Goal: Task Accomplishment & Management: Complete application form

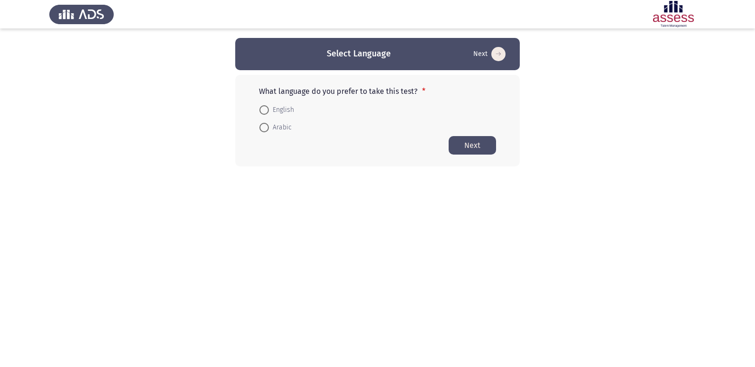
click at [280, 109] on span "English" at bounding box center [281, 109] width 25 height 11
click at [269, 109] on input "English" at bounding box center [263, 109] width 9 height 9
radio input "true"
click at [462, 145] on button "Next" at bounding box center [472, 145] width 47 height 19
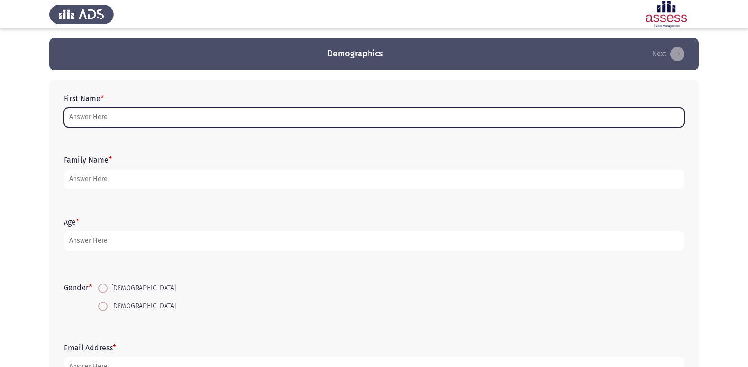
click at [265, 118] on input "First Name *" at bounding box center [374, 117] width 621 height 19
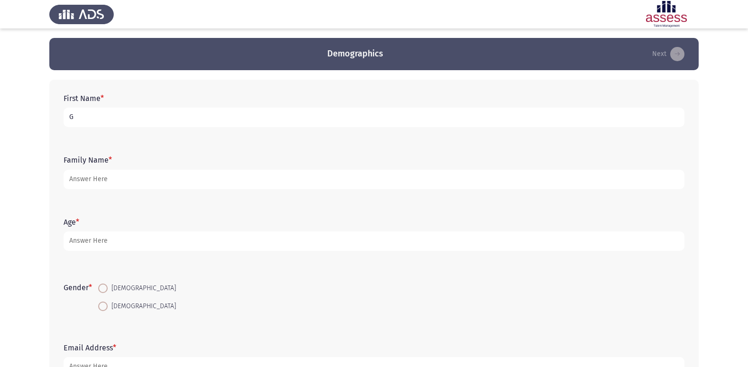
type input "G"
click at [265, 118] on input "G" at bounding box center [374, 117] width 621 height 19
type input "[PERSON_NAME]"
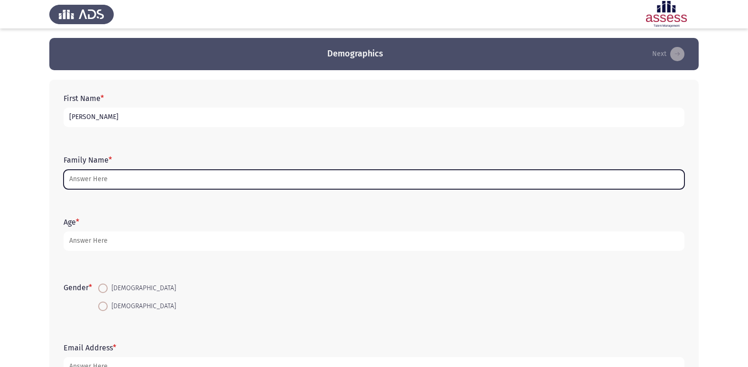
click at [134, 179] on input "Family Name *" at bounding box center [374, 179] width 621 height 19
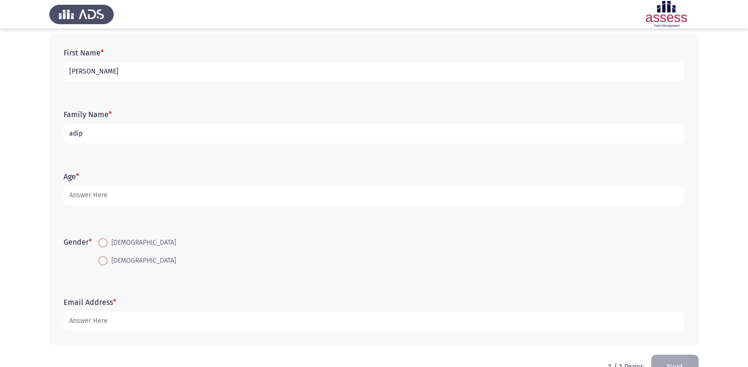
scroll to position [47, 0]
type input "adip"
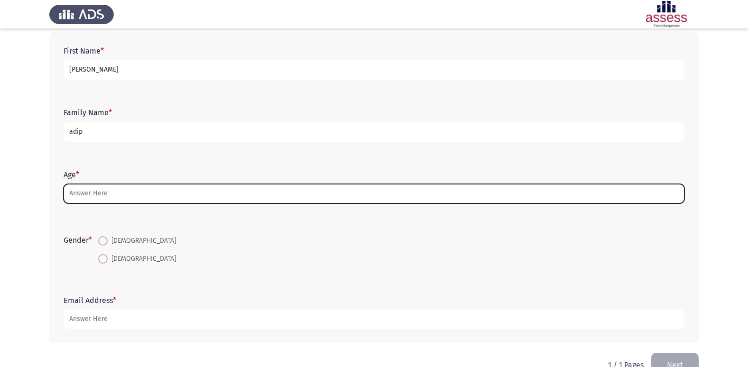
click at [153, 191] on input "Age *" at bounding box center [374, 193] width 621 height 19
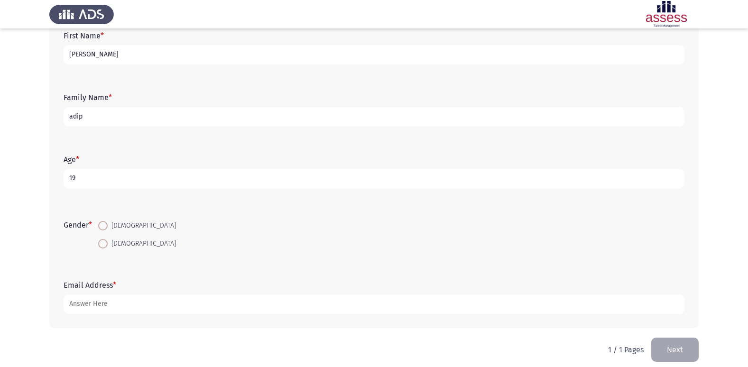
scroll to position [71, 0]
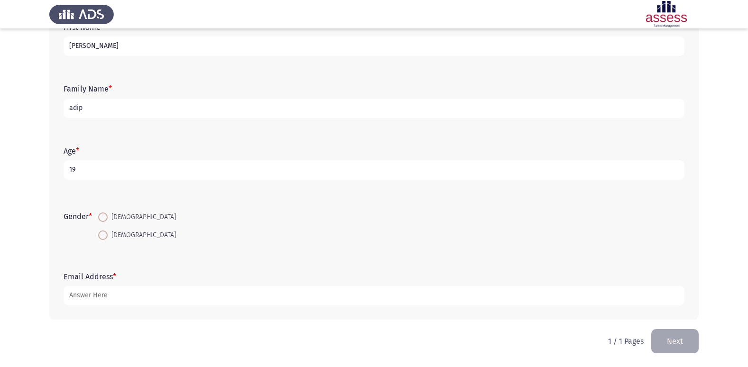
type input "19"
click at [115, 211] on mat-radio-button "[DEMOGRAPHIC_DATA]" at bounding box center [137, 217] width 90 height 18
click at [111, 215] on span "[DEMOGRAPHIC_DATA]" at bounding box center [142, 217] width 68 height 11
click at [108, 215] on input "[DEMOGRAPHIC_DATA]" at bounding box center [102, 217] width 9 height 9
radio input "true"
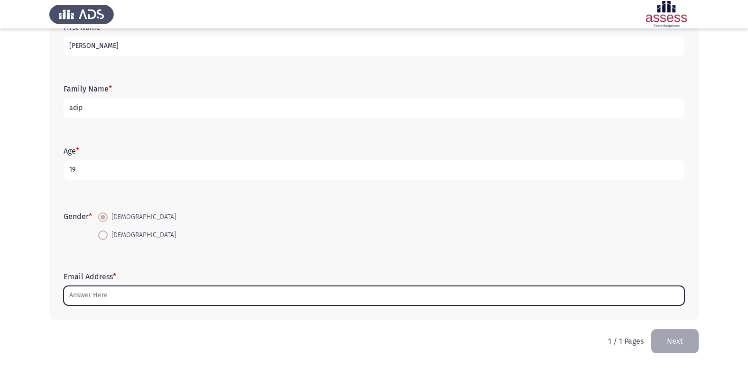
click at [184, 293] on input "Email Address *" at bounding box center [374, 295] width 621 height 19
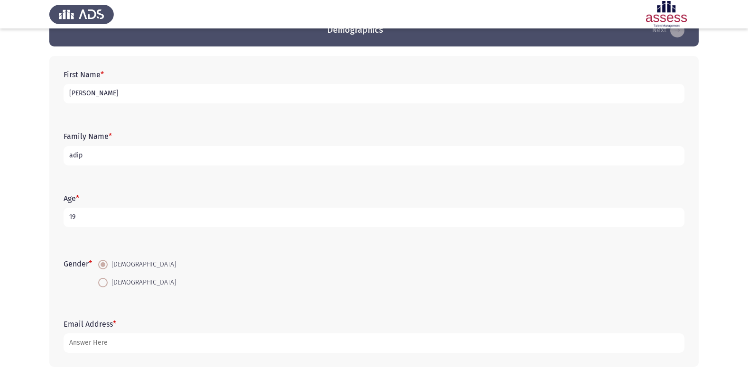
click at [102, 161] on input "adip" at bounding box center [374, 155] width 621 height 19
drag, startPoint x: 93, startPoint y: 156, endPoint x: 60, endPoint y: 158, distance: 32.3
click at [60, 158] on div "Family Name * adip" at bounding box center [374, 148] width 630 height 43
click at [117, 90] on input "[PERSON_NAME]" at bounding box center [374, 93] width 621 height 19
type input "g"
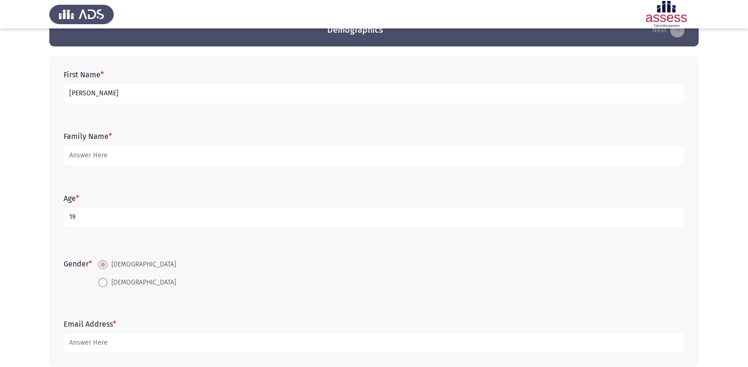
type input "[PERSON_NAME]"
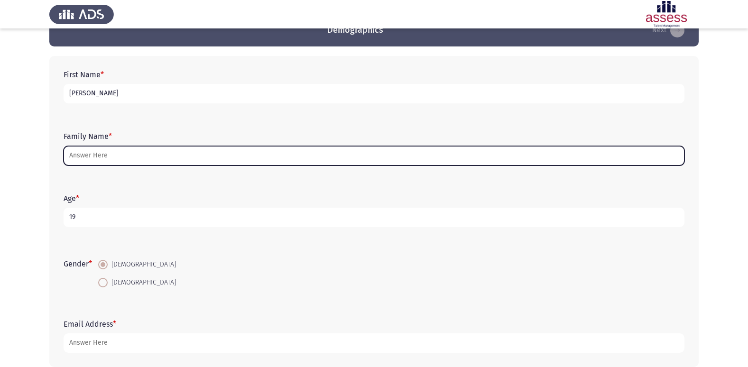
click at [119, 157] on input "Family Name *" at bounding box center [374, 155] width 621 height 19
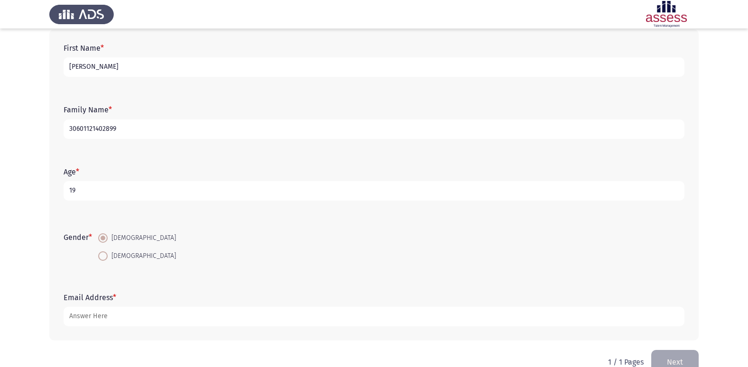
scroll to position [71, 0]
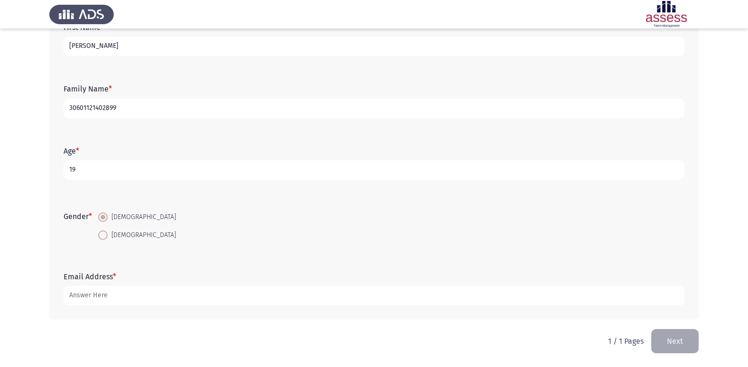
type input "30601121402899"
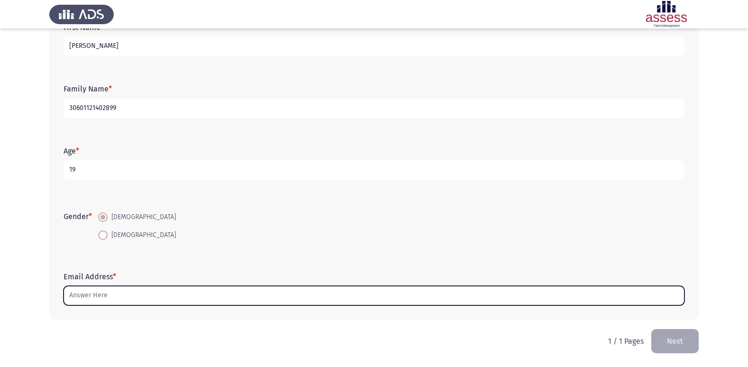
click at [141, 293] on input "Email Address *" at bounding box center [374, 295] width 621 height 19
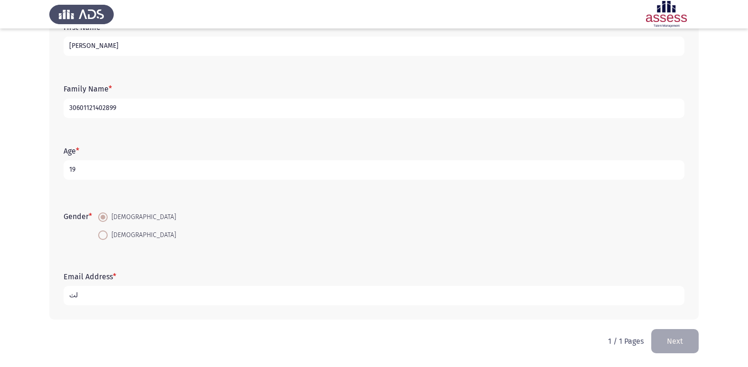
type input "ل"
type input "[EMAIL_ADDRESS][DOMAIN_NAME]"
click at [673, 350] on button "Next" at bounding box center [674, 341] width 47 height 24
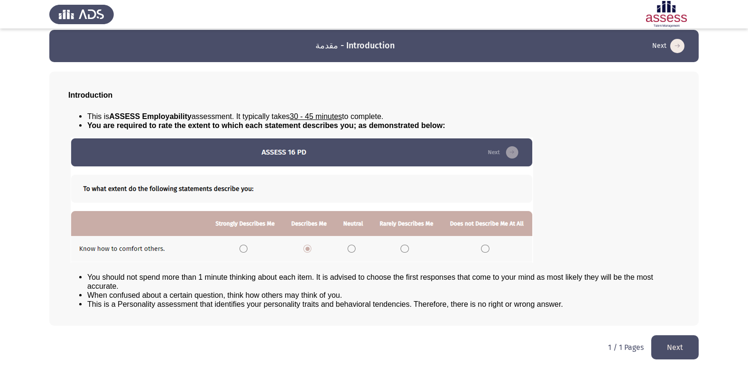
scroll to position [10, 0]
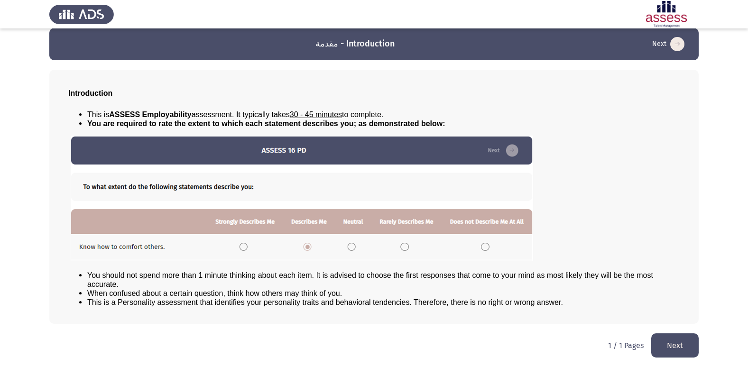
click at [676, 349] on button "Next" at bounding box center [674, 345] width 47 height 24
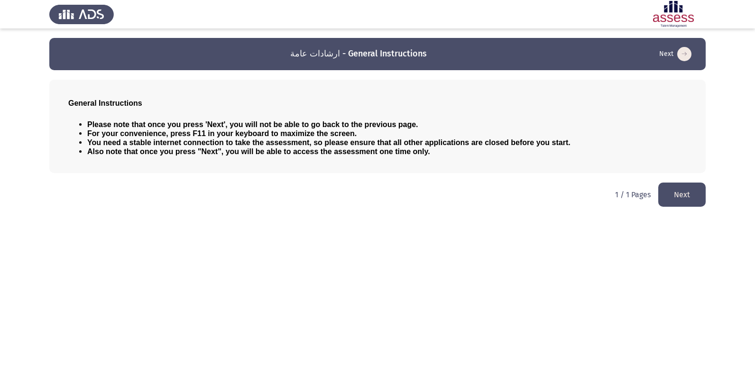
click at [694, 197] on button "Next" at bounding box center [681, 195] width 47 height 24
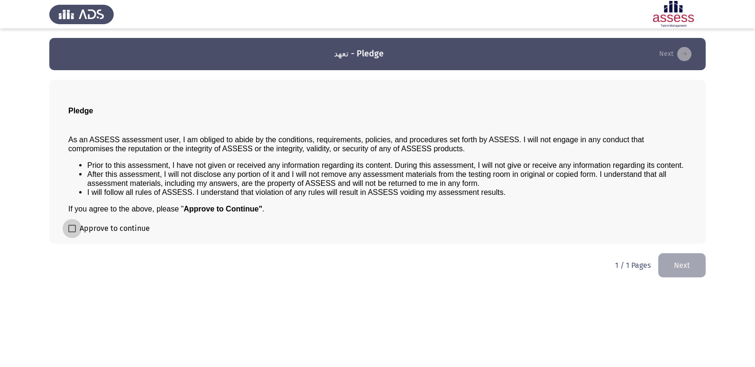
click at [115, 226] on span "Approve to continue" at bounding box center [115, 228] width 70 height 11
click at [72, 232] on input "Approve to continue" at bounding box center [72, 232] width 0 height 0
checkbox input "true"
click at [682, 271] on button "Next" at bounding box center [681, 265] width 47 height 24
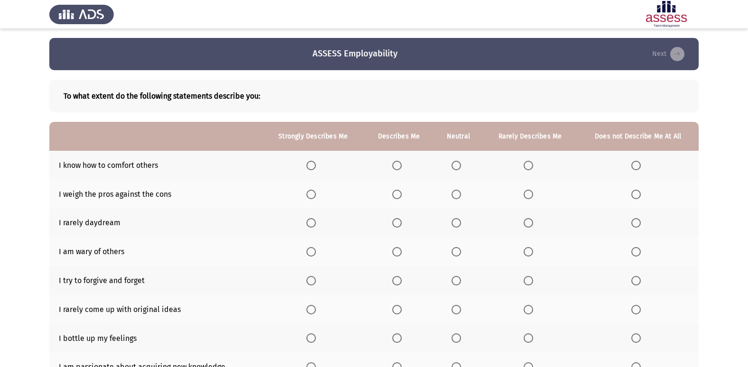
click at [398, 169] on span "Select an option" at bounding box center [396, 165] width 9 height 9
click at [398, 169] on input "Select an option" at bounding box center [396, 165] width 9 height 9
click at [456, 196] on span "Select an option" at bounding box center [456, 194] width 9 height 9
click at [456, 196] on input "Select an option" at bounding box center [456, 194] width 9 height 9
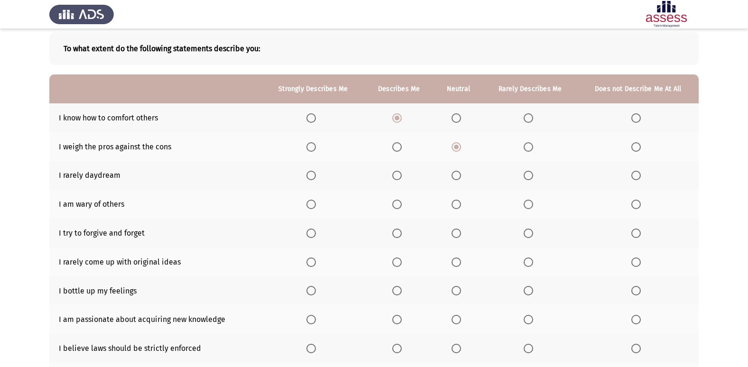
scroll to position [95, 0]
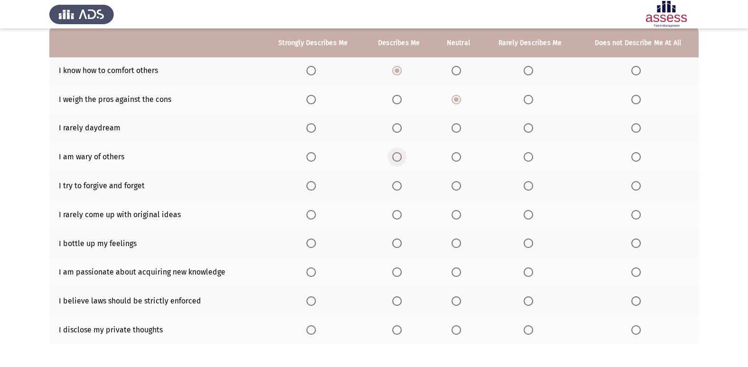
click at [396, 160] on span "Select an option" at bounding box center [396, 156] width 9 height 9
click at [396, 160] on input "Select an option" at bounding box center [396, 156] width 9 height 9
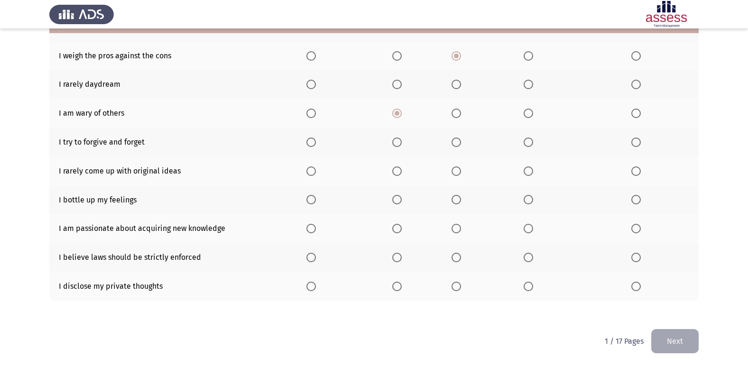
scroll to position [91, 0]
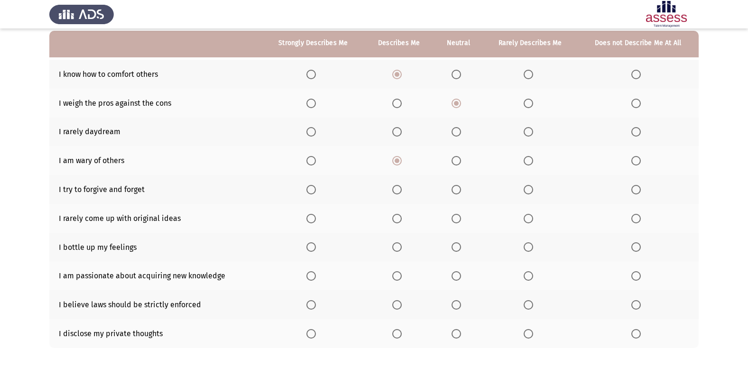
click at [315, 190] on span "Select an option" at bounding box center [310, 189] width 9 height 9
click at [315, 190] on input "Select an option" at bounding box center [310, 189] width 9 height 9
click at [394, 218] on span "Select an option" at bounding box center [396, 218] width 9 height 9
click at [394, 218] on input "Select an option" at bounding box center [396, 218] width 9 height 9
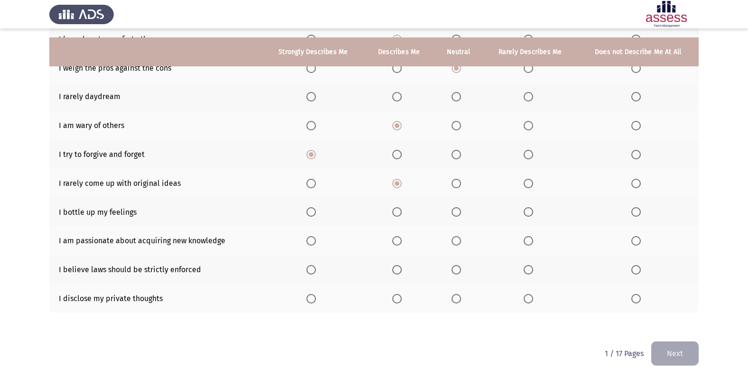
scroll to position [139, 0]
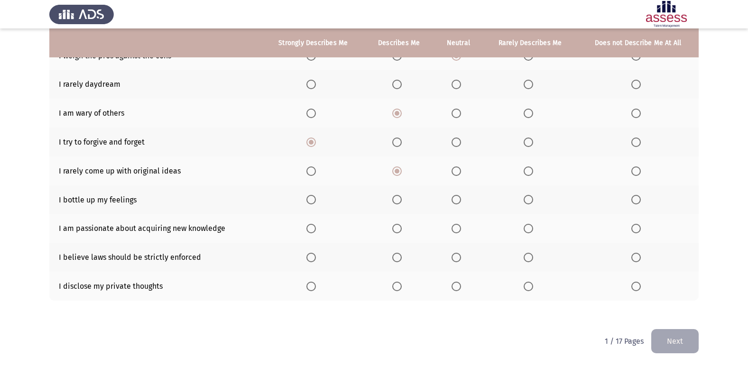
click at [314, 233] on span "Select an option" at bounding box center [310, 228] width 9 height 9
click at [314, 233] on input "Select an option" at bounding box center [310, 228] width 9 height 9
click at [460, 287] on span "Select an option" at bounding box center [456, 286] width 9 height 9
click at [460, 287] on input "Select an option" at bounding box center [456, 286] width 9 height 9
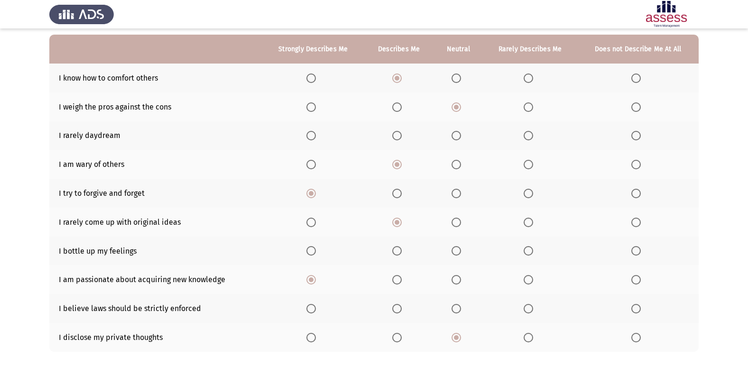
scroll to position [95, 0]
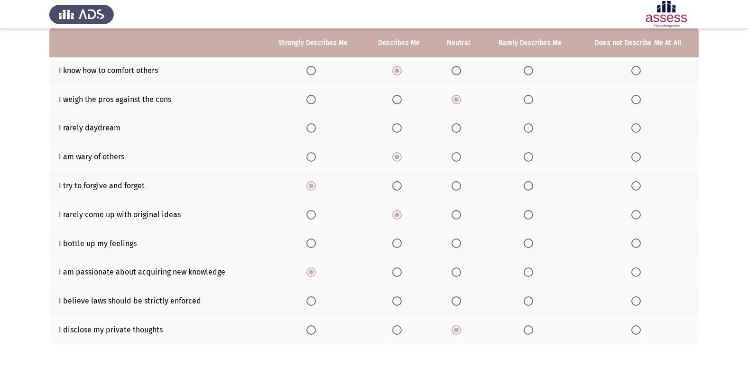
click at [397, 248] on span "Select an option" at bounding box center [396, 243] width 9 height 9
click at [397, 248] on input "Select an option" at bounding box center [396, 243] width 9 height 9
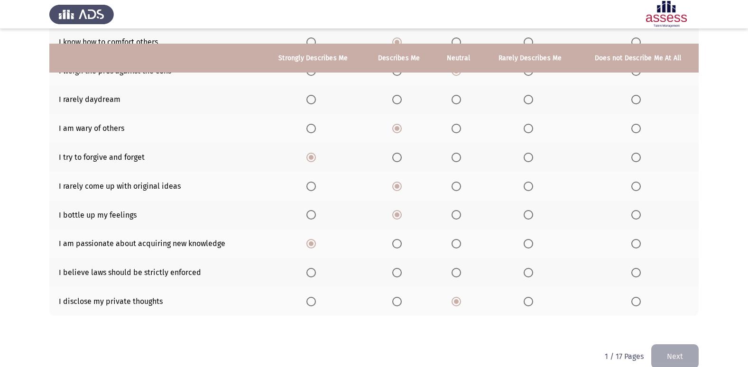
scroll to position [139, 0]
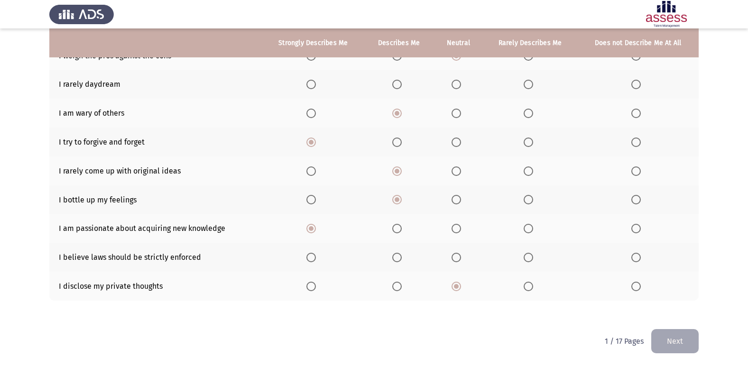
click at [683, 342] on button "Next" at bounding box center [674, 341] width 47 height 24
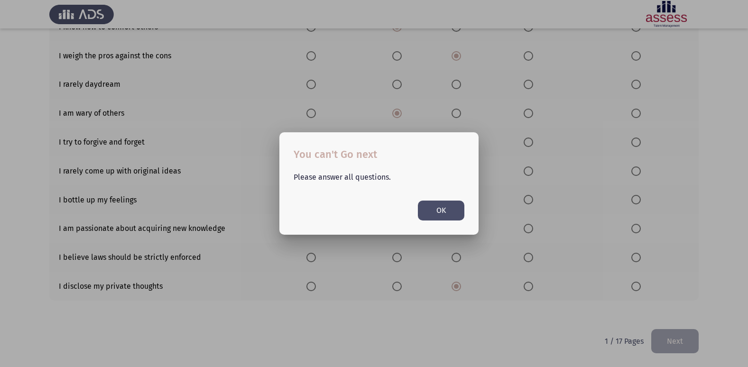
click at [445, 218] on button "OK" at bounding box center [441, 210] width 46 height 19
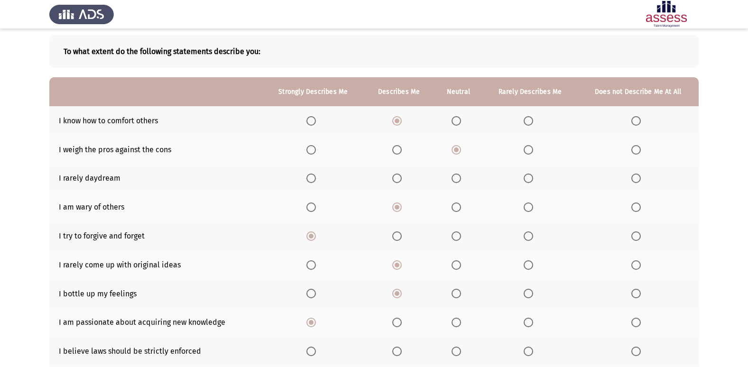
scroll to position [44, 0]
click at [401, 178] on span "Select an option" at bounding box center [396, 179] width 9 height 9
click at [401, 178] on input "Select an option" at bounding box center [396, 179] width 9 height 9
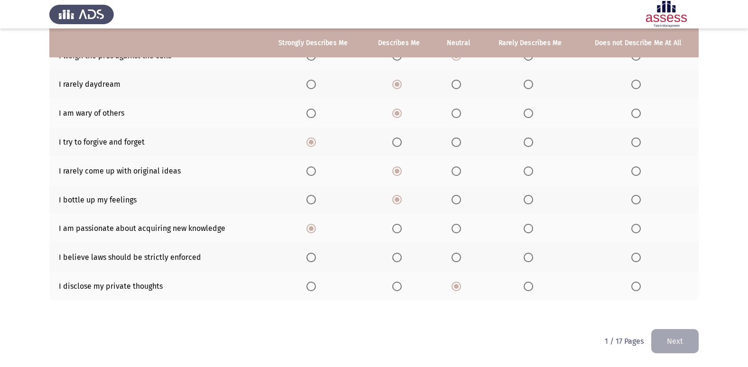
click at [685, 343] on button "Next" at bounding box center [674, 341] width 47 height 24
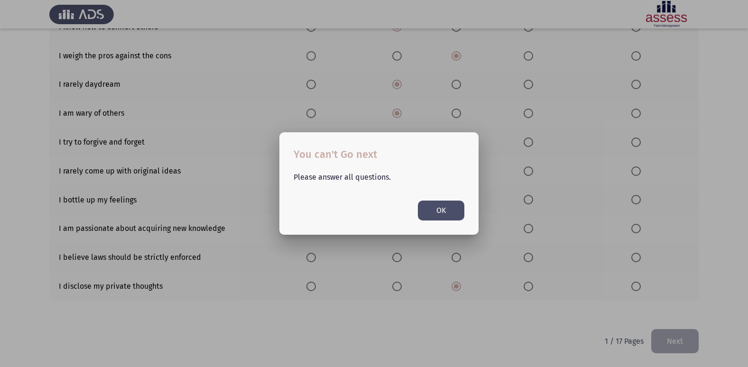
scroll to position [0, 0]
click at [442, 225] on mat-dialog-container "You can't Go next Please answer all questions. OK" at bounding box center [378, 183] width 199 height 102
click at [445, 215] on button "OK" at bounding box center [441, 210] width 46 height 19
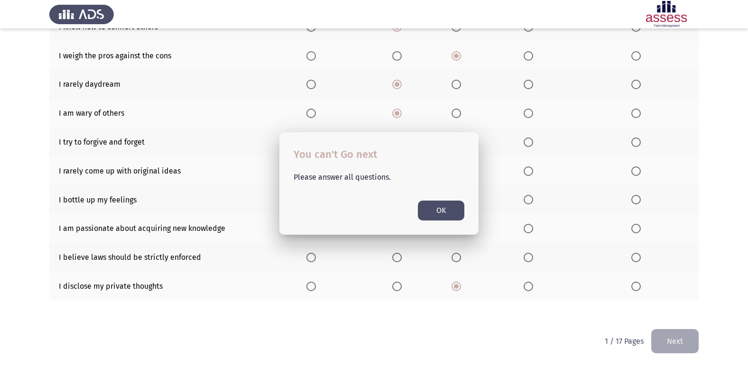
scroll to position [139, 0]
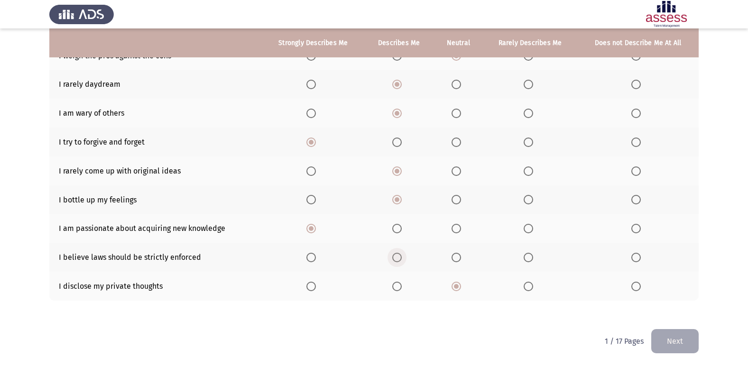
click at [395, 258] on span "Select an option" at bounding box center [396, 257] width 9 height 9
click at [395, 258] on input "Select an option" at bounding box center [396, 257] width 9 height 9
click at [675, 343] on button "Next" at bounding box center [674, 341] width 47 height 24
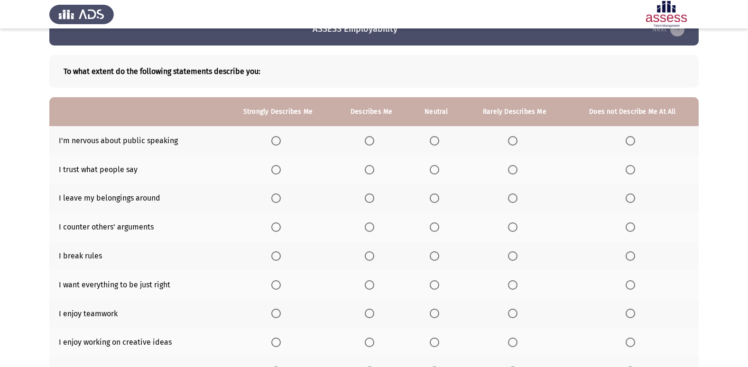
scroll to position [47, 0]
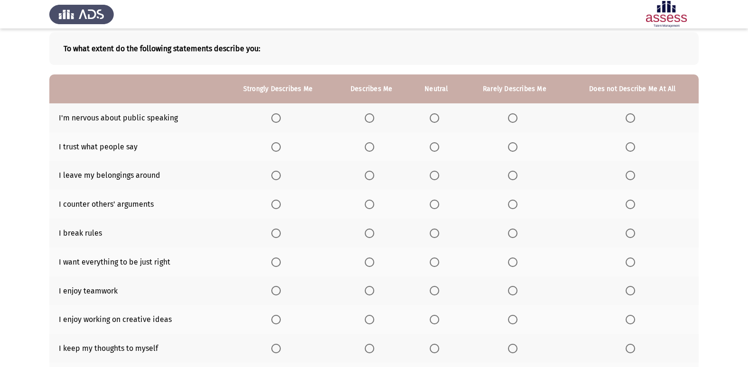
click at [631, 114] on span "Select an option" at bounding box center [630, 117] width 9 height 9
click at [631, 114] on input "Select an option" at bounding box center [630, 117] width 9 height 9
click at [513, 120] on span "Select an option" at bounding box center [512, 117] width 9 height 9
click at [513, 120] on input "Select an option" at bounding box center [512, 117] width 9 height 9
click at [442, 139] on th at bounding box center [436, 146] width 53 height 29
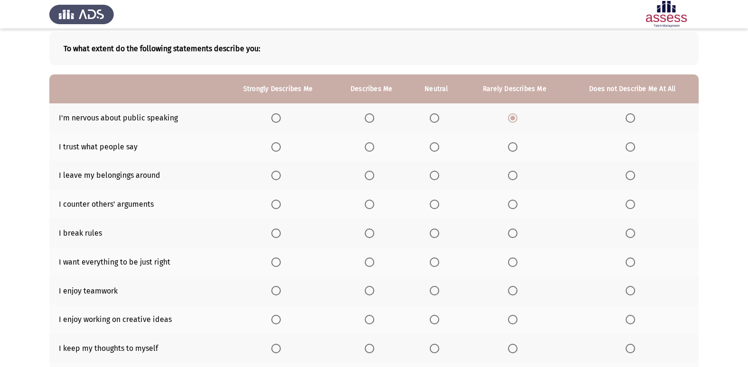
click at [436, 151] on span "Select an option" at bounding box center [434, 146] width 9 height 9
click at [436, 151] on input "Select an option" at bounding box center [434, 146] width 9 height 9
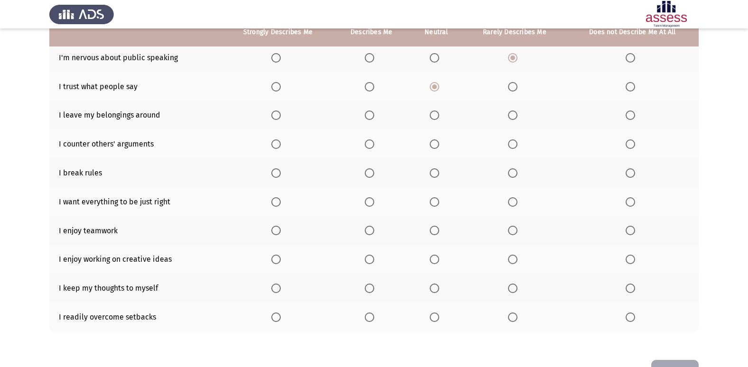
scroll to position [91, 0]
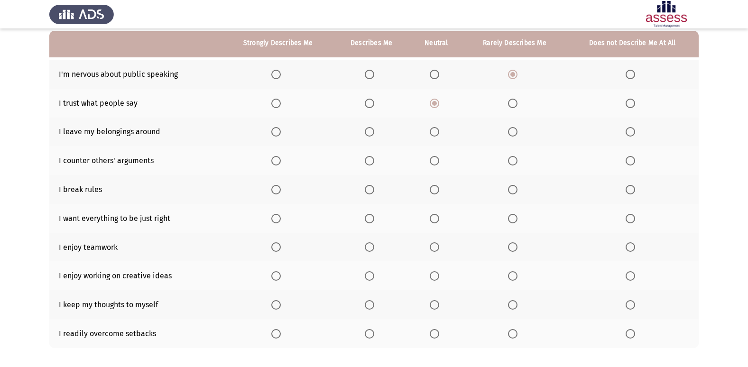
click at [509, 160] on span "Select an option" at bounding box center [512, 160] width 9 height 9
click at [509, 160] on input "Select an option" at bounding box center [512, 160] width 9 height 9
click at [635, 188] on span "Select an option" at bounding box center [630, 189] width 9 height 9
click at [635, 188] on input "Select an option" at bounding box center [630, 189] width 9 height 9
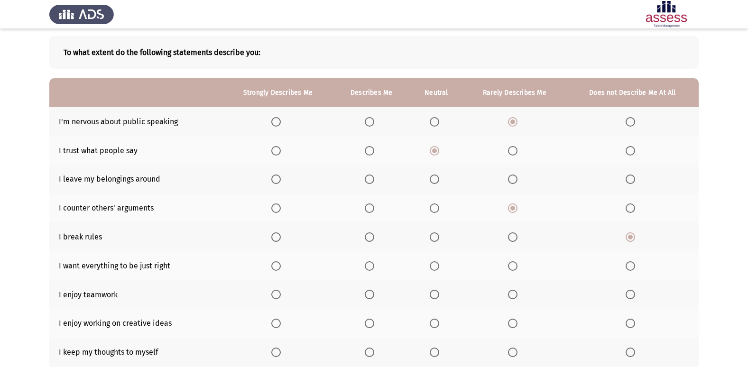
scroll to position [0, 0]
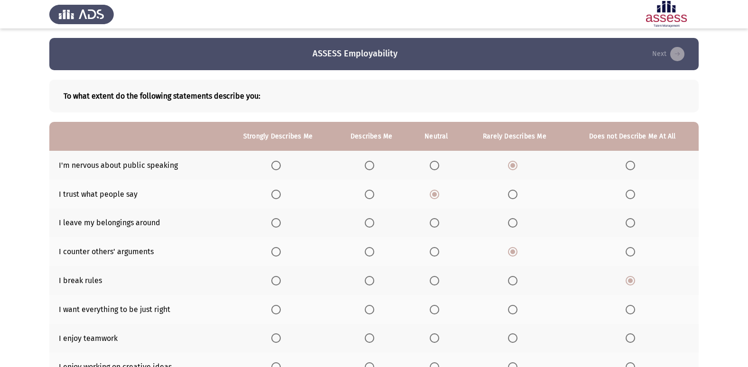
click at [166, 98] on b "To what extent do the following statements describe you:" at bounding box center [374, 96] width 621 height 9
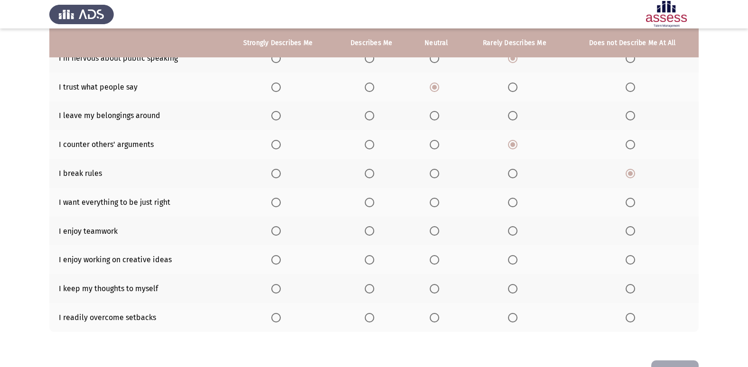
scroll to position [91, 0]
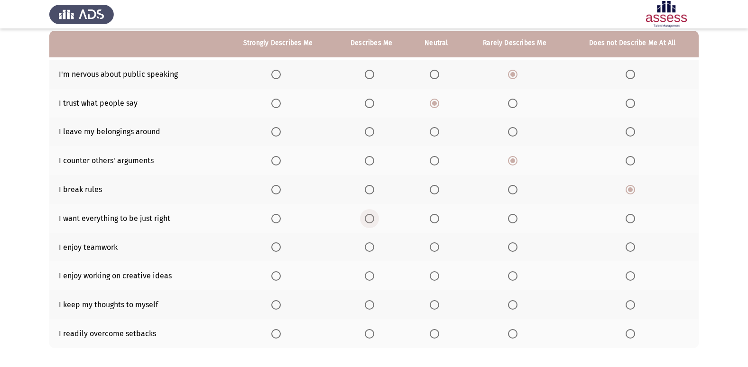
click at [370, 222] on span "Select an option" at bounding box center [369, 218] width 9 height 9
click at [370, 222] on input "Select an option" at bounding box center [369, 218] width 9 height 9
click at [367, 249] on span "Select an option" at bounding box center [369, 246] width 9 height 9
click at [367, 249] on input "Select an option" at bounding box center [369, 246] width 9 height 9
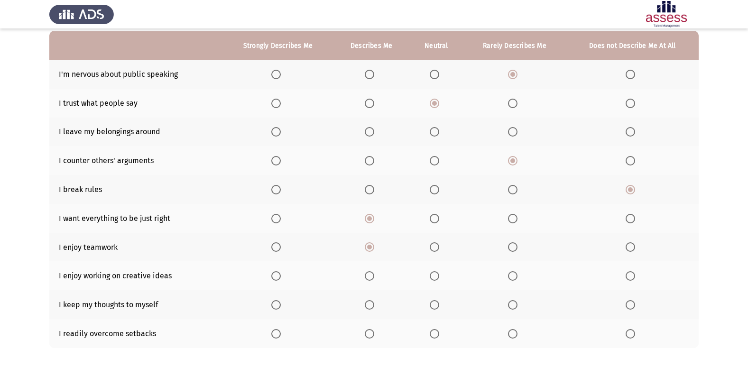
scroll to position [139, 0]
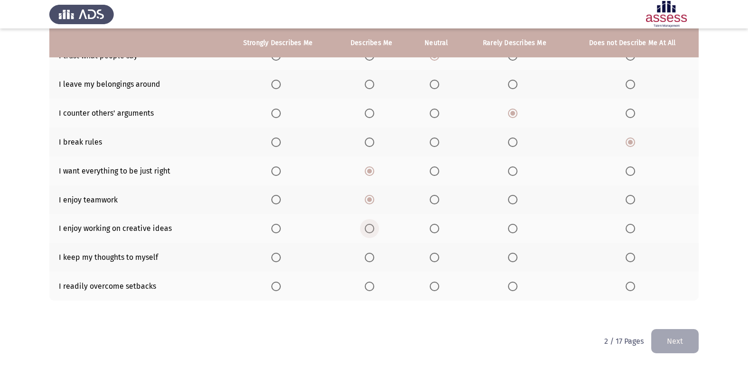
click at [368, 231] on span "Select an option" at bounding box center [369, 228] width 9 height 9
click at [368, 231] on input "Select an option" at bounding box center [369, 228] width 9 height 9
click at [434, 259] on span "Select an option" at bounding box center [434, 257] width 9 height 9
click at [434, 259] on input "Select an option" at bounding box center [434, 257] width 9 height 9
click at [366, 285] on span "Select an option" at bounding box center [369, 286] width 9 height 9
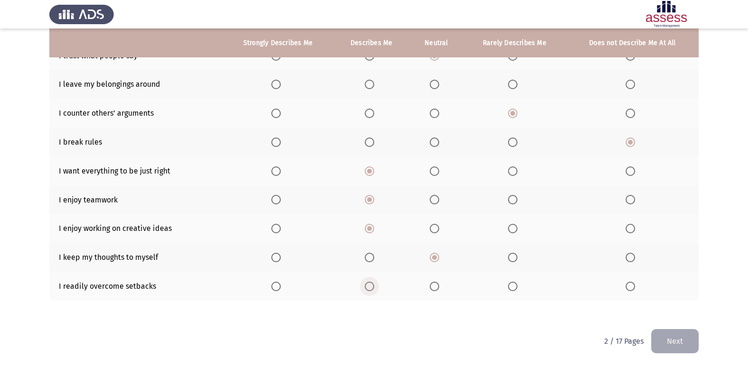
click at [366, 285] on input "Select an option" at bounding box center [369, 286] width 9 height 9
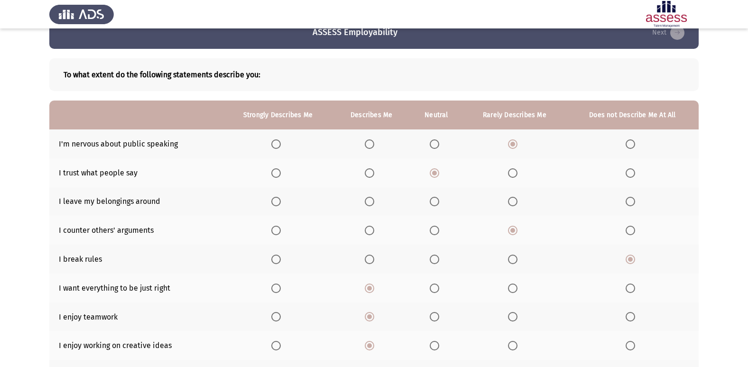
scroll to position [0, 0]
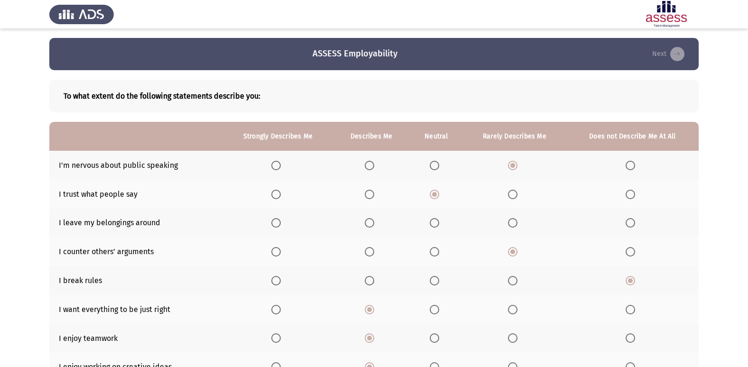
click at [434, 220] on span "Select an option" at bounding box center [434, 222] width 9 height 9
click at [434, 220] on input "Select an option" at bounding box center [434, 222] width 9 height 9
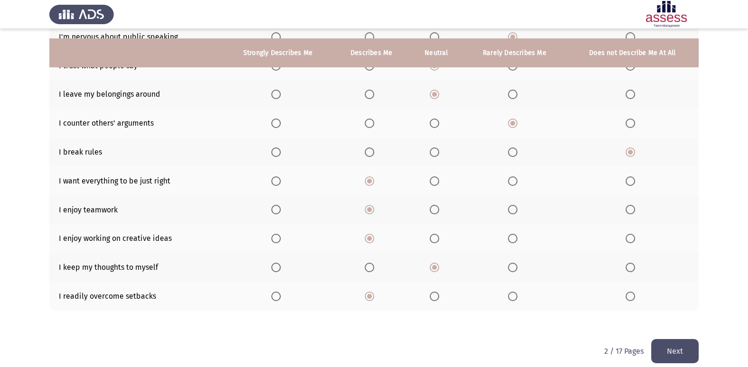
scroll to position [139, 0]
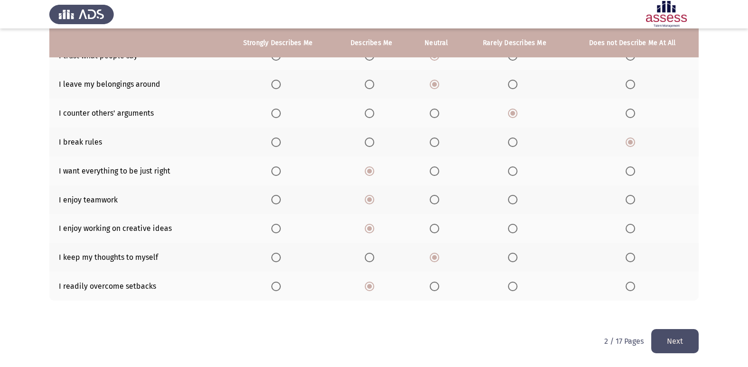
click at [680, 348] on button "Next" at bounding box center [674, 341] width 47 height 24
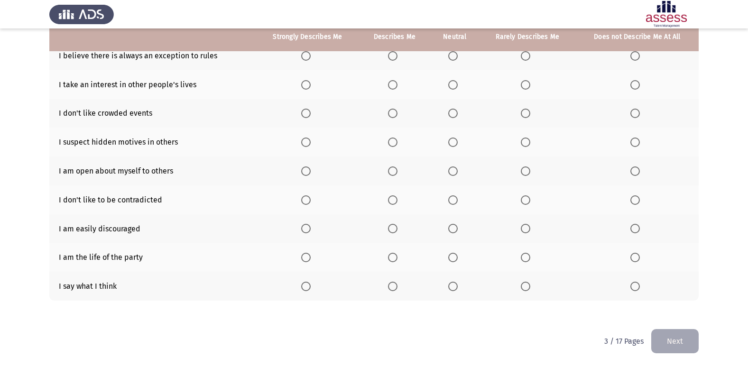
scroll to position [15, 0]
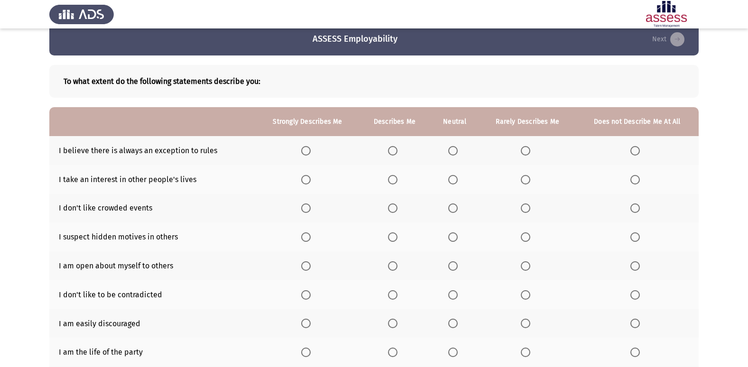
click at [529, 266] on span "Select an option" at bounding box center [525, 265] width 9 height 9
click at [529, 266] on input "Select an option" at bounding box center [525, 265] width 9 height 9
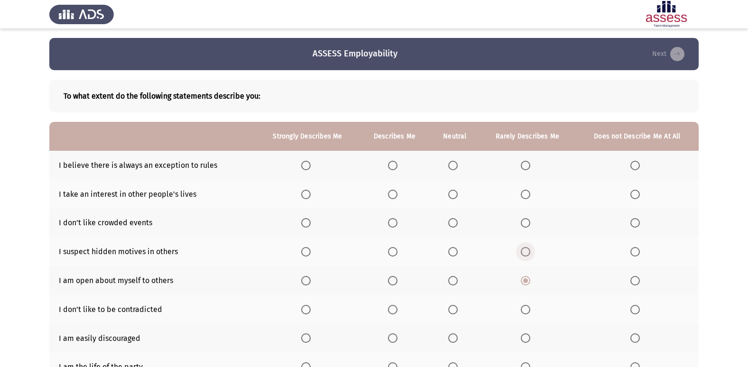
click at [531, 254] on label "Select an option" at bounding box center [527, 251] width 13 height 9
click at [530, 254] on input "Select an option" at bounding box center [525, 251] width 9 height 9
click at [637, 255] on span "Select an option" at bounding box center [634, 251] width 9 height 9
click at [637, 255] on input "Select an option" at bounding box center [634, 251] width 9 height 9
click at [462, 194] on th at bounding box center [454, 194] width 49 height 29
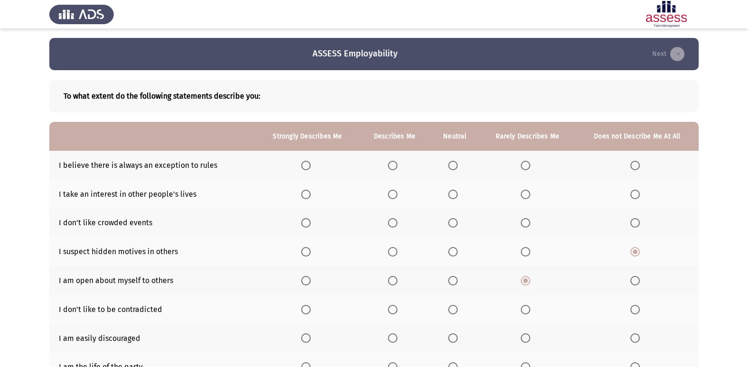
click at [398, 165] on span "Select an option" at bounding box center [392, 165] width 9 height 9
click at [398, 165] on input "Select an option" at bounding box center [392, 165] width 9 height 9
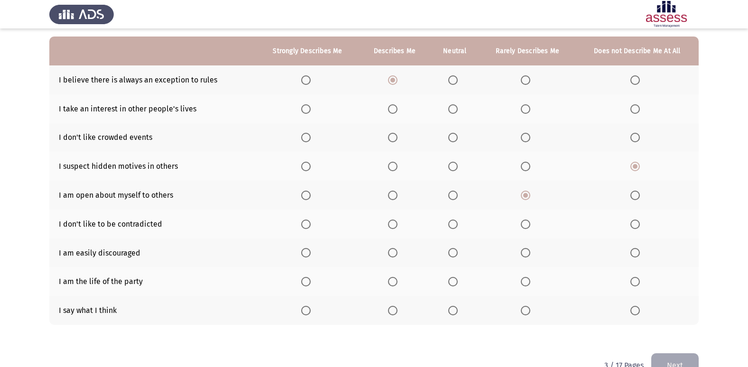
scroll to position [62, 0]
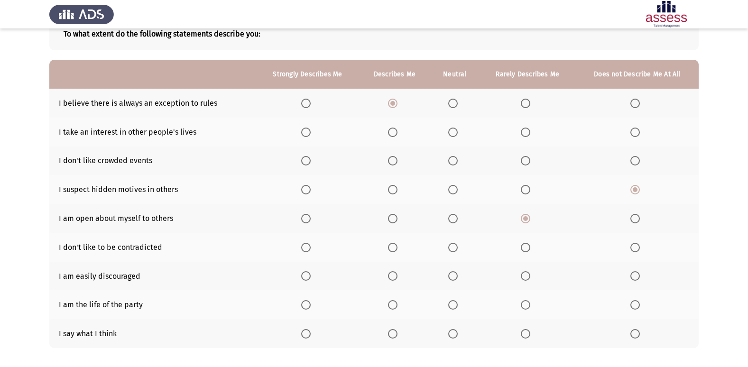
click at [444, 132] on th at bounding box center [454, 132] width 49 height 29
click at [453, 138] on th at bounding box center [454, 132] width 49 height 29
click at [453, 132] on span "Select an option" at bounding box center [453, 132] width 0 height 0
click at [453, 132] on input "Select an option" at bounding box center [452, 132] width 9 height 9
click at [452, 165] on span "Select an option" at bounding box center [452, 160] width 9 height 9
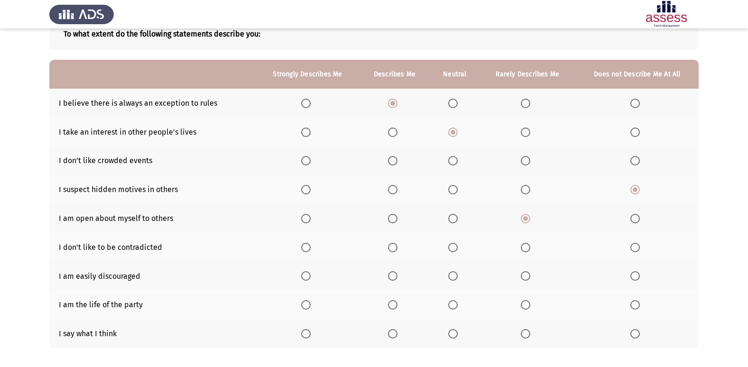
click at [452, 165] on input "Select an option" at bounding box center [452, 160] width 9 height 9
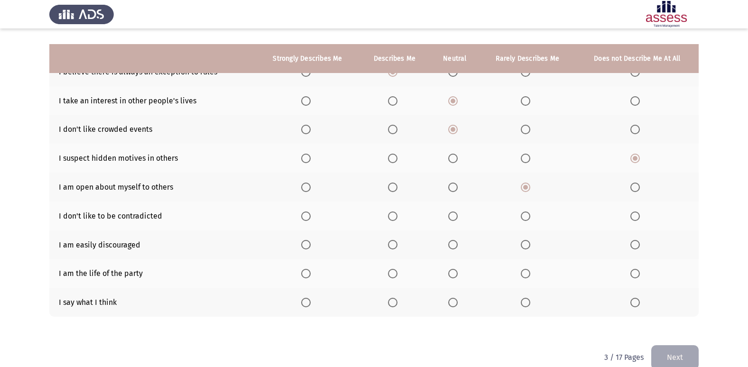
scroll to position [110, 0]
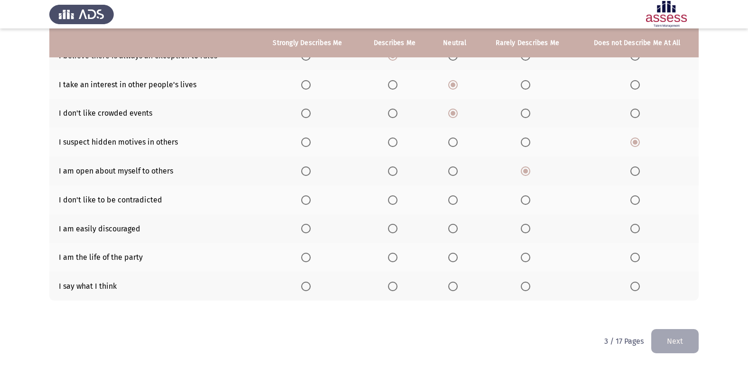
click at [459, 226] on label "Select an option" at bounding box center [454, 228] width 13 height 9
click at [458, 226] on input "Select an option" at bounding box center [452, 228] width 9 height 9
click at [525, 287] on span "Select an option" at bounding box center [525, 286] width 9 height 9
click at [525, 287] on input "Select an option" at bounding box center [525, 286] width 9 height 9
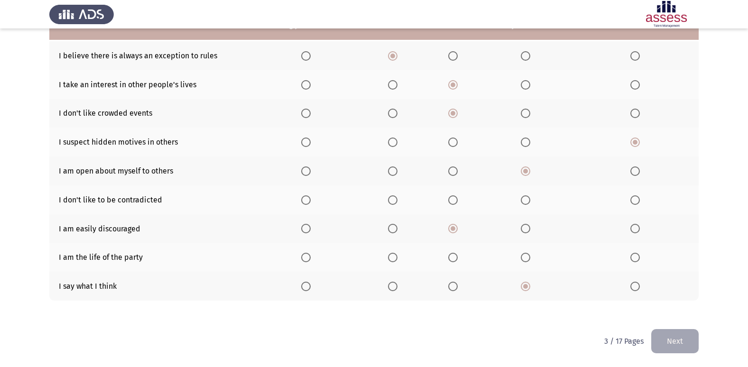
scroll to position [62, 0]
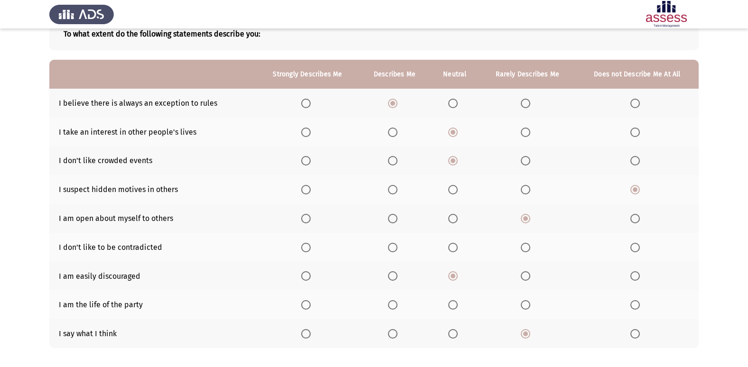
click at [454, 250] on span "Select an option" at bounding box center [452, 247] width 9 height 9
click at [454, 250] on input "Select an option" at bounding box center [452, 247] width 9 height 9
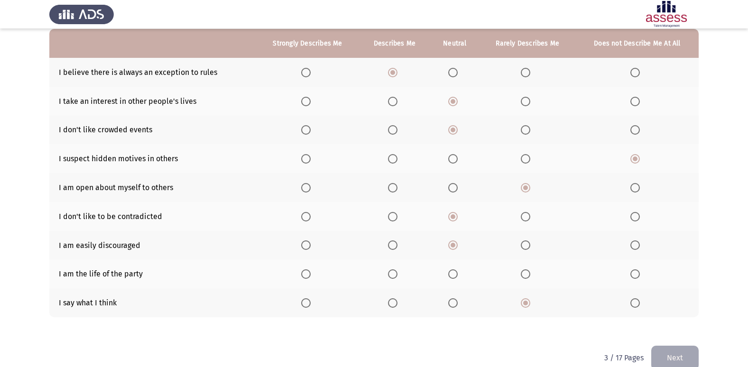
scroll to position [110, 0]
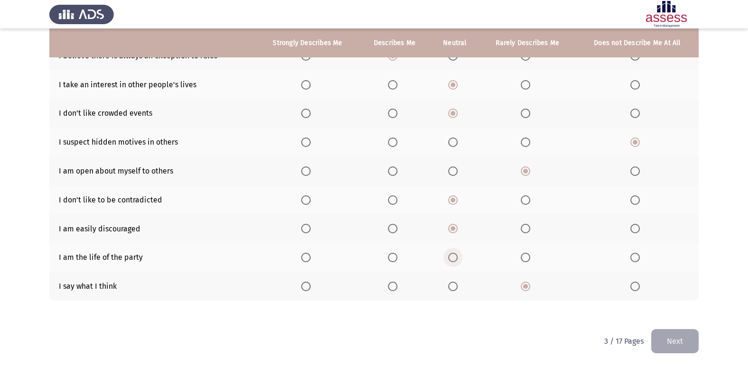
click at [449, 260] on span "Select an option" at bounding box center [452, 257] width 9 height 9
click at [449, 260] on input "Select an option" at bounding box center [452, 257] width 9 height 9
click at [666, 341] on button "Next" at bounding box center [674, 341] width 47 height 24
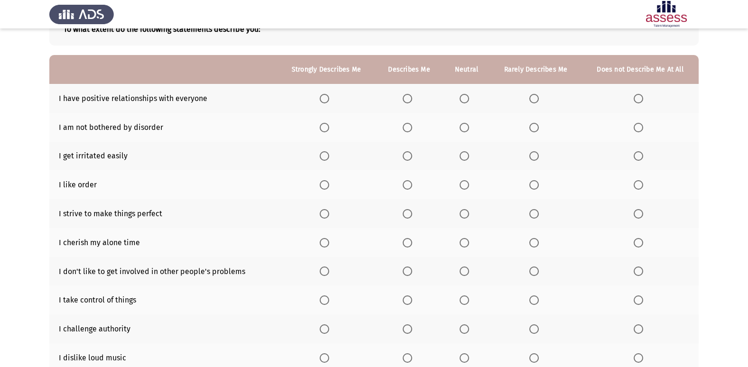
scroll to position [44, 0]
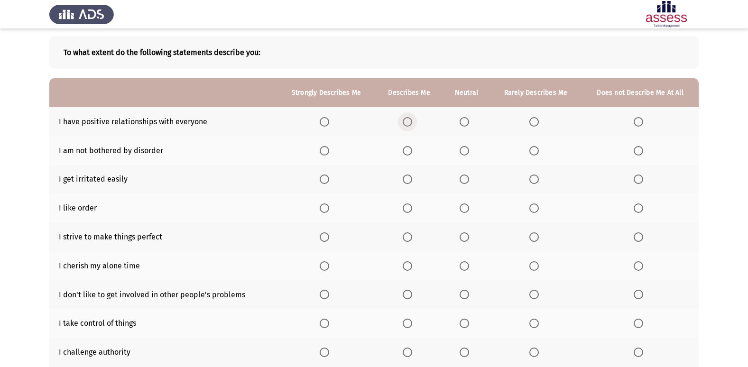
click at [408, 117] on span "Select an option" at bounding box center [407, 121] width 9 height 9
click at [408, 117] on input "Select an option" at bounding box center [407, 121] width 9 height 9
click at [534, 209] on span "Select an option" at bounding box center [533, 208] width 9 height 9
click at [534, 209] on input "Select an option" at bounding box center [533, 208] width 9 height 9
click at [637, 207] on span "Select an option" at bounding box center [638, 208] width 9 height 9
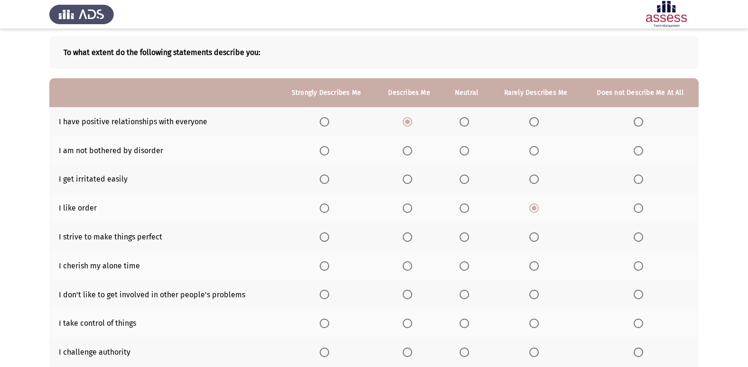
click at [637, 207] on input "Select an option" at bounding box center [638, 208] width 9 height 9
click at [463, 178] on span "Select an option" at bounding box center [464, 179] width 9 height 9
click at [463, 178] on input "Select an option" at bounding box center [464, 179] width 9 height 9
click at [472, 153] on label "Select an option" at bounding box center [466, 150] width 13 height 9
click at [469, 153] on input "Select an option" at bounding box center [464, 150] width 9 height 9
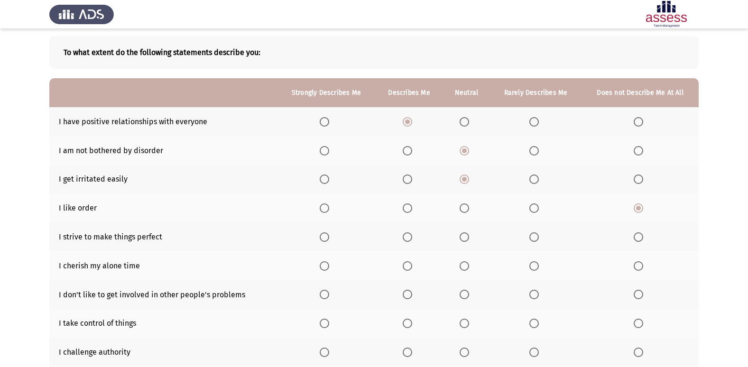
click at [536, 153] on span "Select an option" at bounding box center [533, 150] width 9 height 9
click at [536, 153] on input "Select an option" at bounding box center [533, 150] width 9 height 9
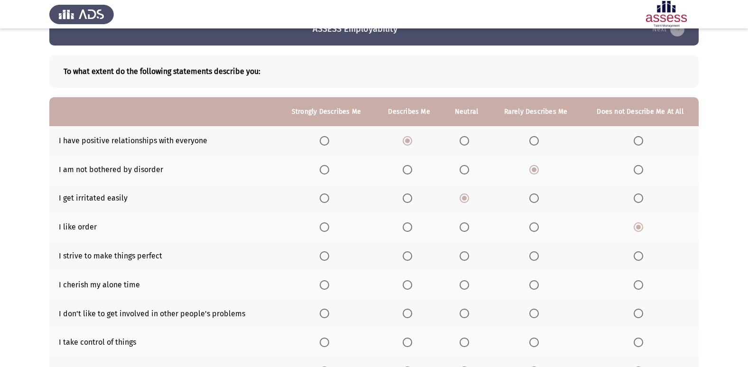
scroll to position [47, 0]
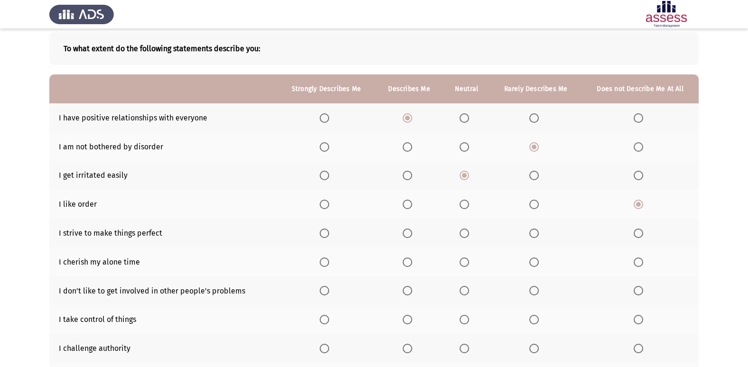
click at [472, 236] on label "Select an option" at bounding box center [466, 233] width 13 height 9
click at [469, 236] on input "Select an option" at bounding box center [464, 233] width 9 height 9
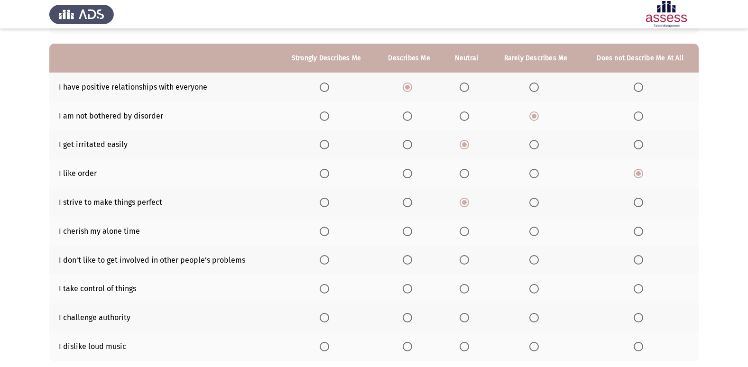
scroll to position [95, 0]
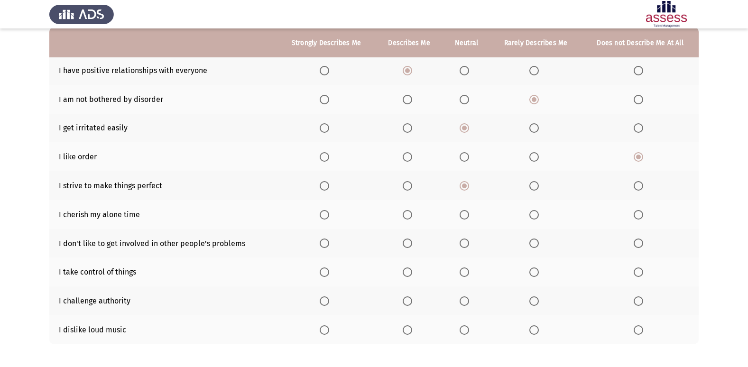
click at [412, 185] on span "Select an option" at bounding box center [407, 185] width 9 height 9
click at [412, 185] on input "Select an option" at bounding box center [407, 185] width 9 height 9
click at [465, 216] on span "Select an option" at bounding box center [464, 214] width 9 height 9
click at [465, 216] on input "Select an option" at bounding box center [464, 214] width 9 height 9
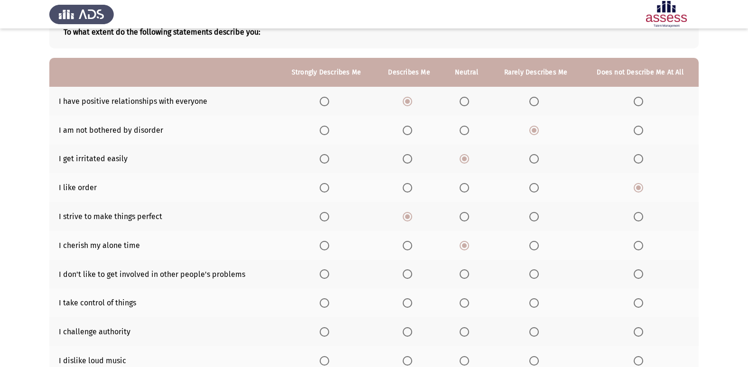
scroll to position [47, 0]
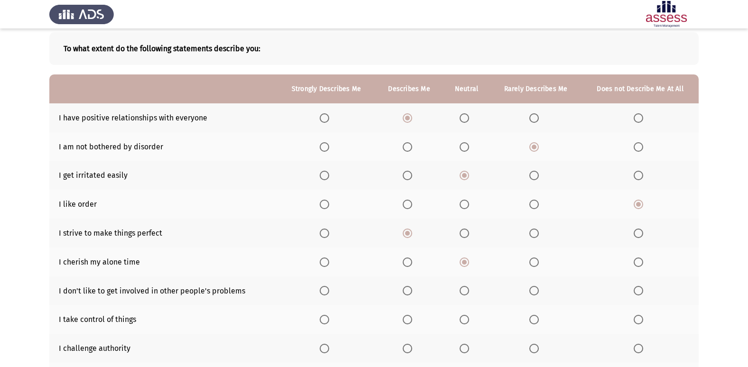
click at [541, 263] on label "Select an option" at bounding box center [535, 262] width 13 height 9
click at [539, 263] on input "Select an option" at bounding box center [533, 262] width 9 height 9
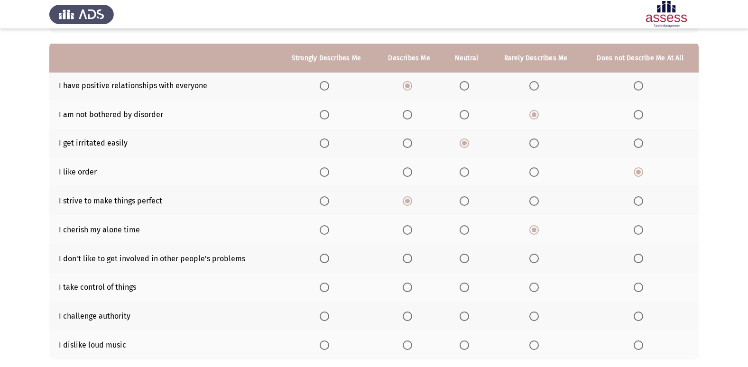
scroll to position [95, 0]
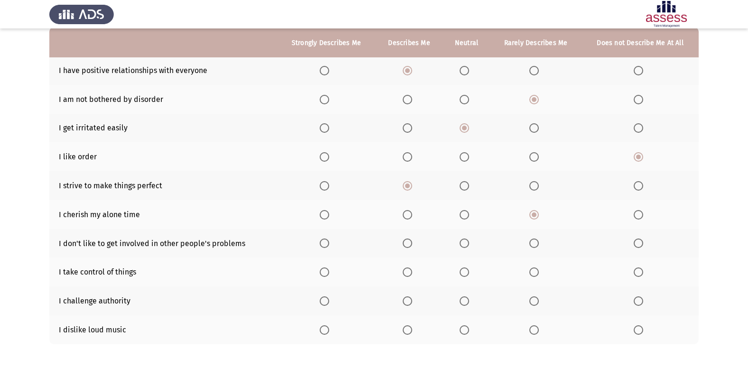
click at [534, 246] on span "Select an option" at bounding box center [533, 243] width 9 height 9
click at [534, 246] on input "Select an option" at bounding box center [533, 243] width 9 height 9
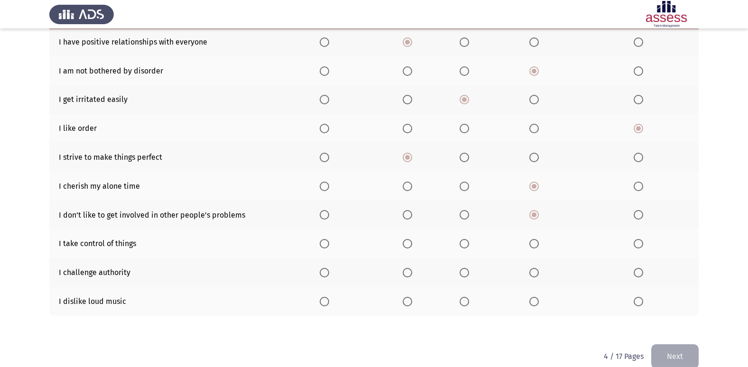
scroll to position [139, 0]
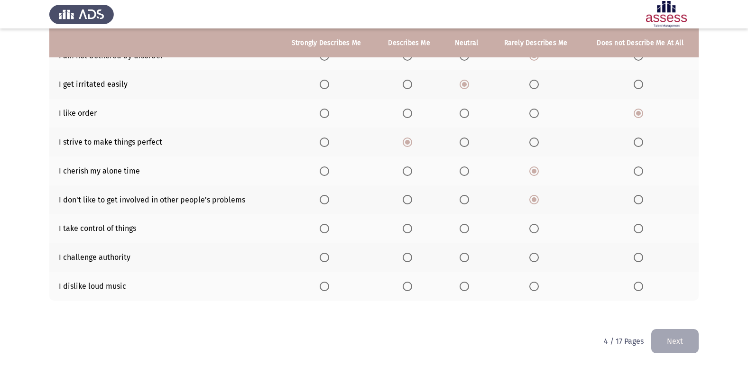
click at [409, 227] on span "Select an option" at bounding box center [407, 228] width 9 height 9
click at [409, 227] on input "Select an option" at bounding box center [407, 228] width 9 height 9
click at [410, 255] on span "Select an option" at bounding box center [407, 257] width 9 height 9
click at [410, 255] on input "Select an option" at bounding box center [407, 257] width 9 height 9
click at [657, 297] on th at bounding box center [640, 286] width 117 height 29
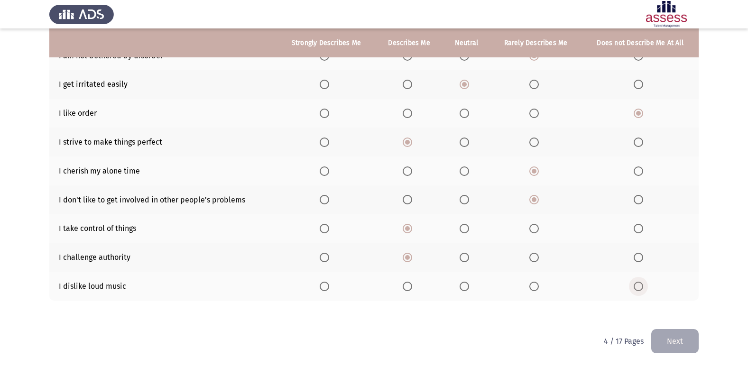
click at [636, 285] on span "Select an option" at bounding box center [638, 286] width 9 height 9
click at [636, 285] on input "Select an option" at bounding box center [638, 286] width 9 height 9
click at [678, 347] on button "Next" at bounding box center [674, 341] width 47 height 24
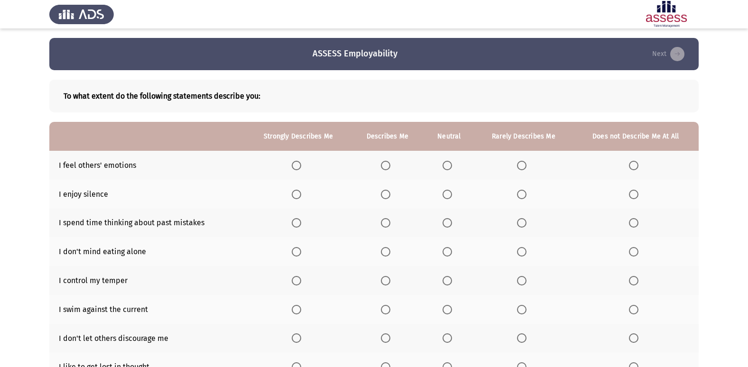
click at [299, 166] on span "Select an option" at bounding box center [296, 165] width 9 height 9
click at [299, 166] on input "Select an option" at bounding box center [296, 165] width 9 height 9
click at [300, 196] on span "Select an option" at bounding box center [296, 194] width 9 height 9
click at [300, 196] on input "Select an option" at bounding box center [296, 194] width 9 height 9
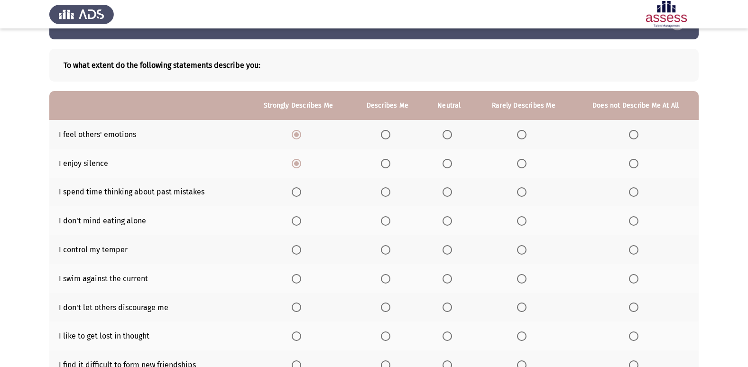
scroll to position [47, 0]
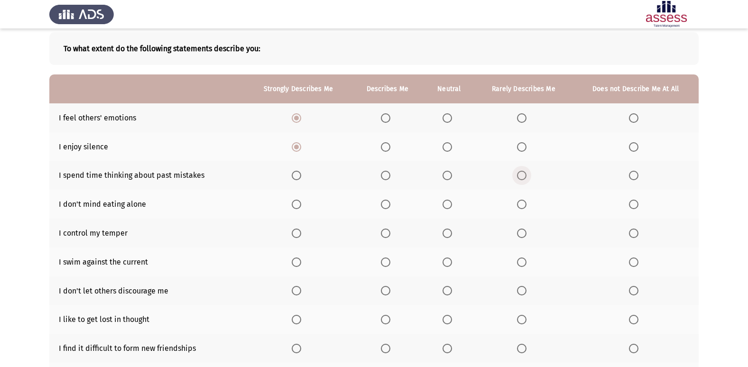
click at [525, 179] on span "Select an option" at bounding box center [521, 175] width 9 height 9
click at [525, 179] on input "Select an option" at bounding box center [521, 175] width 9 height 9
click at [451, 172] on span "Select an option" at bounding box center [447, 175] width 9 height 9
click at [451, 172] on input "Select an option" at bounding box center [447, 175] width 9 height 9
click at [641, 201] on label "Select an option" at bounding box center [635, 204] width 13 height 9
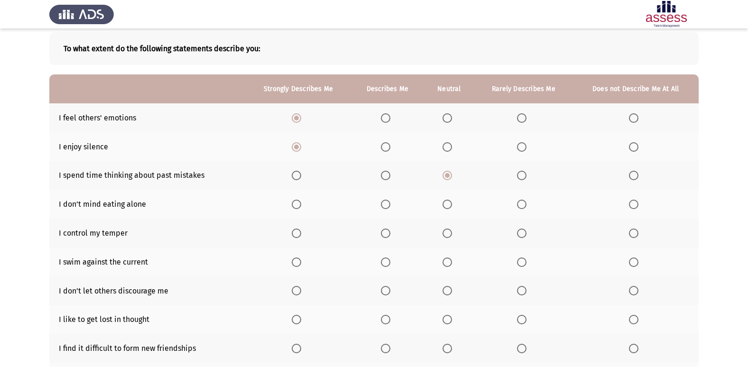
click at [639, 201] on input "Select an option" at bounding box center [633, 204] width 9 height 9
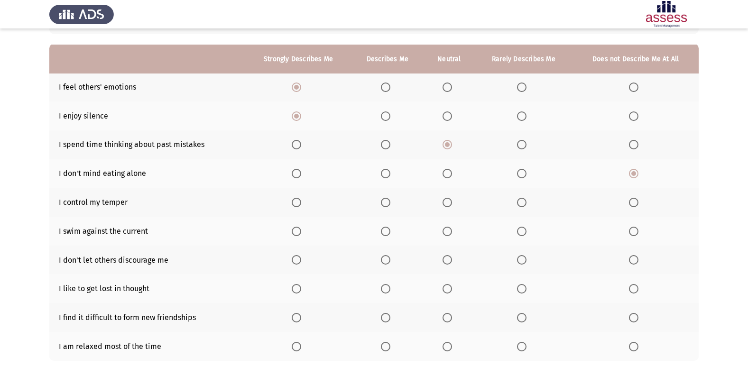
scroll to position [95, 0]
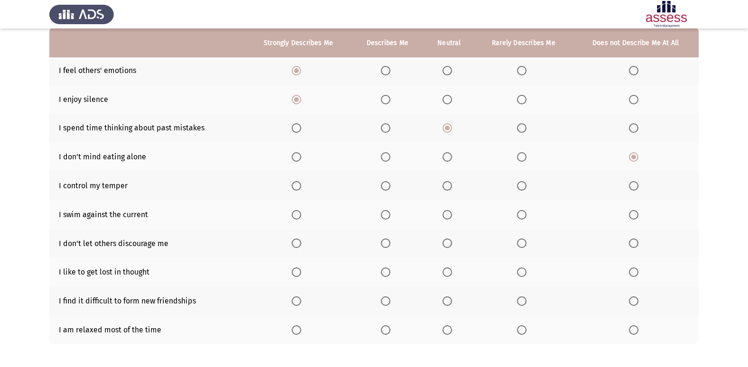
click at [537, 154] on th at bounding box center [523, 156] width 98 height 29
click at [523, 158] on span "Select an option" at bounding box center [521, 156] width 9 height 9
click at [523, 158] on input "Select an option" at bounding box center [521, 156] width 9 height 9
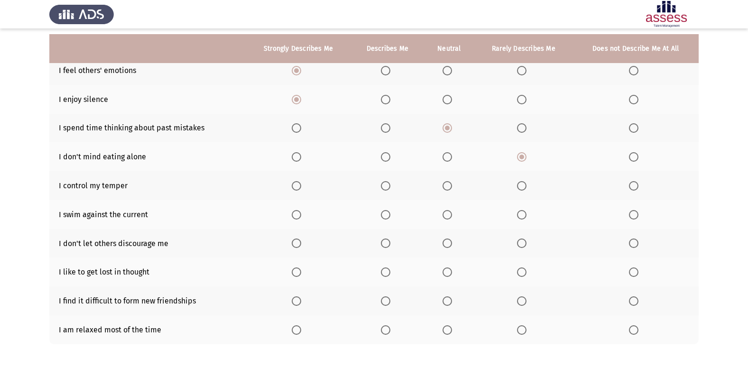
scroll to position [139, 0]
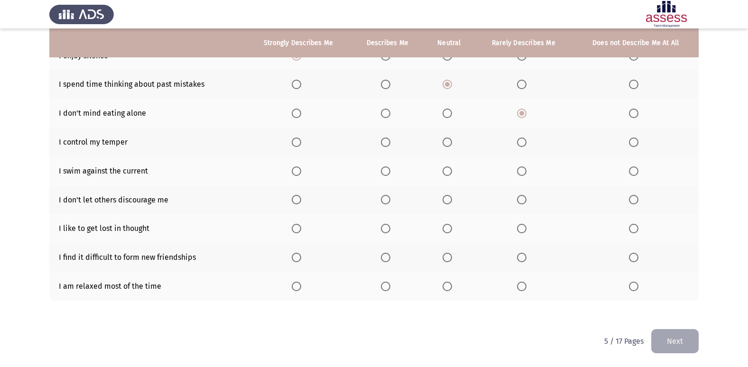
click at [383, 146] on span "Select an option" at bounding box center [385, 142] width 9 height 9
click at [383, 146] on input "Select an option" at bounding box center [385, 142] width 9 height 9
click at [385, 171] on span "Select an option" at bounding box center [385, 171] width 9 height 9
click at [385, 171] on input "Select an option" at bounding box center [385, 171] width 9 height 9
click at [452, 201] on span "Select an option" at bounding box center [447, 199] width 9 height 9
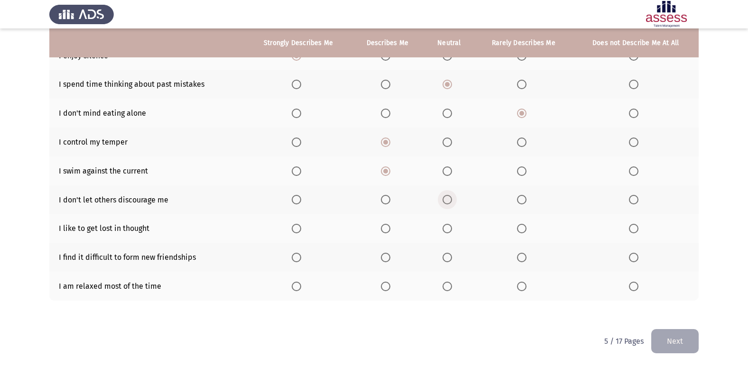
click at [452, 201] on input "Select an option" at bounding box center [447, 199] width 9 height 9
click at [633, 229] on span "Select an option" at bounding box center [633, 228] width 9 height 9
click at [633, 229] on input "Select an option" at bounding box center [633, 228] width 9 height 9
click at [446, 255] on span "Select an option" at bounding box center [447, 257] width 9 height 9
click at [446, 255] on input "Select an option" at bounding box center [447, 257] width 9 height 9
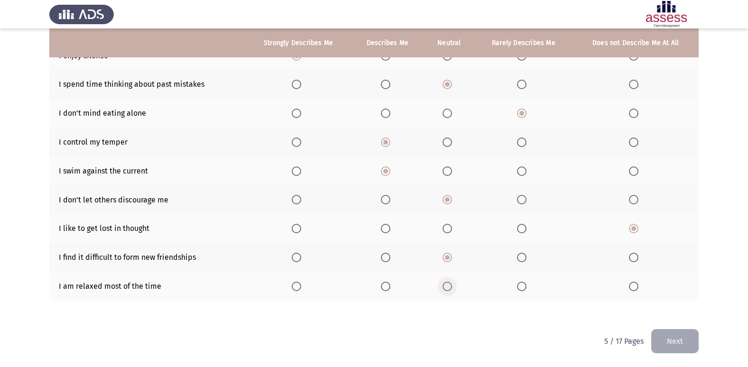
click at [444, 287] on span "Select an option" at bounding box center [447, 286] width 9 height 9
click at [444, 287] on input "Select an option" at bounding box center [447, 286] width 9 height 9
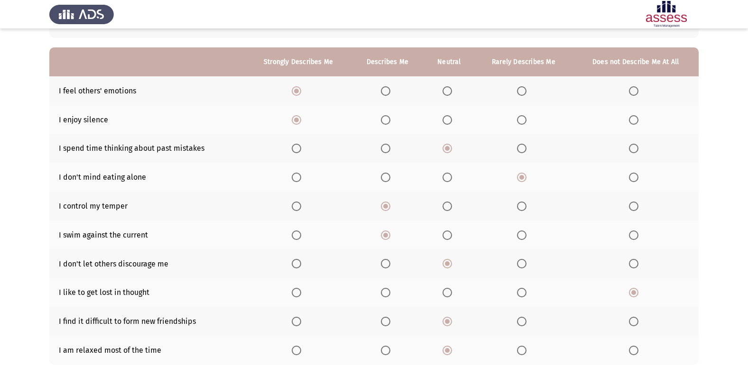
scroll to position [91, 0]
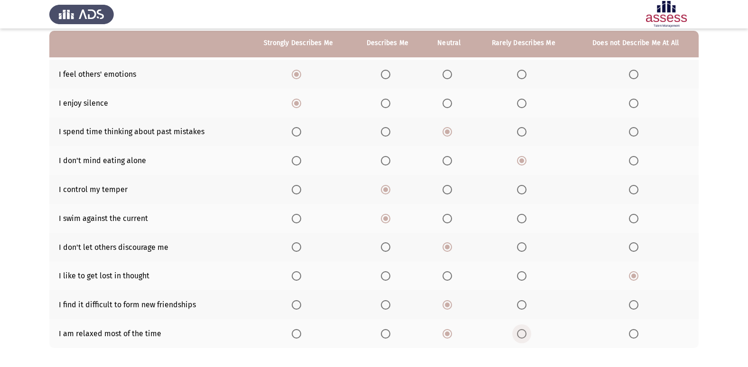
click at [528, 334] on label "Select an option" at bounding box center [523, 333] width 13 height 9
click at [527, 334] on input "Select an option" at bounding box center [521, 333] width 9 height 9
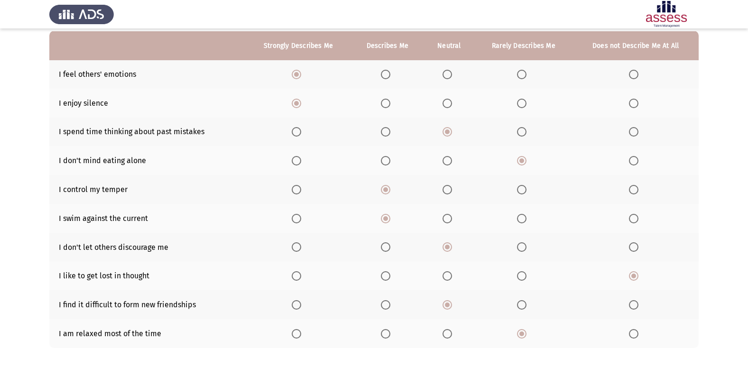
scroll to position [139, 0]
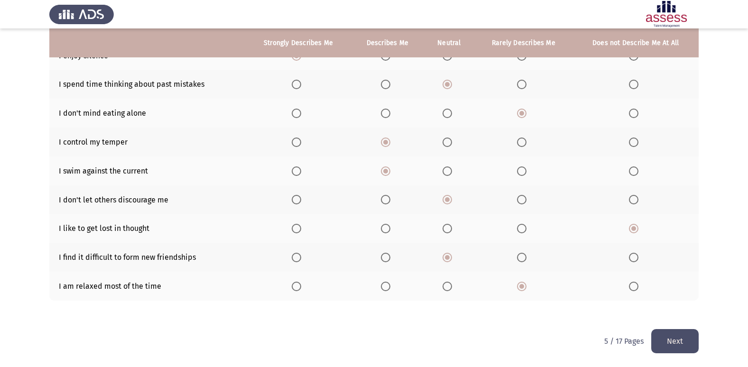
click at [673, 348] on button "Next" at bounding box center [674, 341] width 47 height 24
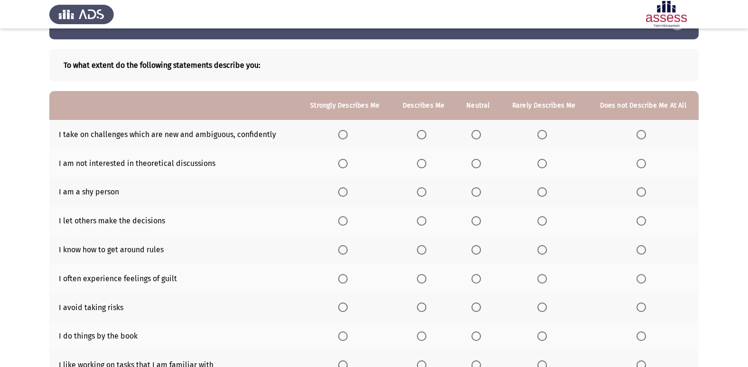
scroll to position [47, 0]
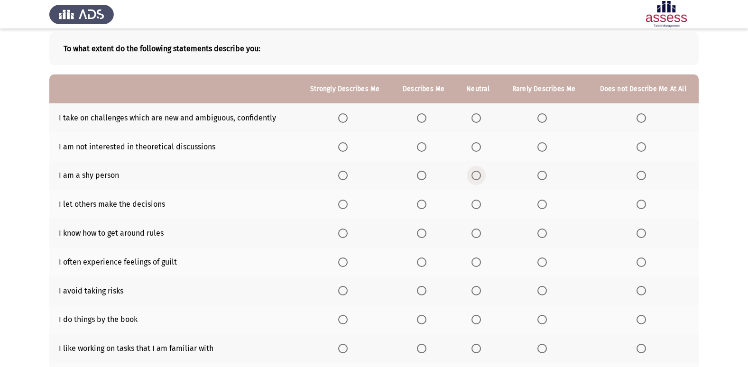
click at [485, 176] on label "Select an option" at bounding box center [478, 175] width 13 height 9
click at [481, 176] on input "Select an option" at bounding box center [476, 175] width 9 height 9
click at [538, 175] on span "Select an option" at bounding box center [541, 175] width 9 height 9
click at [538, 175] on input "Select an option" at bounding box center [541, 175] width 9 height 9
click at [481, 150] on span "Select an option" at bounding box center [476, 146] width 9 height 9
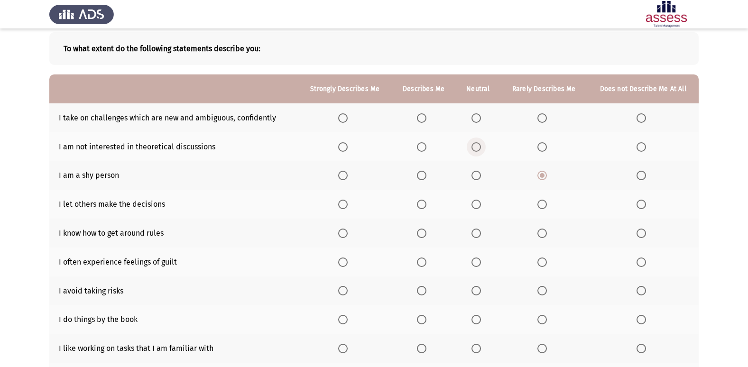
click at [481, 150] on input "Select an option" at bounding box center [476, 146] width 9 height 9
click at [471, 124] on th at bounding box center [478, 117] width 45 height 29
click at [432, 113] on th at bounding box center [423, 117] width 64 height 29
click at [415, 119] on th at bounding box center [423, 117] width 64 height 29
click at [426, 119] on span "Select an option" at bounding box center [421, 117] width 9 height 9
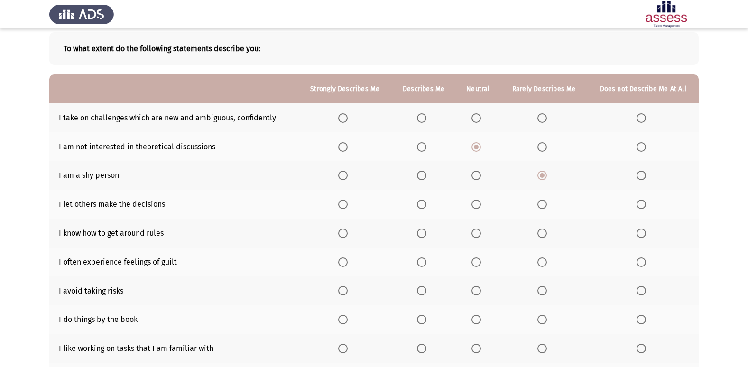
click at [426, 119] on input "Select an option" at bounding box center [421, 117] width 9 height 9
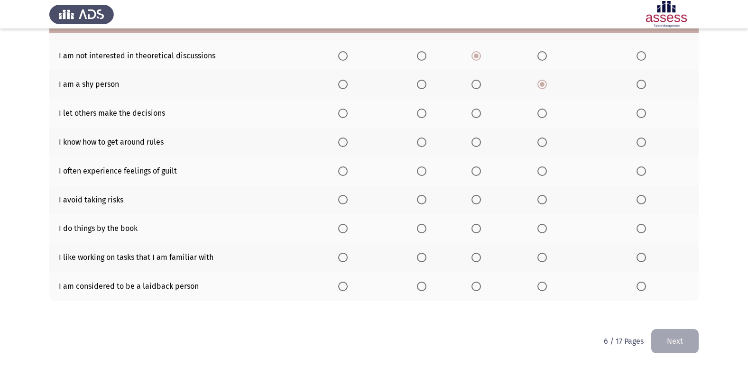
scroll to position [91, 0]
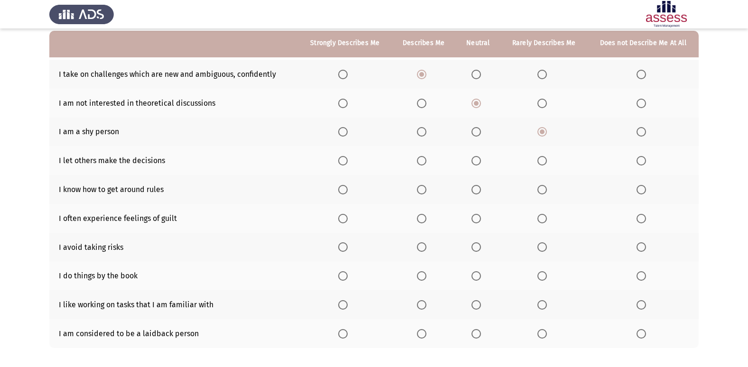
click at [541, 158] on span "Select an option" at bounding box center [541, 160] width 9 height 9
click at [541, 158] on input "Select an option" at bounding box center [541, 160] width 9 height 9
click at [653, 160] on th at bounding box center [642, 160] width 111 height 29
click at [642, 161] on span "Select an option" at bounding box center [641, 160] width 9 height 9
click at [642, 161] on input "Select an option" at bounding box center [641, 160] width 9 height 9
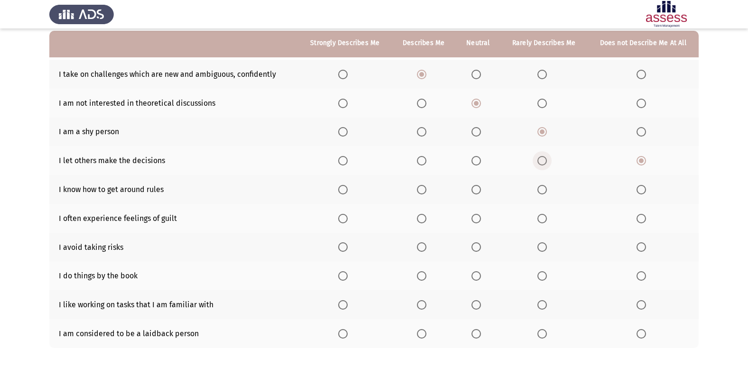
click at [548, 162] on label "Select an option" at bounding box center [543, 160] width 13 height 9
click at [547, 162] on input "Select an option" at bounding box center [541, 160] width 9 height 9
click at [476, 164] on span "Select an option" at bounding box center [476, 160] width 9 height 9
click at [476, 164] on input "Select an option" at bounding box center [476, 160] width 9 height 9
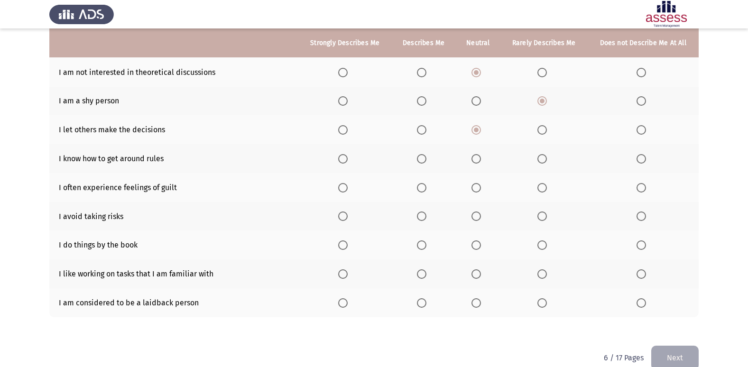
scroll to position [139, 0]
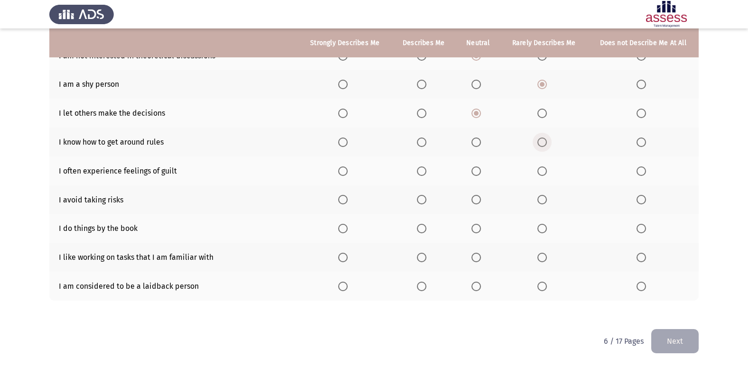
click at [544, 141] on span "Select an option" at bounding box center [541, 142] width 9 height 9
click at [544, 141] on input "Select an option" at bounding box center [541, 142] width 9 height 9
click at [543, 174] on span "Select an option" at bounding box center [541, 171] width 9 height 9
click at [543, 174] on input "Select an option" at bounding box center [541, 171] width 9 height 9
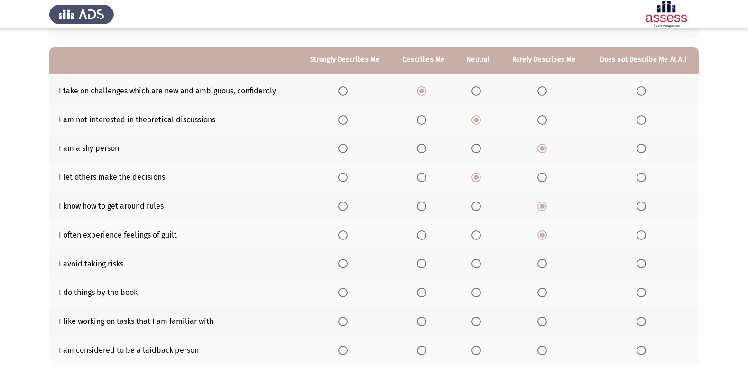
scroll to position [91, 0]
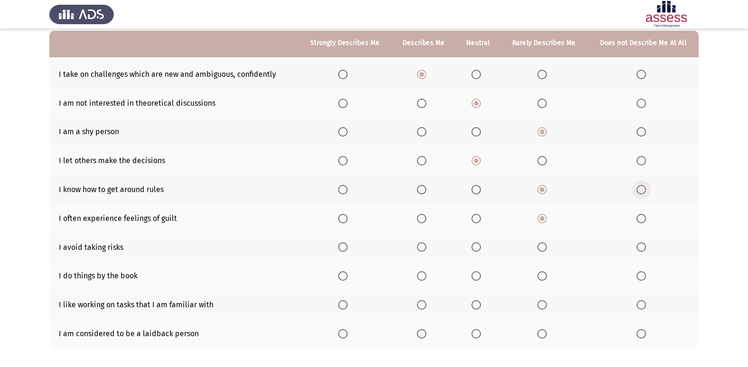
click at [643, 190] on span "Select an option" at bounding box center [641, 189] width 9 height 9
click at [643, 190] on input "Select an option" at bounding box center [641, 189] width 9 height 9
click at [644, 219] on span "Select an option" at bounding box center [641, 218] width 9 height 9
click at [644, 219] on input "Select an option" at bounding box center [641, 218] width 9 height 9
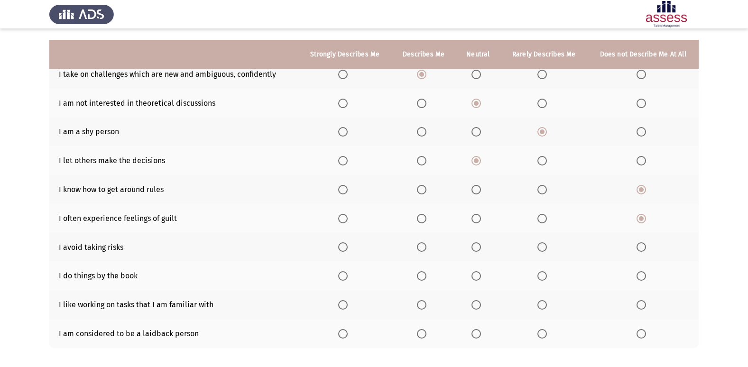
scroll to position [139, 0]
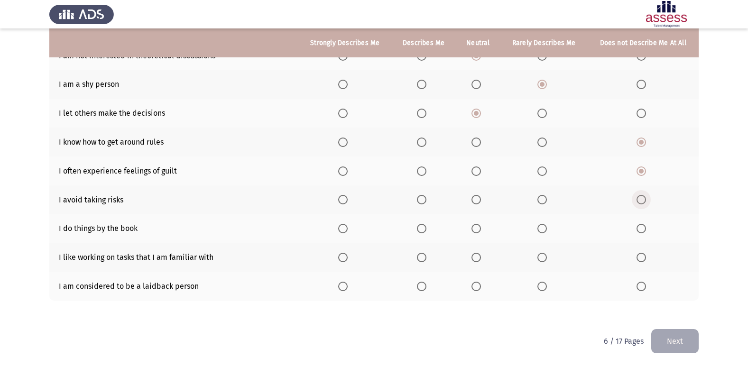
click at [643, 197] on span "Select an option" at bounding box center [641, 199] width 9 height 9
click at [643, 197] on input "Select an option" at bounding box center [641, 199] width 9 height 9
click at [541, 231] on span "Select an option" at bounding box center [541, 228] width 9 height 9
click at [541, 231] on input "Select an option" at bounding box center [541, 228] width 9 height 9
click at [473, 258] on span "Select an option" at bounding box center [476, 257] width 9 height 9
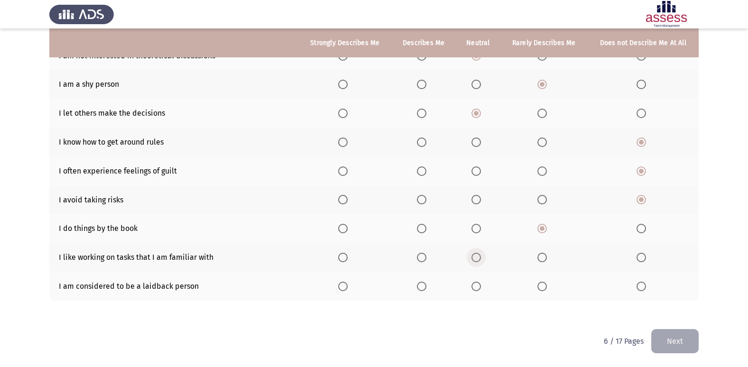
click at [473, 258] on input "Select an option" at bounding box center [476, 257] width 9 height 9
click at [478, 287] on span "Select an option" at bounding box center [476, 286] width 9 height 9
click at [478, 287] on input "Select an option" at bounding box center [476, 286] width 9 height 9
click at [694, 337] on button "Next" at bounding box center [674, 341] width 47 height 24
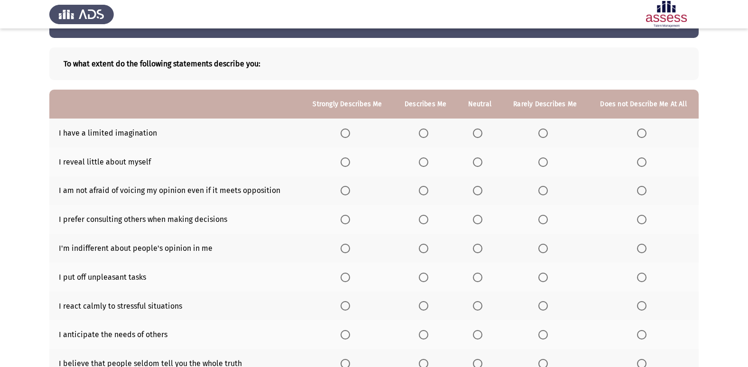
scroll to position [47, 0]
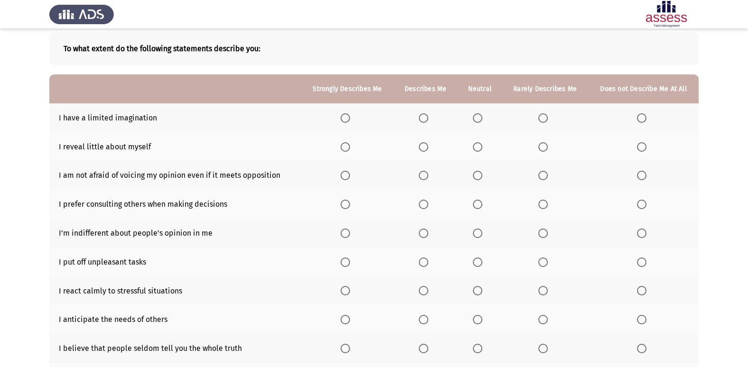
click at [648, 116] on label "Select an option" at bounding box center [643, 117] width 13 height 9
click at [647, 116] on input "Select an option" at bounding box center [641, 117] width 9 height 9
click at [550, 145] on label "Select an option" at bounding box center [544, 146] width 13 height 9
click at [548, 145] on input "Select an option" at bounding box center [542, 146] width 9 height 9
click at [482, 171] on span "Select an option" at bounding box center [477, 175] width 9 height 9
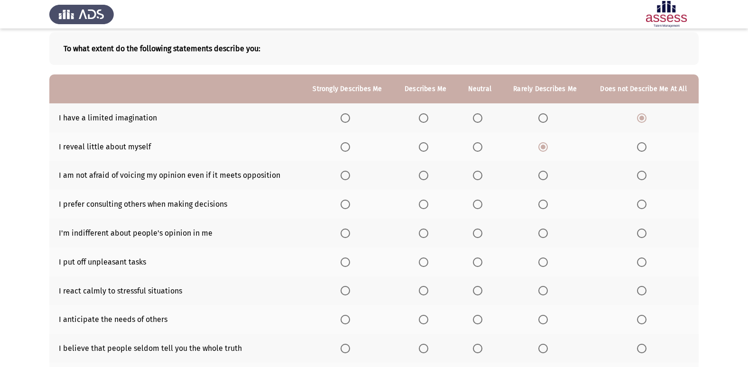
click at [482, 171] on input "Select an option" at bounding box center [477, 175] width 9 height 9
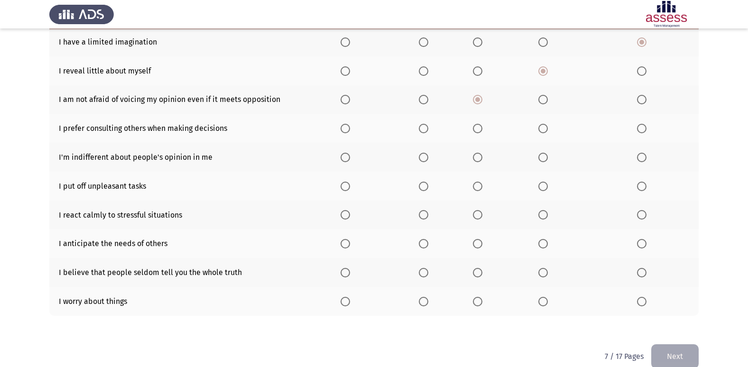
scroll to position [139, 0]
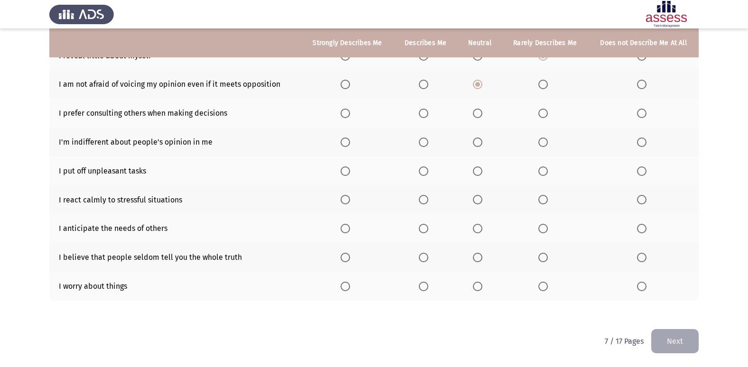
click at [427, 111] on span "Select an option" at bounding box center [423, 113] width 9 height 9
click at [427, 111] on input "Select an option" at bounding box center [423, 113] width 9 height 9
click at [427, 144] on span "Select an option" at bounding box center [423, 142] width 9 height 9
click at [427, 144] on input "Select an option" at bounding box center [423, 142] width 9 height 9
click at [536, 165] on th at bounding box center [545, 171] width 86 height 29
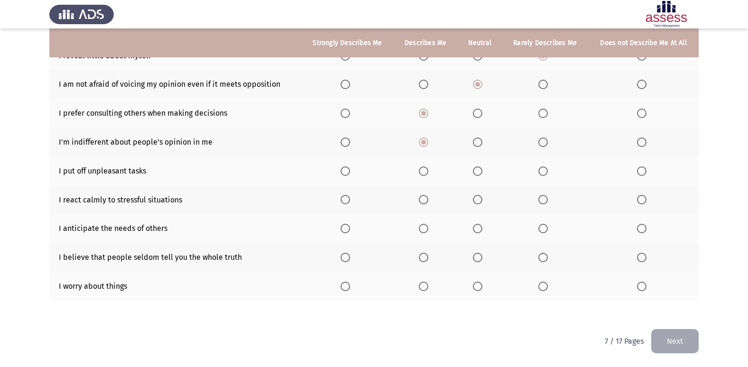
click at [546, 173] on span "Select an option" at bounding box center [542, 171] width 9 height 9
click at [546, 173] on input "Select an option" at bounding box center [542, 171] width 9 height 9
click at [426, 203] on span "Select an option" at bounding box center [423, 199] width 9 height 9
click at [426, 203] on input "Select an option" at bounding box center [423, 199] width 9 height 9
click at [482, 231] on span "Select an option" at bounding box center [477, 228] width 9 height 9
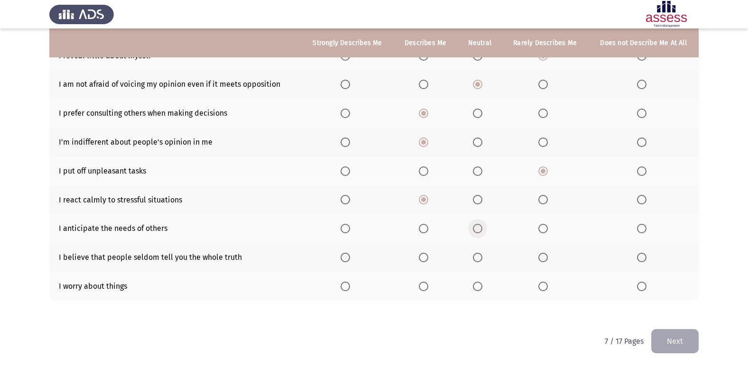
click at [482, 231] on input "Select an option" at bounding box center [477, 228] width 9 height 9
click at [481, 259] on span "Select an option" at bounding box center [477, 257] width 9 height 9
click at [481, 259] on input "Select an option" at bounding box center [477, 257] width 9 height 9
click at [426, 287] on span "Select an option" at bounding box center [423, 286] width 9 height 9
click at [426, 287] on input "Select an option" at bounding box center [423, 286] width 9 height 9
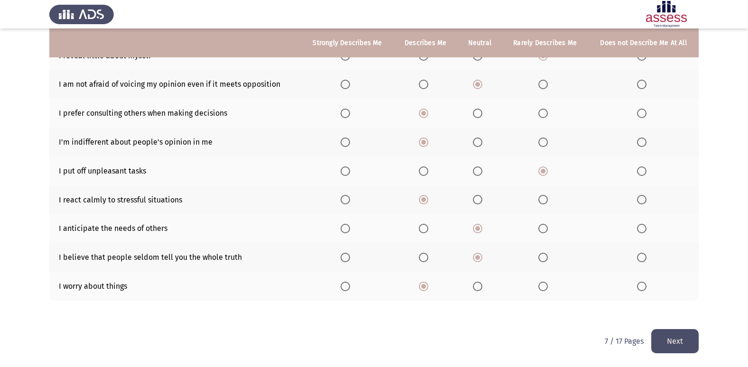
click at [686, 345] on button "Next" at bounding box center [674, 341] width 47 height 24
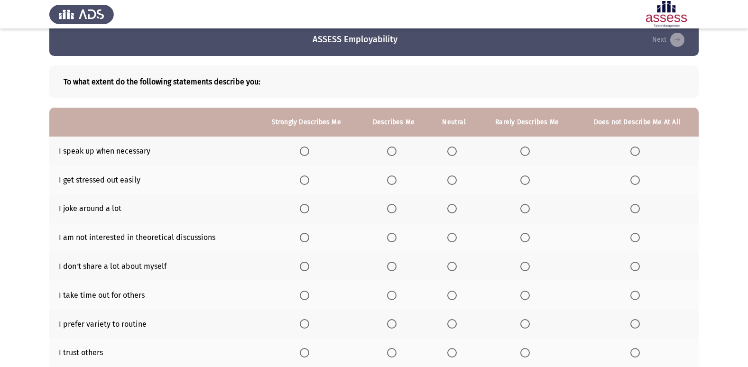
scroll to position [0, 0]
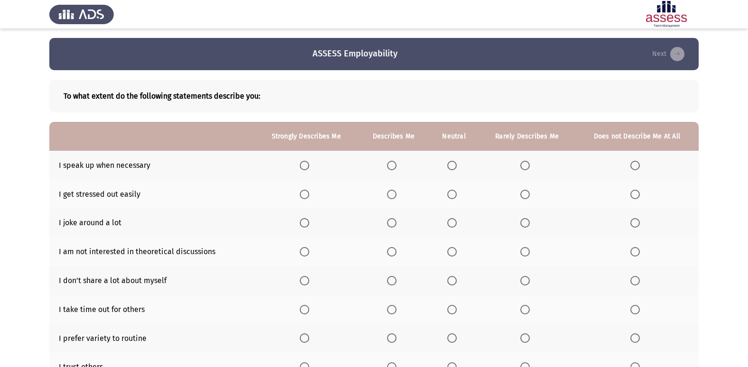
click at [394, 165] on span "Select an option" at bounding box center [391, 165] width 9 height 9
click at [394, 165] on input "Select an option" at bounding box center [391, 165] width 9 height 9
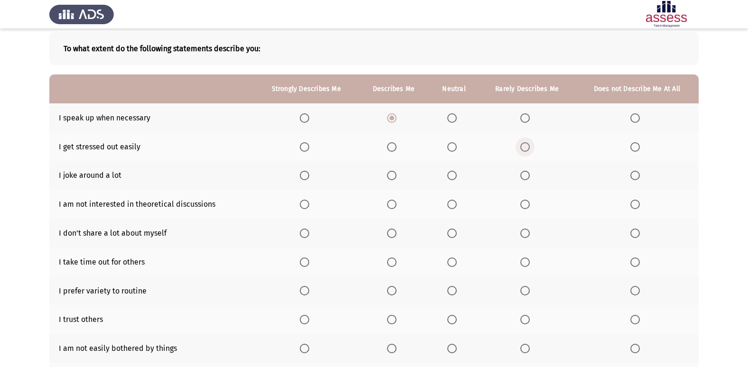
click at [522, 146] on span "Select an option" at bounding box center [524, 146] width 9 height 9
click at [522, 146] on input "Select an option" at bounding box center [524, 146] width 9 height 9
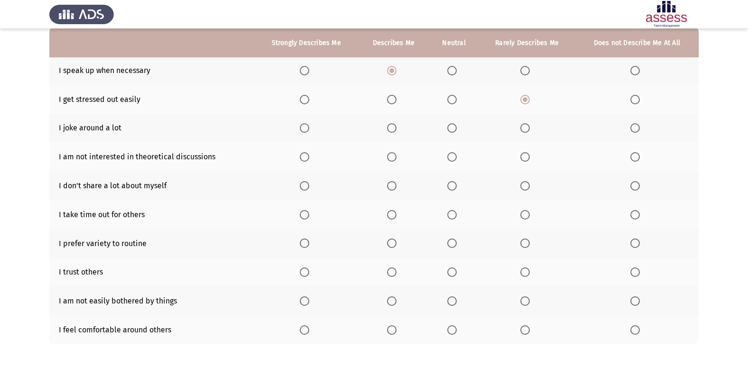
click at [453, 127] on span "Select an option" at bounding box center [451, 127] width 9 height 9
click at [453, 127] on input "Select an option" at bounding box center [451, 127] width 9 height 9
click at [453, 159] on span "Select an option" at bounding box center [451, 156] width 9 height 9
click at [453, 159] on input "Select an option" at bounding box center [451, 156] width 9 height 9
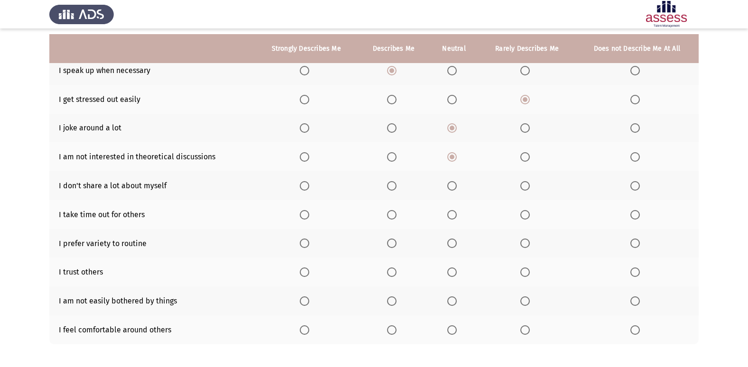
scroll to position [139, 0]
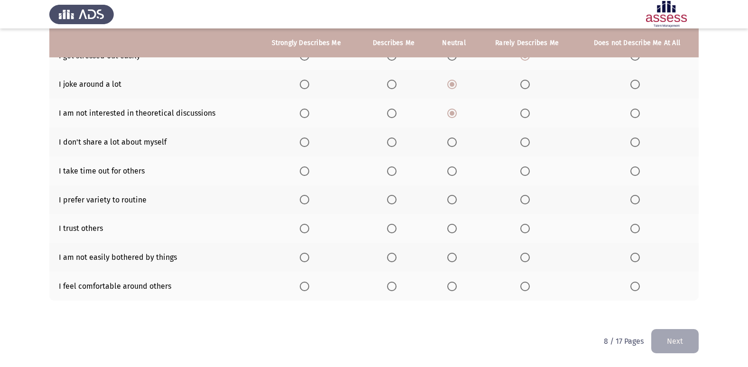
click at [525, 144] on span "Select an option" at bounding box center [524, 142] width 9 height 9
click at [525, 144] on input "Select an option" at bounding box center [524, 142] width 9 height 9
click at [396, 170] on span "Select an option" at bounding box center [391, 171] width 9 height 9
click at [396, 170] on input "Select an option" at bounding box center [391, 171] width 9 height 9
click at [299, 203] on th at bounding box center [306, 199] width 103 height 29
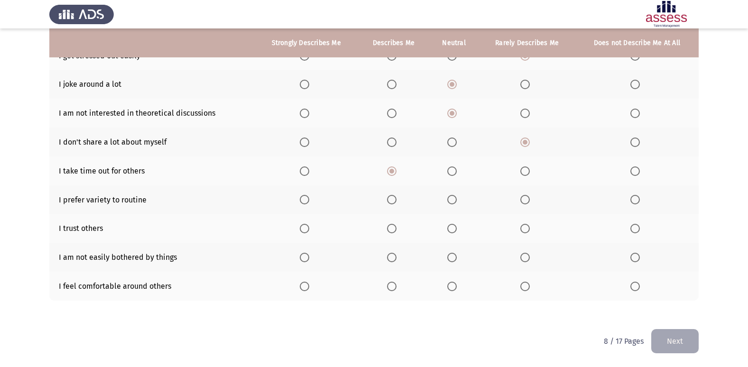
click at [386, 202] on th at bounding box center [393, 199] width 71 height 29
click at [393, 202] on span "Select an option" at bounding box center [391, 199] width 9 height 9
click at [393, 202] on input "Select an option" at bounding box center [391, 199] width 9 height 9
click at [527, 233] on span "Select an option" at bounding box center [524, 228] width 9 height 9
click at [527, 233] on input "Select an option" at bounding box center [524, 228] width 9 height 9
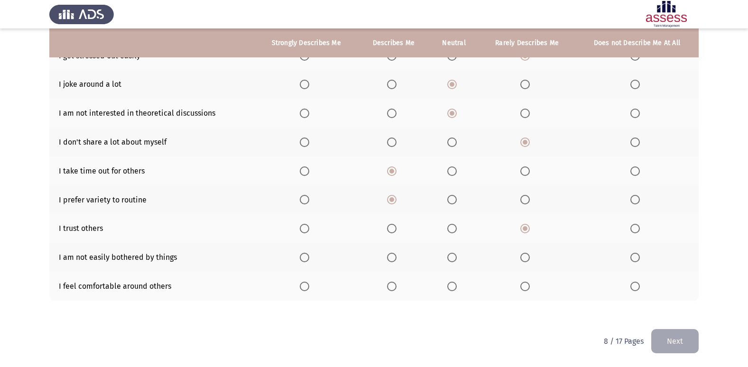
click at [459, 256] on label "Select an option" at bounding box center [453, 257] width 13 height 9
click at [457, 256] on input "Select an option" at bounding box center [451, 257] width 9 height 9
click at [460, 283] on label "Select an option" at bounding box center [453, 286] width 13 height 9
click at [457, 283] on input "Select an option" at bounding box center [451, 286] width 9 height 9
click at [456, 286] on span "Select an option" at bounding box center [451, 286] width 9 height 9
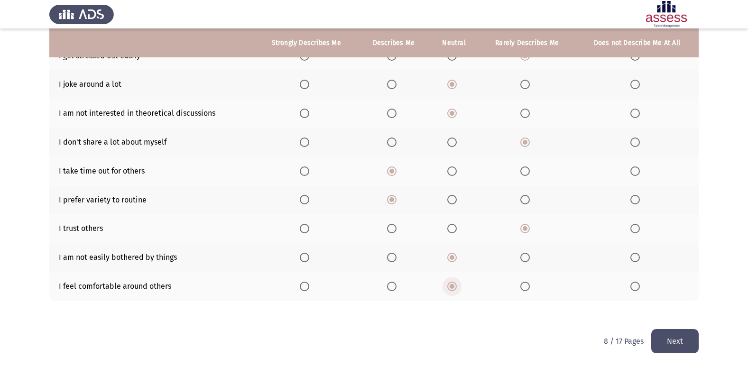
click at [456, 286] on input "Select an option" at bounding box center [451, 286] width 9 height 9
click at [661, 348] on button "Next" at bounding box center [674, 341] width 47 height 24
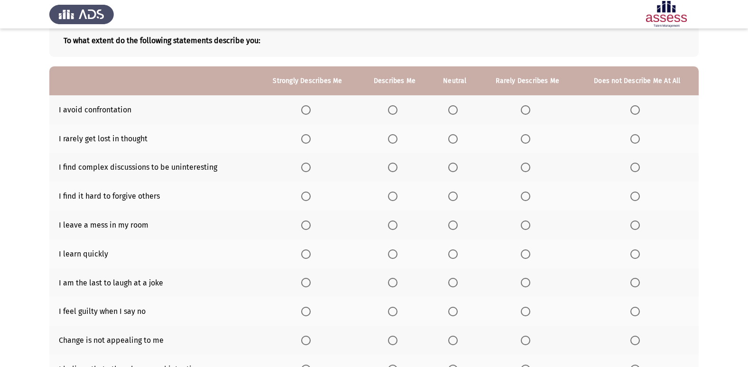
scroll to position [44, 0]
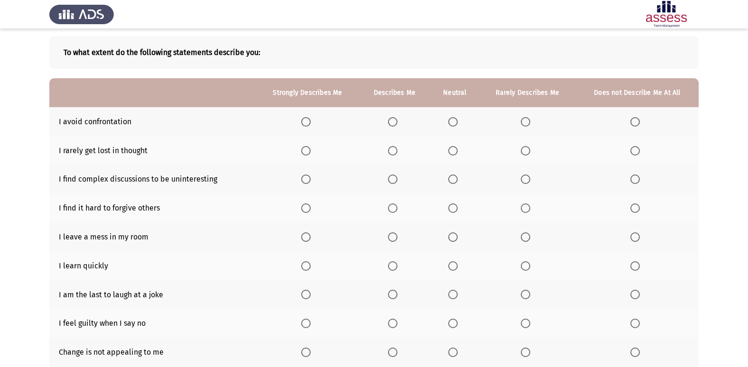
click at [528, 115] on th at bounding box center [528, 121] width 96 height 29
click at [453, 120] on span "Select an option" at bounding box center [452, 121] width 9 height 9
click at [453, 120] on input "Select an option" at bounding box center [452, 121] width 9 height 9
click at [523, 149] on span "Select an option" at bounding box center [525, 150] width 9 height 9
click at [523, 149] on input "Select an option" at bounding box center [525, 150] width 9 height 9
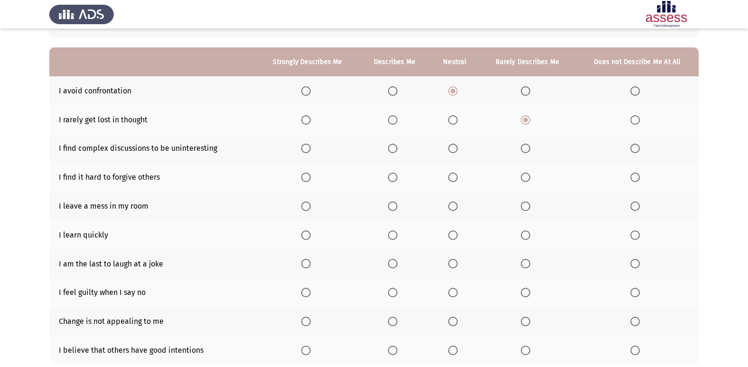
scroll to position [91, 0]
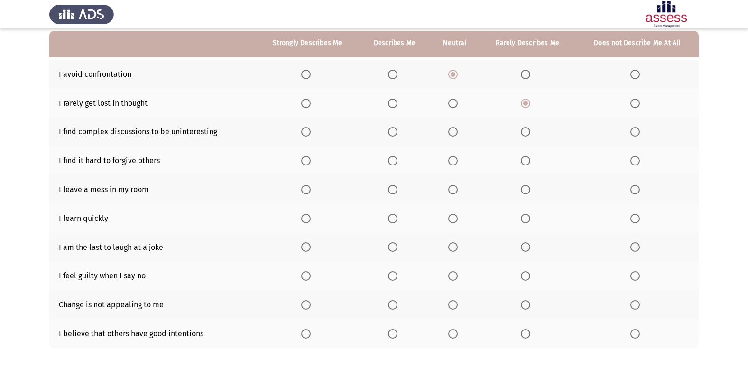
click at [524, 135] on span "Select an option" at bounding box center [525, 131] width 9 height 9
click at [524, 135] on input "Select an option" at bounding box center [525, 131] width 9 height 9
click at [537, 161] on th at bounding box center [528, 160] width 96 height 29
click at [526, 160] on span "Select an option" at bounding box center [525, 160] width 9 height 9
click at [526, 160] on input "Select an option" at bounding box center [525, 160] width 9 height 9
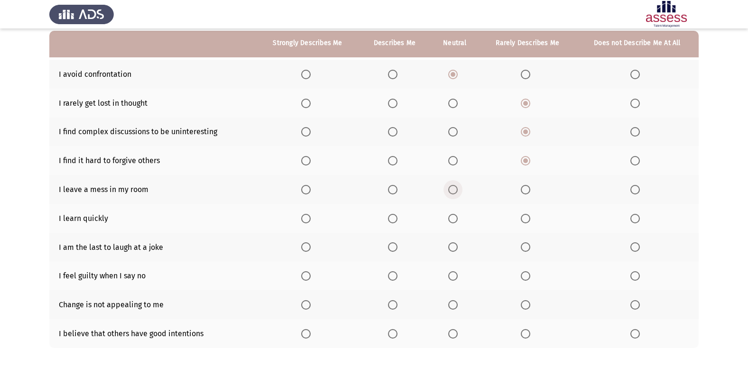
click at [454, 192] on span "Select an option" at bounding box center [452, 189] width 9 height 9
click at [454, 192] on input "Select an option" at bounding box center [452, 189] width 9 height 9
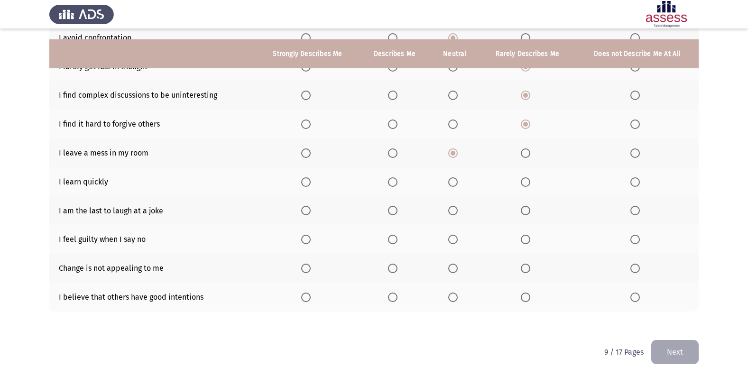
scroll to position [139, 0]
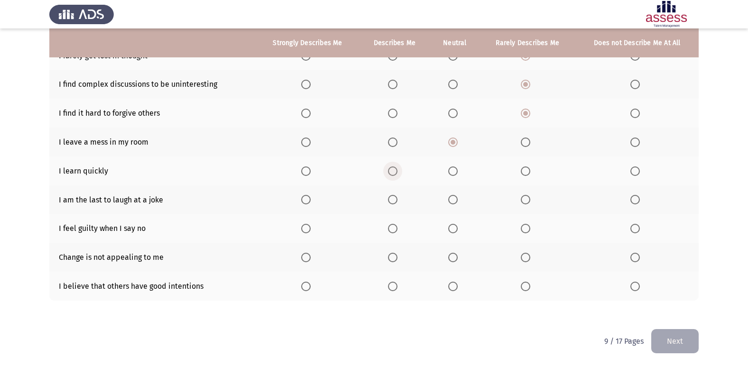
click at [390, 171] on span "Select an option" at bounding box center [392, 171] width 9 height 9
click at [390, 171] on input "Select an option" at bounding box center [392, 171] width 9 height 9
click at [392, 201] on span "Select an option" at bounding box center [392, 199] width 9 height 9
click at [392, 201] on input "Select an option" at bounding box center [392, 199] width 9 height 9
click at [453, 230] on span "Select an option" at bounding box center [452, 228] width 9 height 9
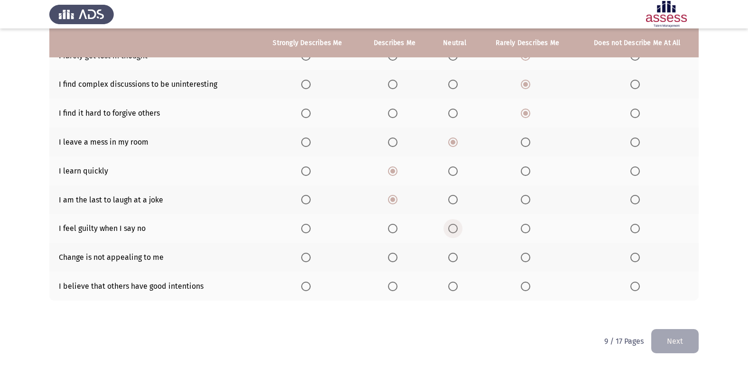
click at [453, 230] on input "Select an option" at bounding box center [452, 228] width 9 height 9
click at [647, 262] on th at bounding box center [637, 257] width 123 height 29
click at [633, 260] on span "Select an option" at bounding box center [634, 257] width 9 height 9
click at [633, 260] on input "Select an option" at bounding box center [634, 257] width 9 height 9
click at [459, 287] on label "Select an option" at bounding box center [454, 286] width 13 height 9
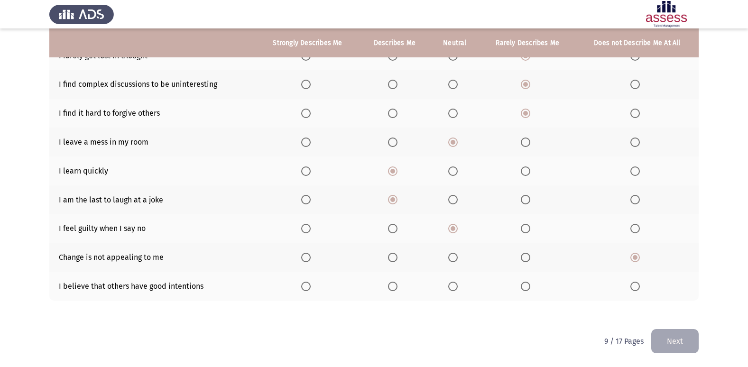
click at [458, 287] on input "Select an option" at bounding box center [452, 286] width 9 height 9
click at [676, 334] on button "Next" at bounding box center [674, 341] width 47 height 24
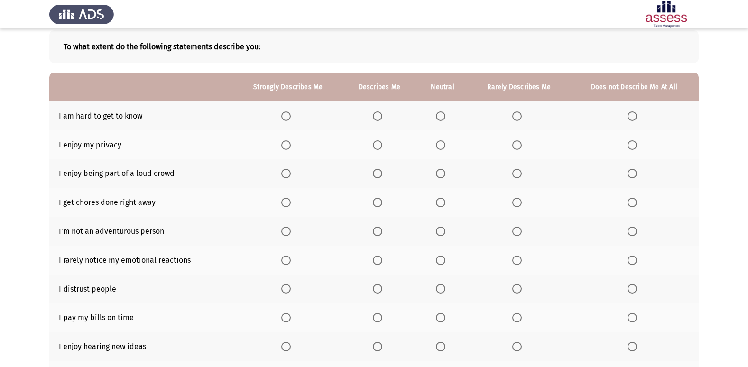
scroll to position [44, 0]
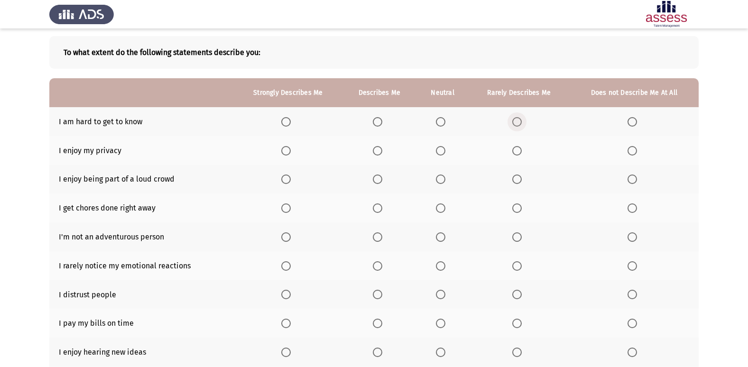
click at [517, 118] on span "Select an option" at bounding box center [516, 121] width 9 height 9
click at [517, 118] on input "Select an option" at bounding box center [516, 121] width 9 height 9
click at [445, 115] on th at bounding box center [443, 121] width 52 height 29
click at [444, 119] on span "Select an option" at bounding box center [440, 121] width 9 height 9
click at [444, 119] on input "Select an option" at bounding box center [440, 121] width 9 height 9
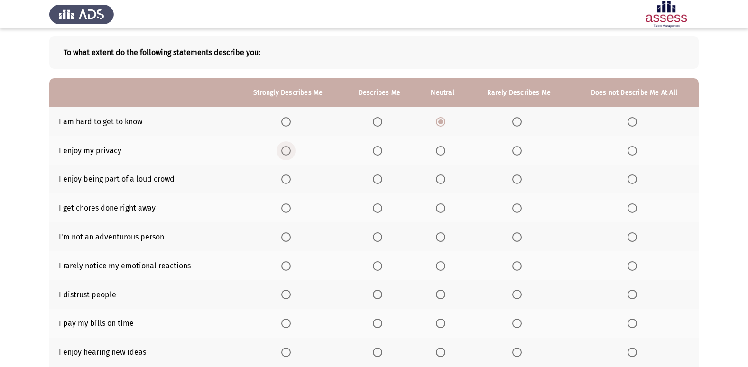
click at [286, 152] on span "Select an option" at bounding box center [285, 150] width 9 height 9
click at [286, 152] on input "Select an option" at bounding box center [285, 150] width 9 height 9
click at [387, 155] on th at bounding box center [379, 150] width 74 height 29
click at [384, 150] on label "Select an option" at bounding box center [379, 150] width 13 height 9
click at [382, 150] on input "Select an option" at bounding box center [377, 150] width 9 height 9
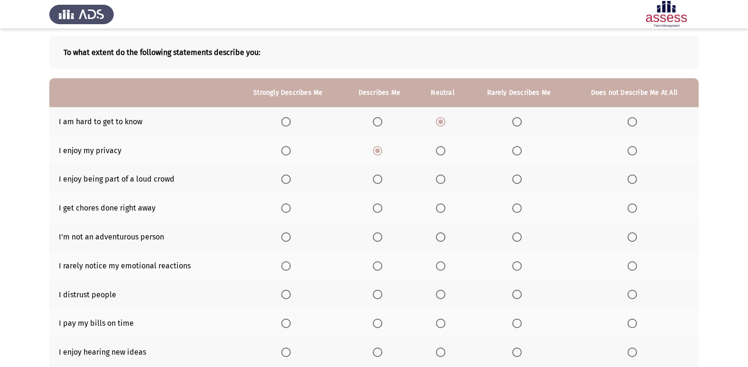
click at [380, 185] on th at bounding box center [379, 179] width 74 height 29
click at [372, 181] on th at bounding box center [379, 179] width 74 height 29
click at [383, 178] on label "Select an option" at bounding box center [379, 179] width 13 height 9
click at [382, 178] on input "Select an option" at bounding box center [377, 179] width 9 height 9
click at [444, 207] on span "Select an option" at bounding box center [440, 208] width 9 height 9
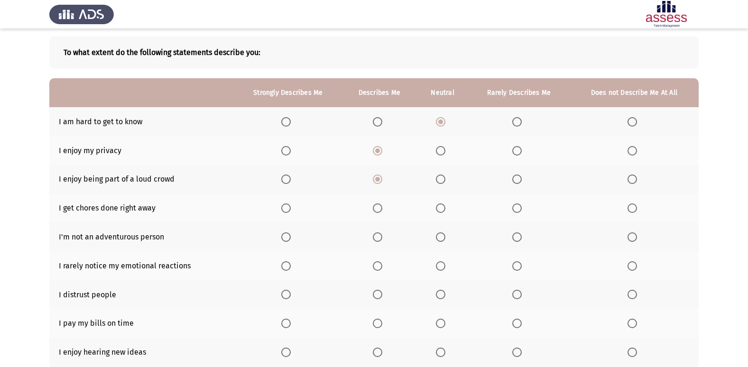
click at [444, 207] on input "Select an option" at bounding box center [440, 208] width 9 height 9
click at [525, 228] on th at bounding box center [519, 236] width 101 height 29
click at [524, 233] on label "Select an option" at bounding box center [518, 236] width 13 height 9
click at [522, 233] on input "Select an option" at bounding box center [516, 236] width 9 height 9
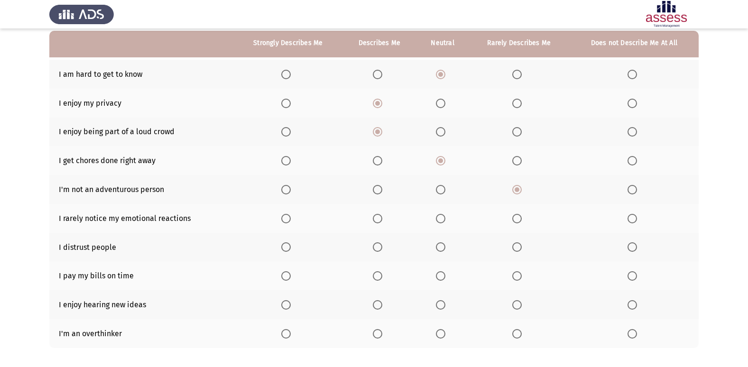
click at [446, 223] on th at bounding box center [443, 218] width 52 height 29
click at [439, 190] on span "Select an option" at bounding box center [440, 189] width 9 height 9
click at [439, 190] on input "Select an option" at bounding box center [440, 189] width 9 height 9
click at [514, 187] on span "Select an option" at bounding box center [516, 189] width 9 height 9
click at [514, 187] on input "Select an option" at bounding box center [516, 189] width 9 height 9
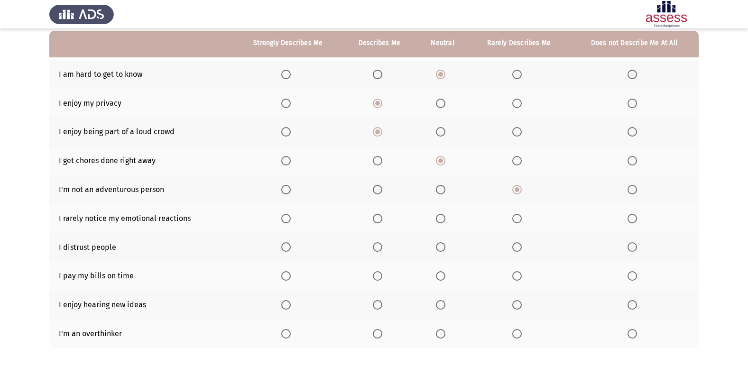
click at [432, 216] on th at bounding box center [443, 218] width 52 height 29
click at [442, 218] on span "Select an option" at bounding box center [440, 218] width 9 height 9
click at [442, 218] on input "Select an option" at bounding box center [440, 218] width 9 height 9
click at [442, 243] on span "Select an option" at bounding box center [440, 246] width 9 height 9
click at [442, 243] on input "Select an option" at bounding box center [440, 246] width 9 height 9
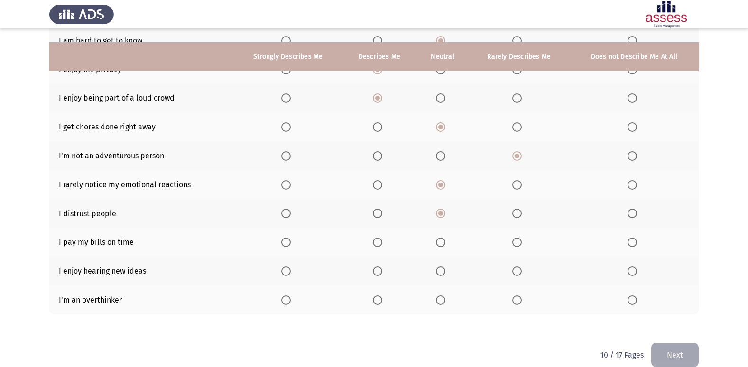
scroll to position [139, 0]
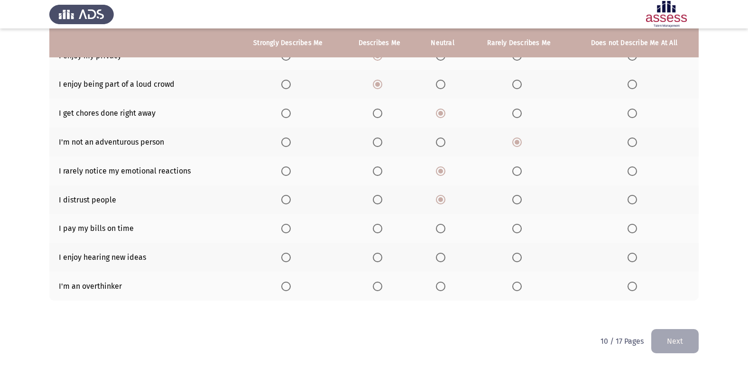
click at [445, 224] on span "Select an option" at bounding box center [440, 228] width 9 height 9
click at [445, 224] on input "Select an option" at bounding box center [440, 228] width 9 height 9
click at [375, 255] on span "Select an option" at bounding box center [377, 257] width 9 height 9
click at [375, 255] on input "Select an option" at bounding box center [377, 257] width 9 height 9
click at [439, 284] on span "Select an option" at bounding box center [440, 286] width 9 height 9
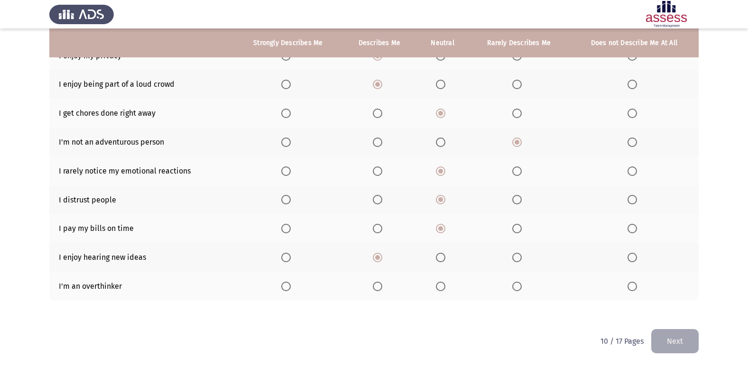
click at [439, 284] on input "Select an option" at bounding box center [440, 286] width 9 height 9
click at [679, 336] on button "Next" at bounding box center [674, 341] width 47 height 24
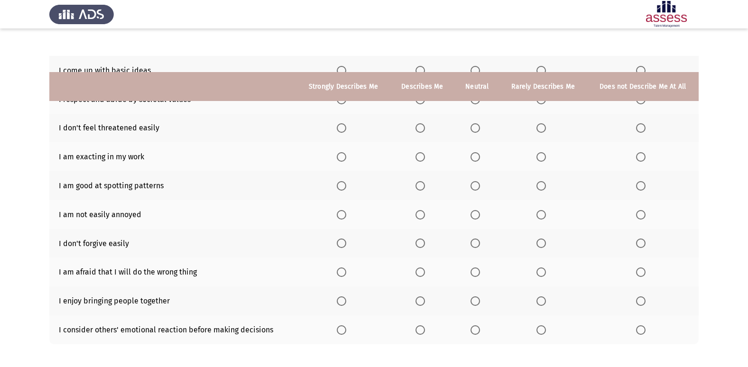
scroll to position [47, 0]
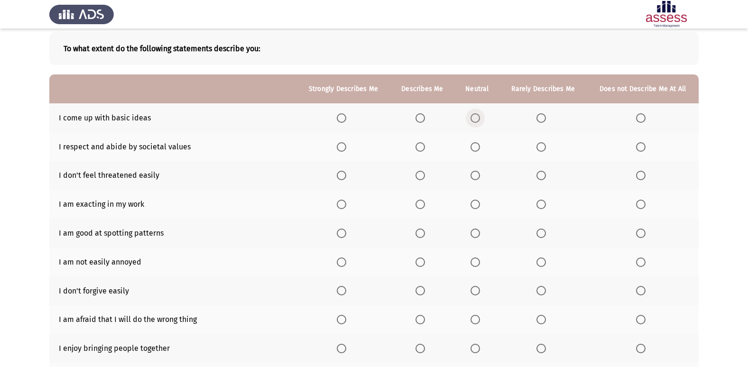
click at [477, 116] on span "Select an option" at bounding box center [475, 117] width 9 height 9
click at [477, 116] on input "Select an option" at bounding box center [475, 117] width 9 height 9
click at [425, 148] on span "Select an option" at bounding box center [420, 146] width 9 height 9
click at [425, 148] on input "Select an option" at bounding box center [420, 146] width 9 height 9
click at [339, 150] on span "Select an option" at bounding box center [341, 146] width 9 height 9
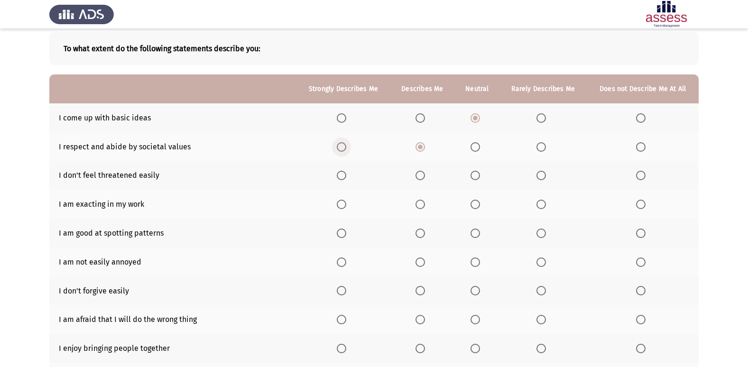
click at [339, 150] on input "Select an option" at bounding box center [341, 146] width 9 height 9
click at [475, 176] on span "Select an option" at bounding box center [475, 176] width 0 height 0
click at [475, 176] on input "Select an option" at bounding box center [475, 175] width 9 height 9
click at [479, 205] on span "Select an option" at bounding box center [475, 204] width 9 height 9
click at [479, 205] on input "Select an option" at bounding box center [475, 204] width 9 height 9
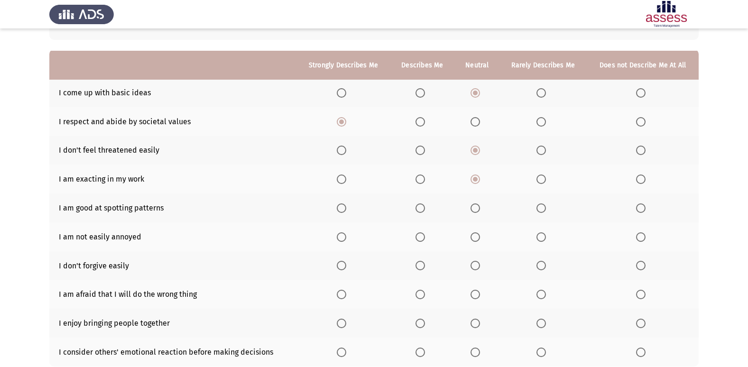
scroll to position [95, 0]
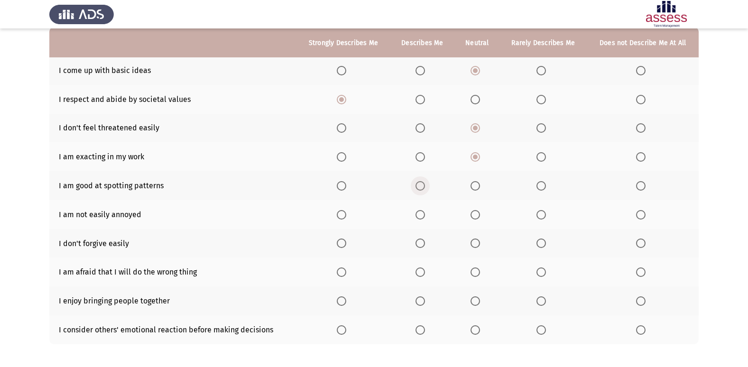
click at [420, 185] on span "Select an option" at bounding box center [420, 185] width 9 height 9
click at [420, 185] on input "Select an option" at bounding box center [420, 185] width 9 height 9
click at [480, 216] on span "Select an option" at bounding box center [475, 214] width 9 height 9
click at [480, 216] on input "Select an option" at bounding box center [475, 214] width 9 height 9
click at [541, 247] on span "Select an option" at bounding box center [541, 243] width 9 height 9
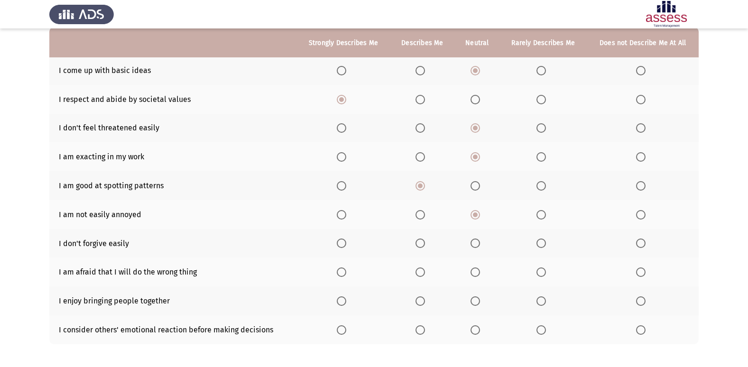
click at [541, 247] on input "Select an option" at bounding box center [541, 243] width 9 height 9
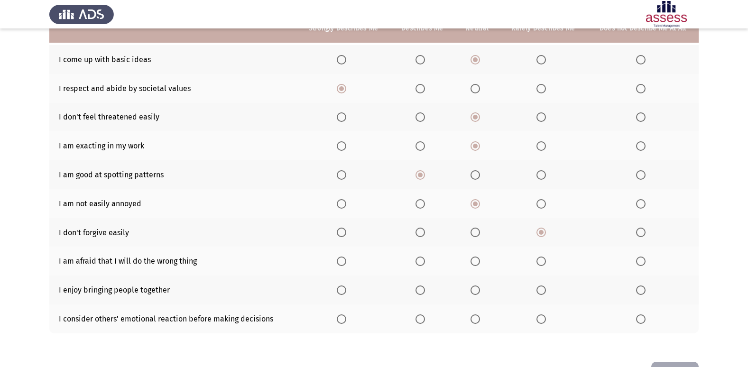
scroll to position [91, 0]
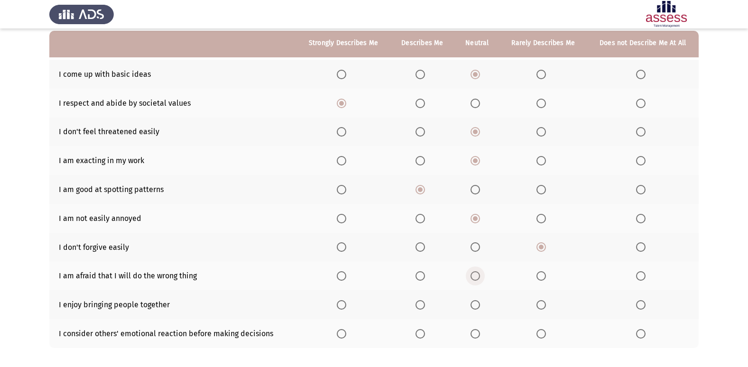
click at [473, 275] on span "Select an option" at bounding box center [475, 275] width 9 height 9
click at [473, 275] on input "Select an option" at bounding box center [475, 275] width 9 height 9
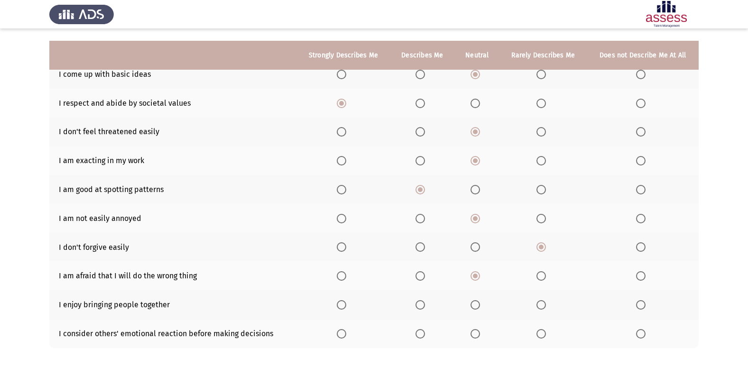
scroll to position [139, 0]
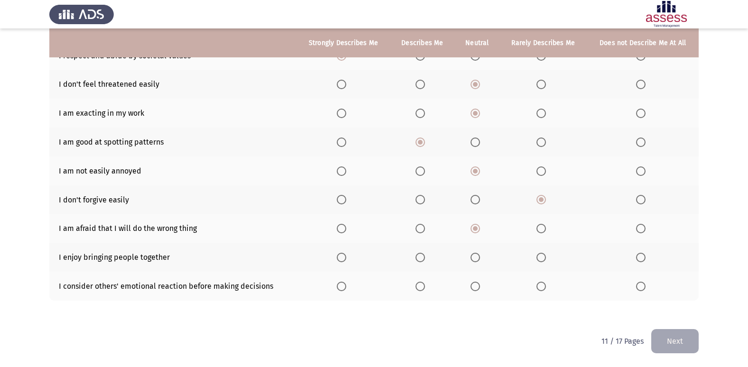
click at [422, 234] on th at bounding box center [422, 228] width 65 height 29
click at [410, 226] on th at bounding box center [422, 228] width 65 height 29
click at [417, 227] on span "Select an option" at bounding box center [420, 228] width 9 height 9
click at [417, 227] on input "Select an option" at bounding box center [420, 228] width 9 height 9
click at [474, 261] on span "Select an option" at bounding box center [475, 257] width 9 height 9
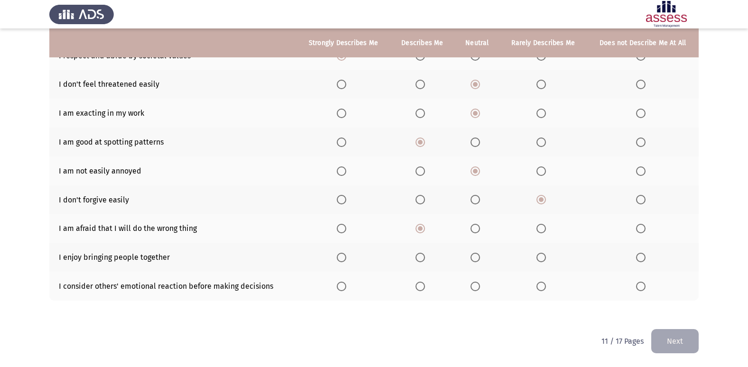
click at [476, 259] on span "Select an option" at bounding box center [475, 257] width 9 height 9
click at [476, 259] on input "Select an option" at bounding box center [475, 257] width 9 height 9
click at [478, 285] on span "Select an option" at bounding box center [475, 286] width 9 height 9
click at [478, 285] on input "Select an option" at bounding box center [475, 286] width 9 height 9
click at [414, 259] on th at bounding box center [422, 257] width 65 height 29
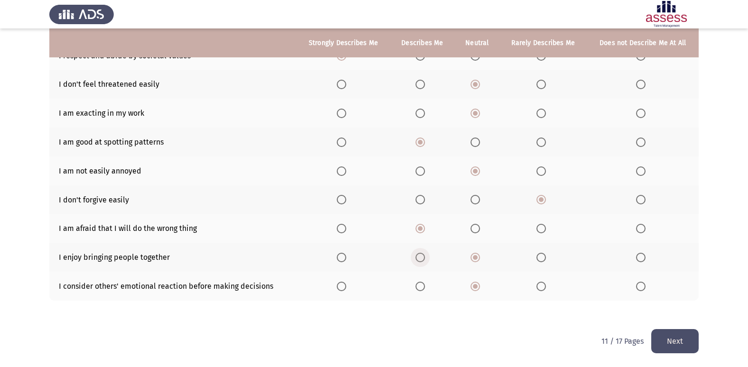
click at [421, 259] on span "Select an option" at bounding box center [420, 257] width 9 height 9
click at [421, 259] on input "Select an option" at bounding box center [420, 257] width 9 height 9
click at [536, 285] on th at bounding box center [543, 286] width 87 height 29
click at [544, 288] on span "Select an option" at bounding box center [541, 286] width 9 height 9
click at [544, 288] on input "Select an option" at bounding box center [541, 286] width 9 height 9
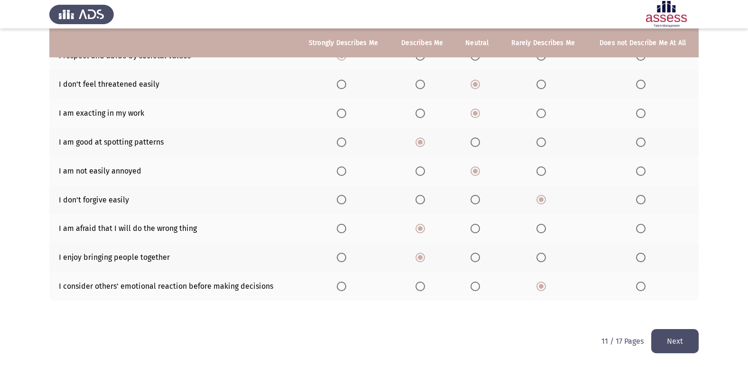
click at [673, 337] on button "Next" at bounding box center [674, 341] width 47 height 24
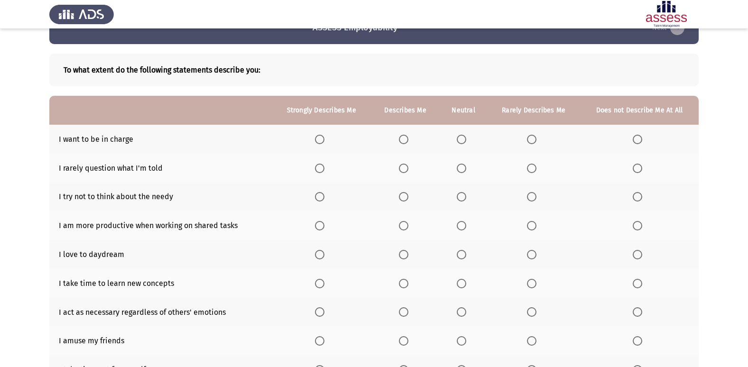
scroll to position [47, 0]
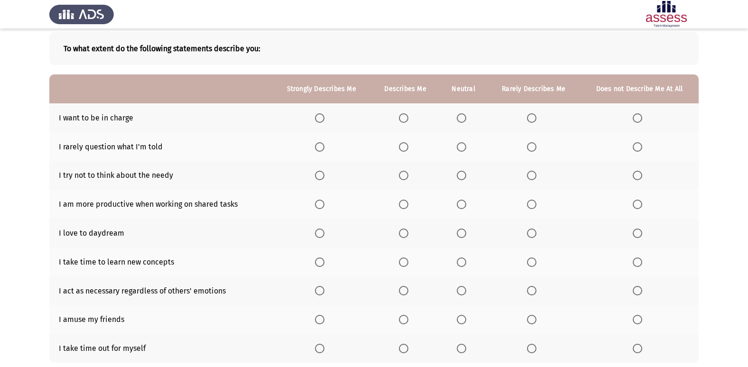
click at [402, 115] on span "Select an option" at bounding box center [403, 117] width 9 height 9
click at [402, 115] on input "Select an option" at bounding box center [403, 117] width 9 height 9
click at [466, 147] on span "Select an option" at bounding box center [461, 146] width 9 height 9
click at [466, 147] on input "Select an option" at bounding box center [461, 146] width 9 height 9
click at [540, 179] on label "Select an option" at bounding box center [533, 175] width 13 height 9
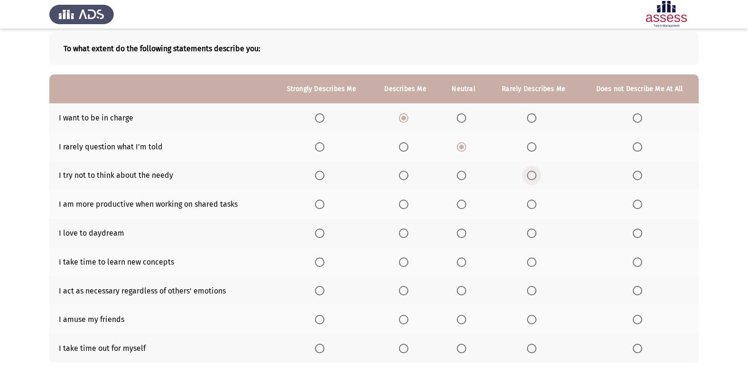
click at [537, 179] on input "Select an option" at bounding box center [531, 175] width 9 height 9
click at [532, 175] on span "Select an option" at bounding box center [531, 175] width 5 height 5
click at [532, 175] on input "Select an option" at bounding box center [531, 175] width 9 height 9
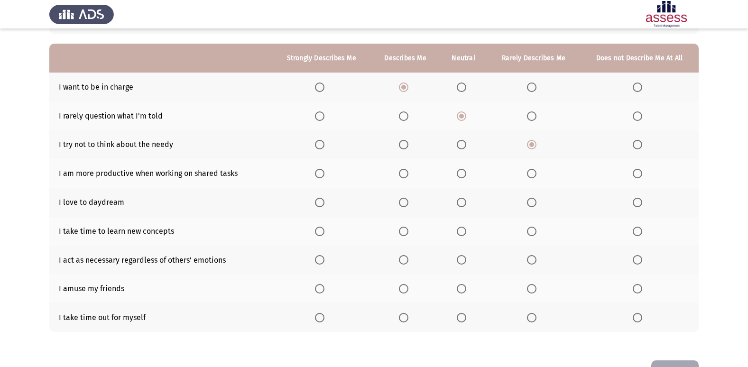
scroll to position [95, 0]
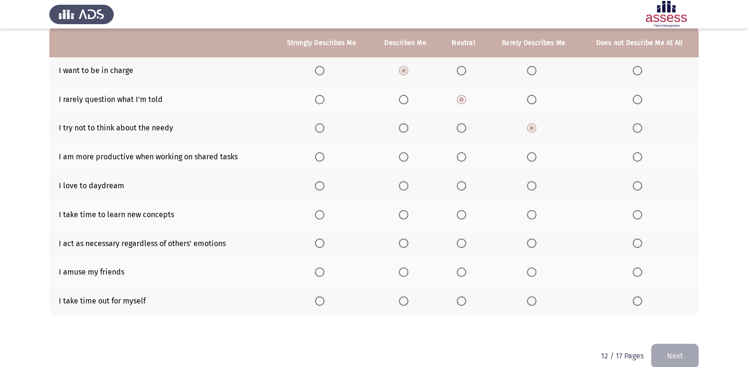
click at [463, 157] on span "Select an option" at bounding box center [461, 156] width 9 height 9
click at [463, 157] on input "Select an option" at bounding box center [461, 156] width 9 height 9
click at [402, 191] on th at bounding box center [405, 185] width 68 height 29
click at [404, 186] on span "Select an option" at bounding box center [404, 186] width 0 height 0
click at [405, 185] on input "Select an option" at bounding box center [403, 185] width 9 height 9
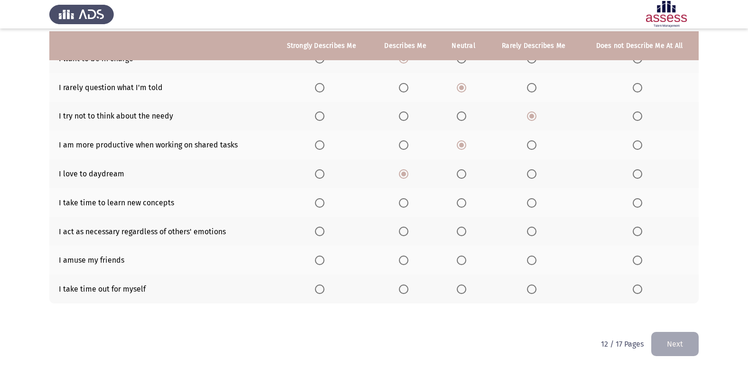
scroll to position [110, 0]
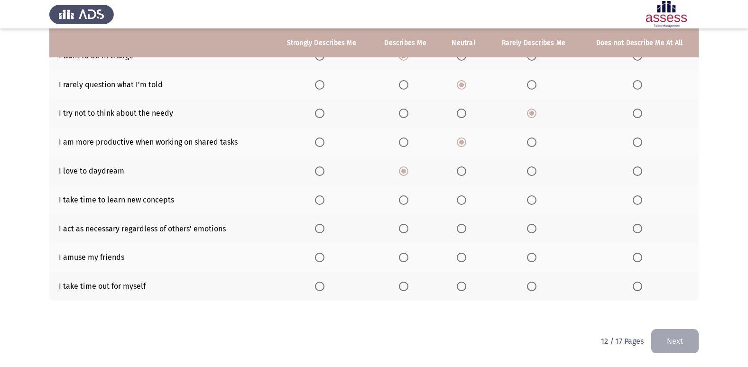
click at [459, 203] on span "Select an option" at bounding box center [461, 199] width 9 height 9
click at [459, 203] on input "Select an option" at bounding box center [461, 199] width 9 height 9
click at [530, 201] on th at bounding box center [533, 199] width 93 height 29
click at [530, 201] on span "Select an option" at bounding box center [531, 199] width 9 height 9
click at [530, 201] on input "Select an option" at bounding box center [531, 199] width 9 height 9
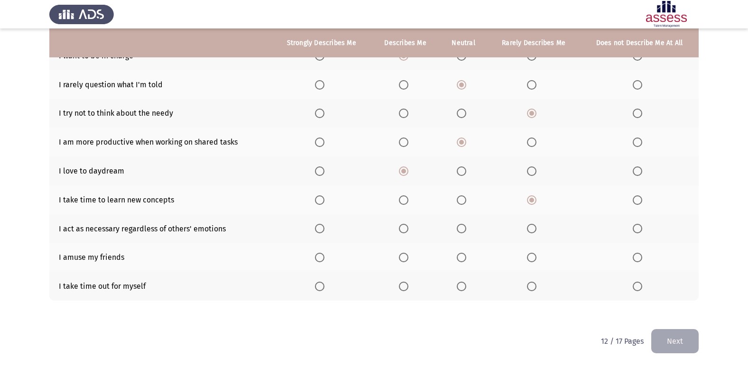
click at [466, 227] on span "Select an option" at bounding box center [461, 228] width 9 height 9
click at [466, 227] on input "Select an option" at bounding box center [461, 228] width 9 height 9
click at [463, 259] on span "Select an option" at bounding box center [461, 257] width 9 height 9
click at [463, 259] on input "Select an option" at bounding box center [461, 257] width 9 height 9
click at [466, 290] on span "Select an option" at bounding box center [461, 286] width 9 height 9
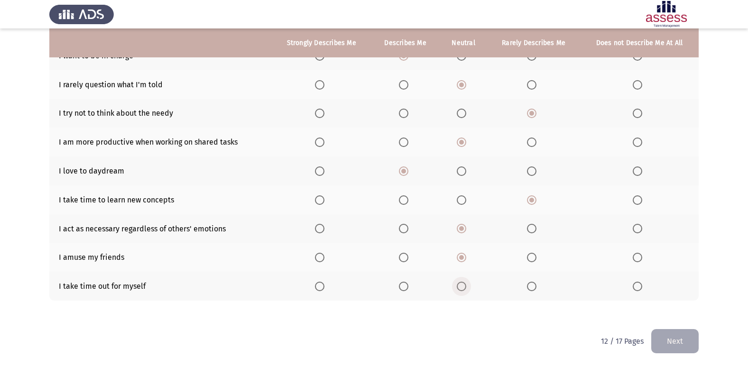
click at [466, 290] on input "Select an option" at bounding box center [461, 286] width 9 height 9
click at [671, 342] on button "Next" at bounding box center [674, 341] width 47 height 24
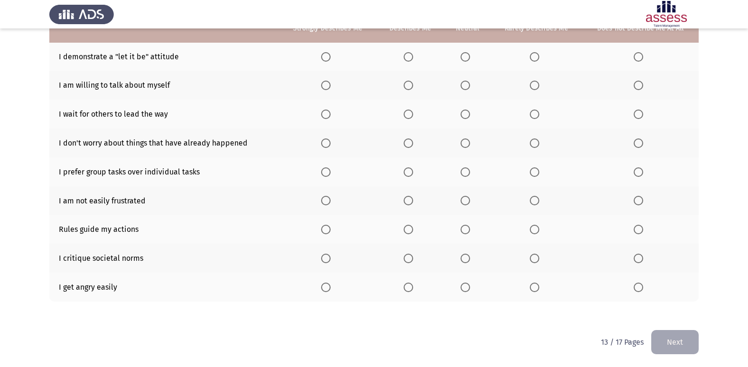
scroll to position [139, 0]
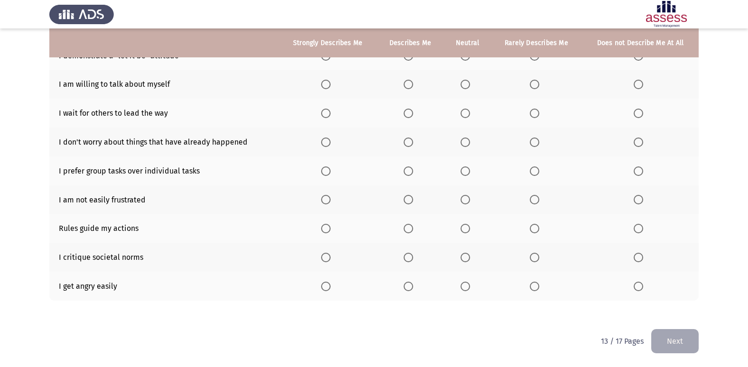
click at [536, 287] on span "Select an option" at bounding box center [534, 286] width 9 height 9
click at [536, 287] on input "Select an option" at bounding box center [534, 286] width 9 height 9
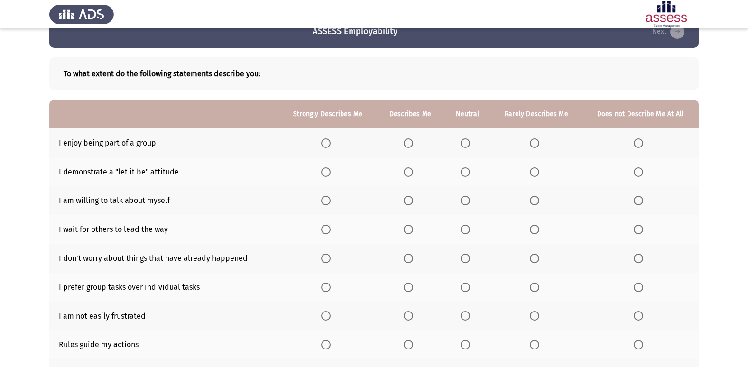
scroll to position [0, 0]
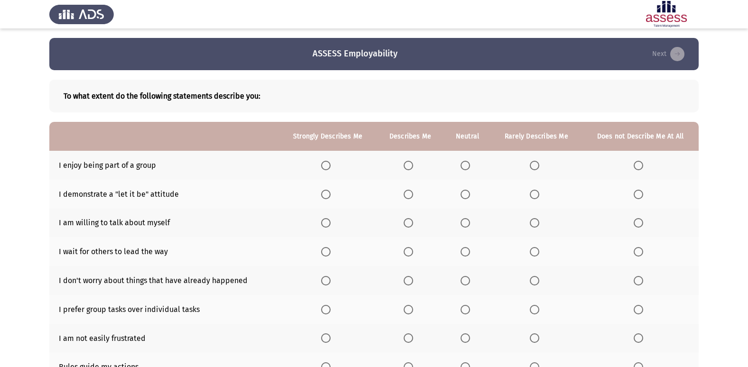
click at [326, 165] on span "Select an option" at bounding box center [325, 165] width 9 height 9
click at [326, 165] on input "Select an option" at bounding box center [325, 165] width 9 height 9
click at [467, 192] on span "Select an option" at bounding box center [465, 194] width 9 height 9
click at [467, 192] on input "Select an option" at bounding box center [465, 194] width 9 height 9
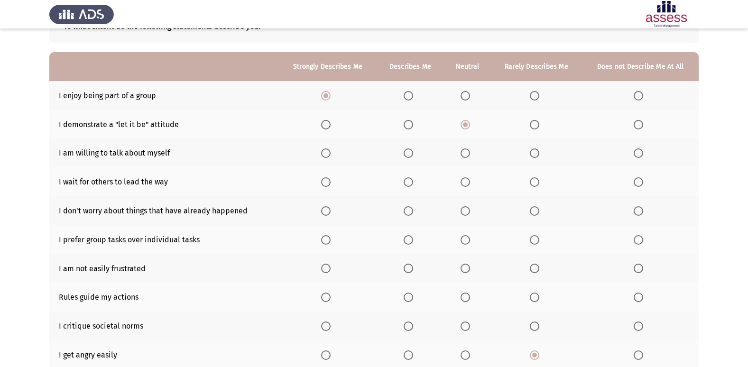
scroll to position [95, 0]
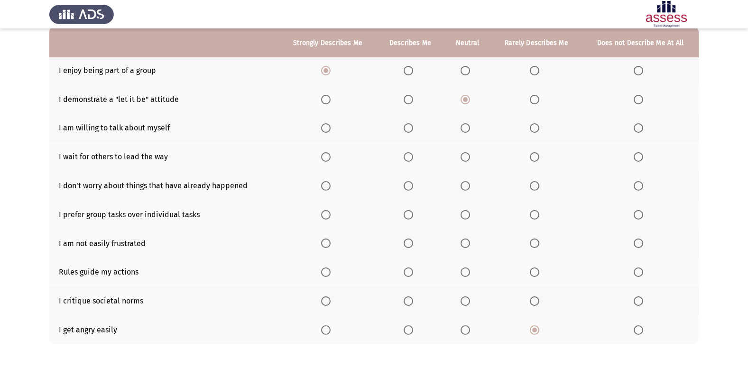
click at [412, 129] on span "Select an option" at bounding box center [408, 127] width 9 height 9
click at [412, 129] on input "Select an option" at bounding box center [408, 127] width 9 height 9
drag, startPoint x: 537, startPoint y: 148, endPoint x: 537, endPoint y: 161, distance: 13.8
click at [537, 152] on th at bounding box center [536, 156] width 91 height 29
click at [537, 161] on span "Select an option" at bounding box center [534, 156] width 9 height 9
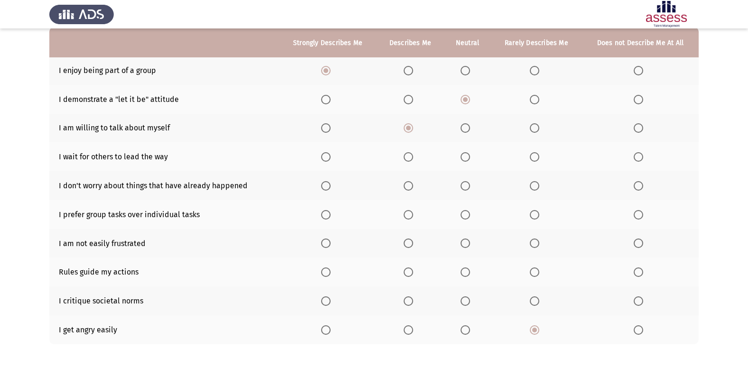
click at [537, 161] on input "Select an option" at bounding box center [534, 156] width 9 height 9
click at [638, 152] on span "Select an option" at bounding box center [638, 156] width 9 height 9
click at [638, 152] on input "Select an option" at bounding box center [638, 156] width 9 height 9
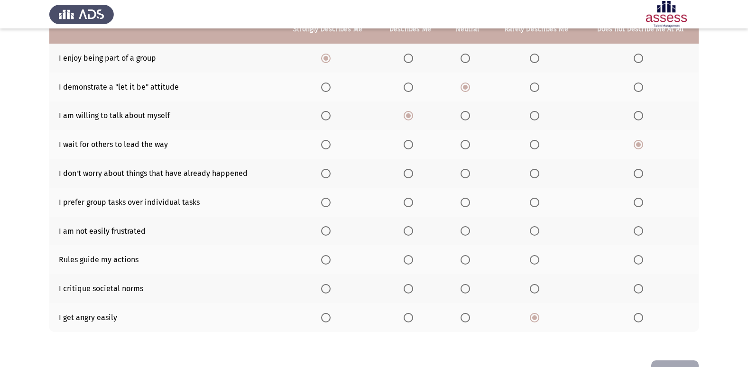
scroll to position [44, 0]
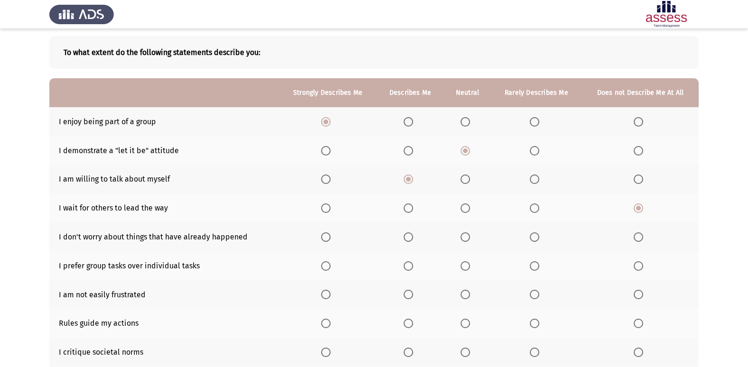
click at [538, 211] on span "Select an option" at bounding box center [534, 208] width 9 height 9
click at [538, 211] on input "Select an option" at bounding box center [534, 208] width 9 height 9
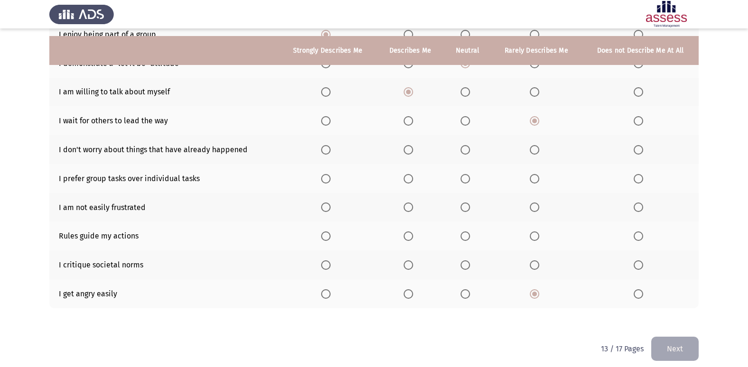
scroll to position [139, 0]
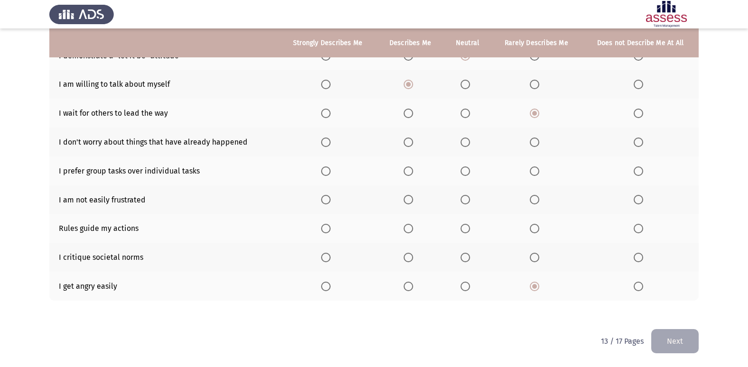
click at [470, 142] on span "Select an option" at bounding box center [465, 142] width 9 height 9
click at [470, 142] on input "Select an option" at bounding box center [465, 142] width 9 height 9
click at [463, 201] on span "Select an option" at bounding box center [465, 199] width 9 height 9
click at [463, 201] on input "Select an option" at bounding box center [465, 199] width 9 height 9
click at [408, 170] on span "Select an option" at bounding box center [408, 171] width 9 height 9
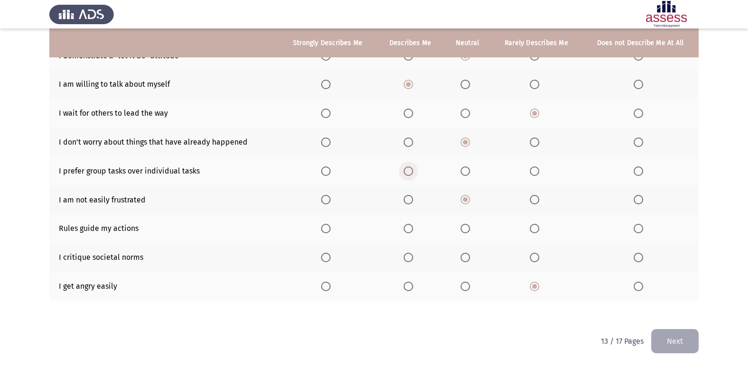
click at [408, 170] on input "Select an option" at bounding box center [408, 171] width 9 height 9
click at [413, 229] on span "Select an option" at bounding box center [408, 228] width 9 height 9
click at [413, 229] on input "Select an option" at bounding box center [408, 228] width 9 height 9
click at [468, 254] on span "Select an option" at bounding box center [465, 257] width 9 height 9
click at [468, 254] on input "Select an option" at bounding box center [465, 257] width 9 height 9
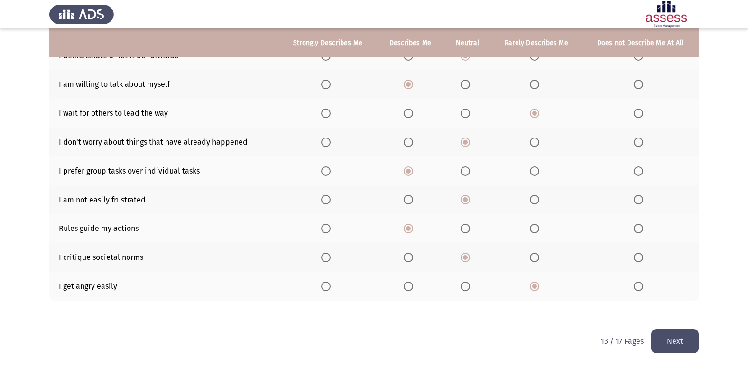
click at [689, 340] on button "Next" at bounding box center [674, 341] width 47 height 24
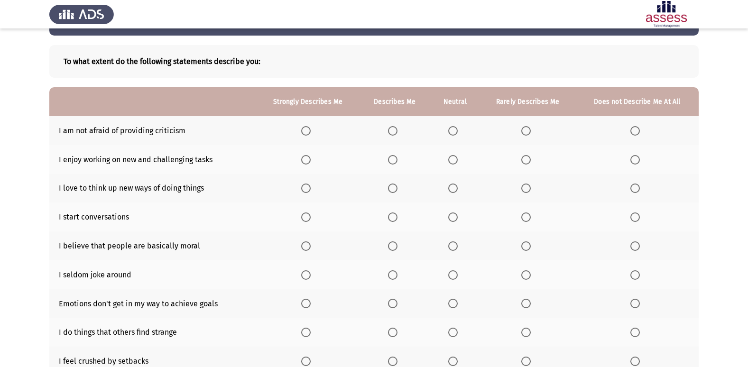
scroll to position [0, 0]
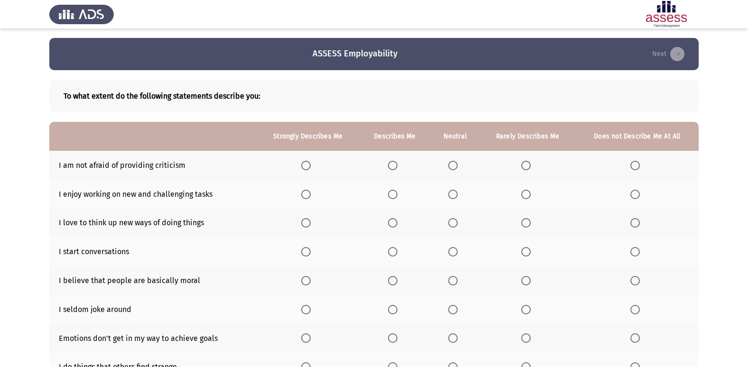
click at [454, 164] on span "Select an option" at bounding box center [452, 165] width 9 height 9
click at [454, 164] on input "Select an option" at bounding box center [452, 165] width 9 height 9
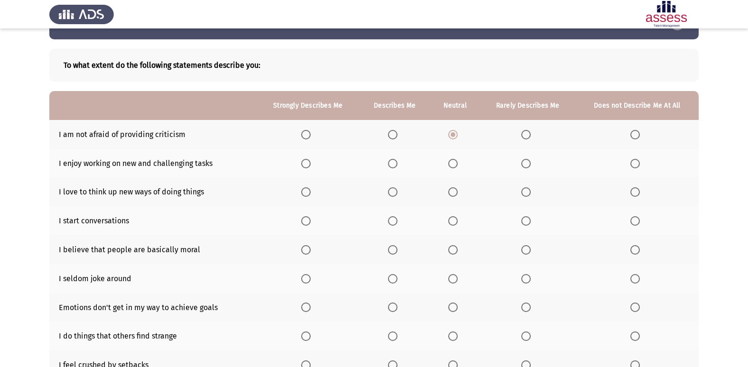
scroll to position [47, 0]
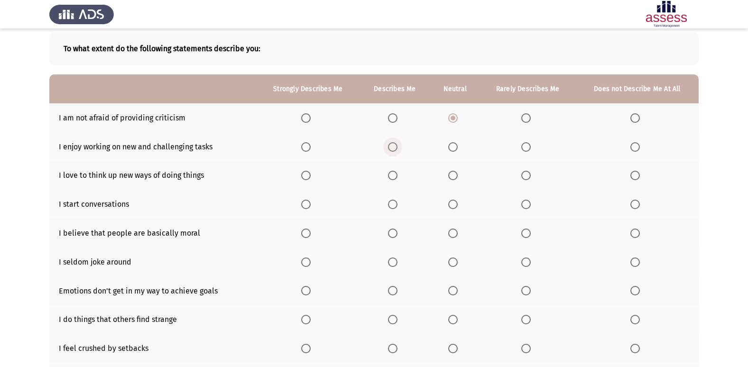
click at [390, 147] on span "Select an option" at bounding box center [392, 146] width 9 height 9
click at [390, 147] on input "Select an option" at bounding box center [392, 146] width 9 height 9
click at [398, 178] on span "Select an option" at bounding box center [392, 175] width 9 height 9
click at [398, 178] on input "Select an option" at bounding box center [392, 175] width 9 height 9
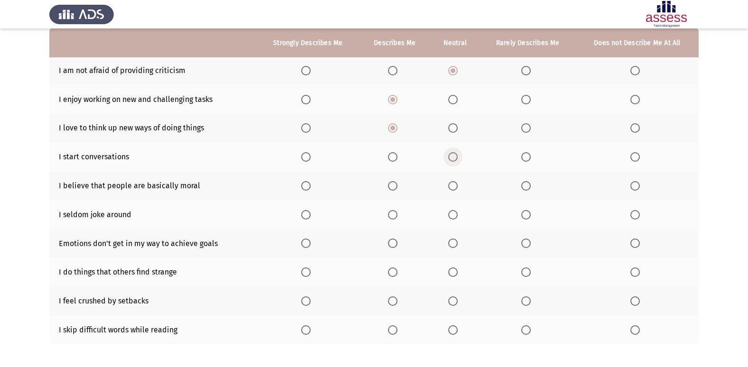
click at [458, 154] on span "Select an option" at bounding box center [452, 156] width 9 height 9
click at [458, 154] on input "Select an option" at bounding box center [452, 156] width 9 height 9
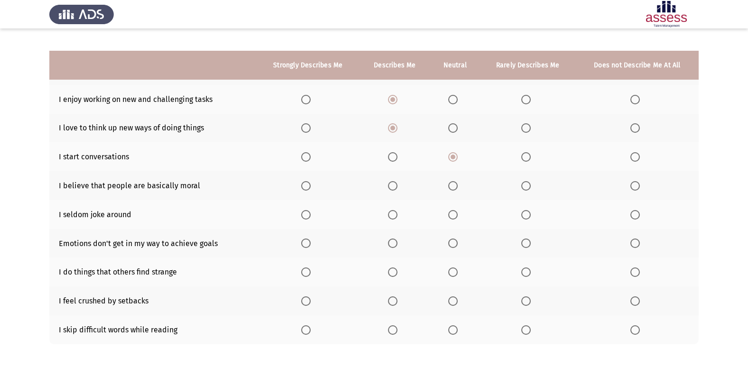
scroll to position [139, 0]
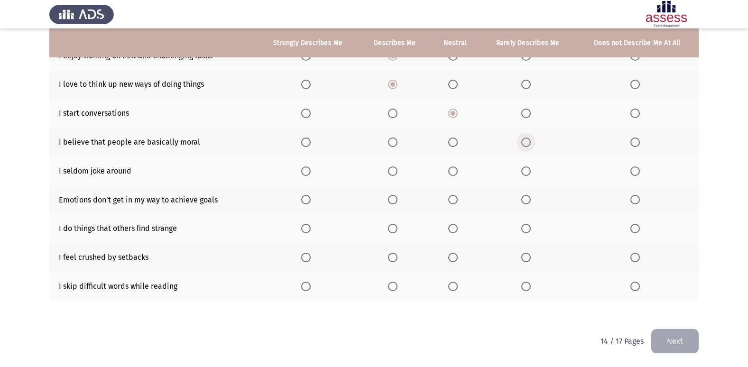
click at [525, 139] on span "Select an option" at bounding box center [525, 142] width 9 height 9
click at [525, 139] on input "Select an option" at bounding box center [525, 142] width 9 height 9
click at [448, 172] on th at bounding box center [454, 171] width 49 height 29
click at [450, 169] on span "Select an option" at bounding box center [452, 171] width 9 height 9
click at [450, 169] on input "Select an option" at bounding box center [452, 171] width 9 height 9
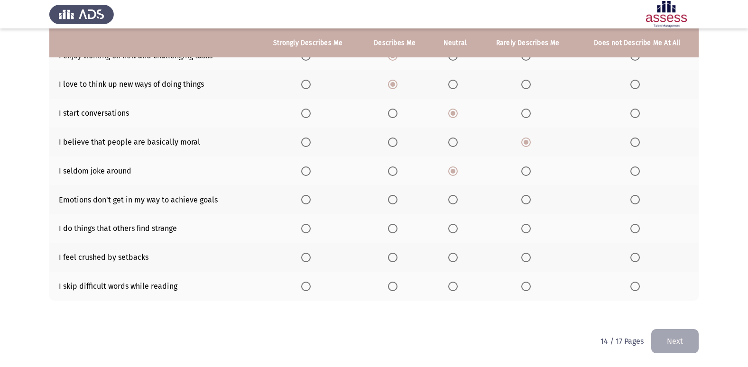
click at [392, 202] on span "Select an option" at bounding box center [392, 199] width 9 height 9
click at [392, 202] on input "Select an option" at bounding box center [392, 199] width 9 height 9
click at [450, 227] on span "Select an option" at bounding box center [452, 228] width 9 height 9
click at [450, 227] on input "Select an option" at bounding box center [452, 228] width 9 height 9
click at [451, 259] on span "Select an option" at bounding box center [452, 257] width 9 height 9
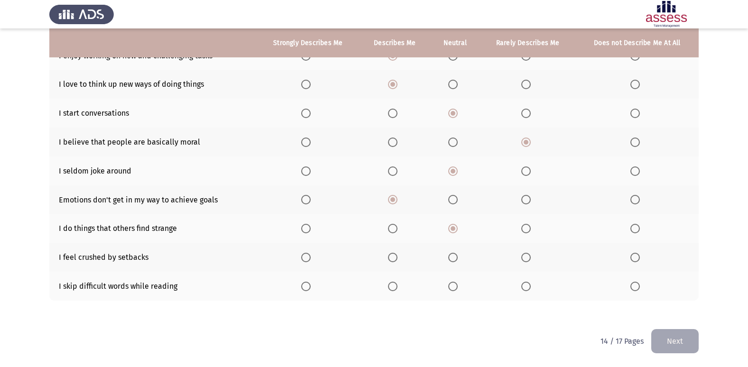
click at [451, 259] on input "Select an option" at bounding box center [452, 257] width 9 height 9
click at [524, 287] on span "Select an option" at bounding box center [525, 286] width 9 height 9
click at [524, 287] on input "Select an option" at bounding box center [525, 286] width 9 height 9
click at [691, 332] on button "Next" at bounding box center [674, 341] width 47 height 24
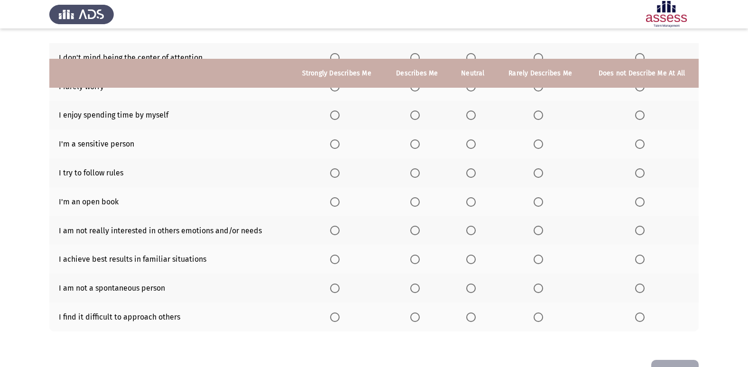
scroll to position [91, 0]
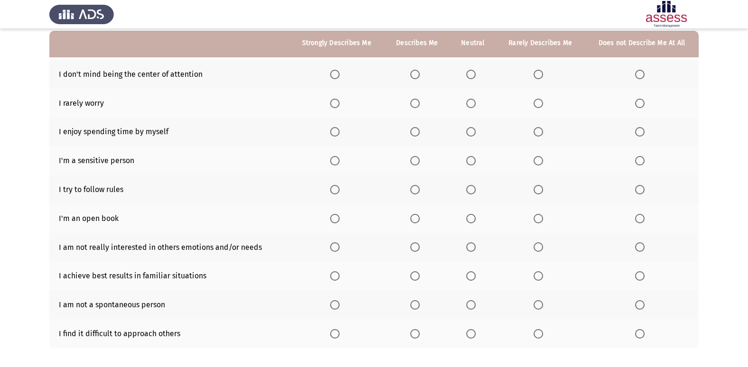
click at [469, 74] on span "Select an option" at bounding box center [470, 74] width 9 height 9
click at [469, 74] on input "Select an option" at bounding box center [470, 74] width 9 height 9
click at [422, 103] on label "Select an option" at bounding box center [416, 103] width 13 height 9
click at [420, 103] on input "Select an option" at bounding box center [414, 103] width 9 height 9
click at [472, 133] on span "Select an option" at bounding box center [470, 131] width 9 height 9
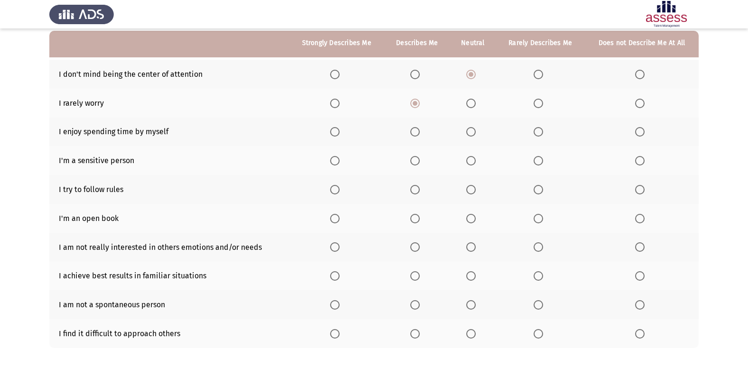
click at [472, 133] on input "Select an option" at bounding box center [470, 131] width 9 height 9
click at [474, 160] on span "Select an option" at bounding box center [470, 160] width 9 height 9
click at [474, 160] on input "Select an option" at bounding box center [470, 160] width 9 height 9
click at [473, 196] on th at bounding box center [473, 189] width 46 height 29
click at [471, 191] on span "Select an option" at bounding box center [470, 189] width 9 height 9
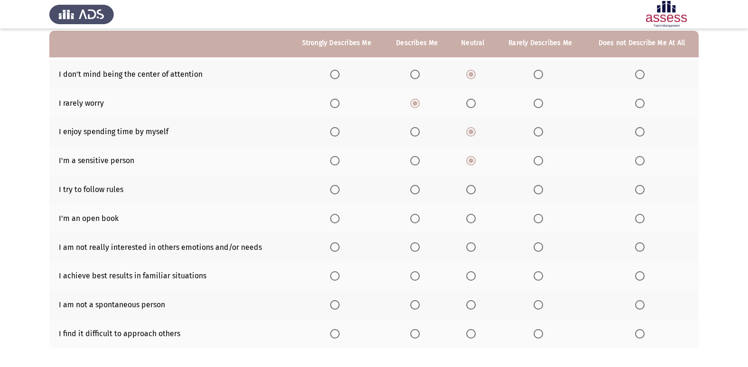
click at [471, 191] on input "Select an option" at bounding box center [470, 189] width 9 height 9
click at [415, 196] on th at bounding box center [417, 189] width 66 height 29
click at [420, 187] on span "Select an option" at bounding box center [414, 189] width 9 height 9
click at [420, 187] on input "Select an option" at bounding box center [414, 189] width 9 height 9
click at [540, 222] on span "Select an option" at bounding box center [538, 218] width 9 height 9
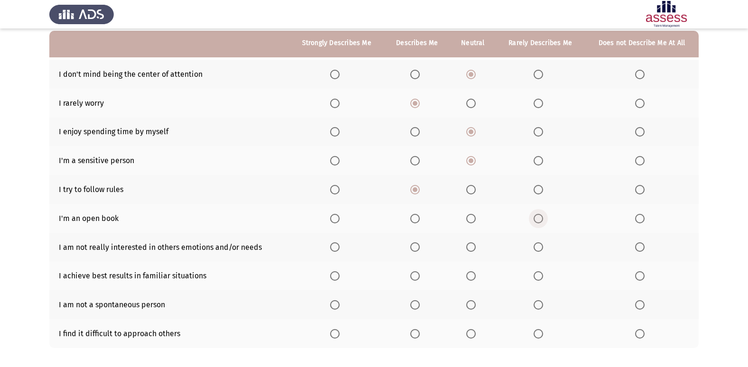
click at [540, 222] on input "Select an option" at bounding box center [538, 218] width 9 height 9
click at [418, 251] on span "Select an option" at bounding box center [414, 246] width 9 height 9
click at [418, 251] on input "Select an option" at bounding box center [414, 246] width 9 height 9
click at [472, 277] on span "Select an option" at bounding box center [470, 275] width 9 height 9
click at [472, 277] on input "Select an option" at bounding box center [470, 275] width 9 height 9
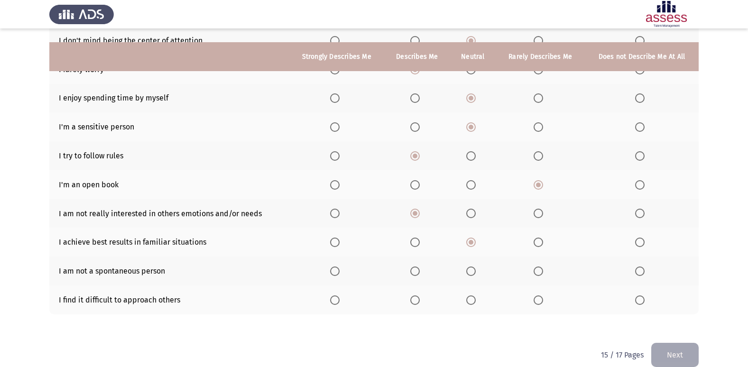
scroll to position [139, 0]
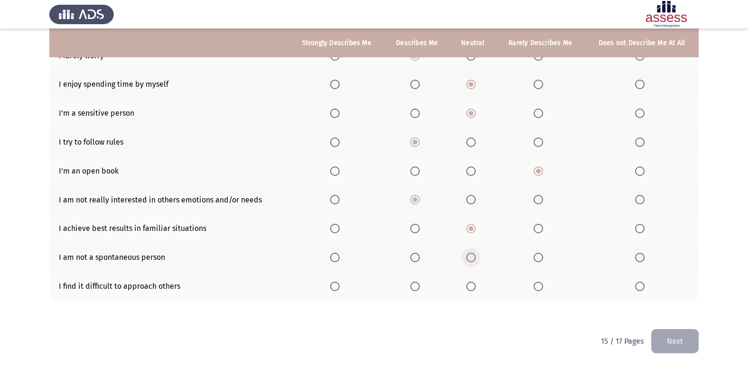
click at [472, 260] on span "Select an option" at bounding box center [470, 257] width 9 height 9
click at [472, 260] on input "Select an option" at bounding box center [470, 257] width 9 height 9
click at [471, 290] on span "Select an option" at bounding box center [470, 286] width 9 height 9
click at [471, 290] on input "Select an option" at bounding box center [470, 286] width 9 height 9
click at [687, 333] on button "Next" at bounding box center [674, 341] width 47 height 24
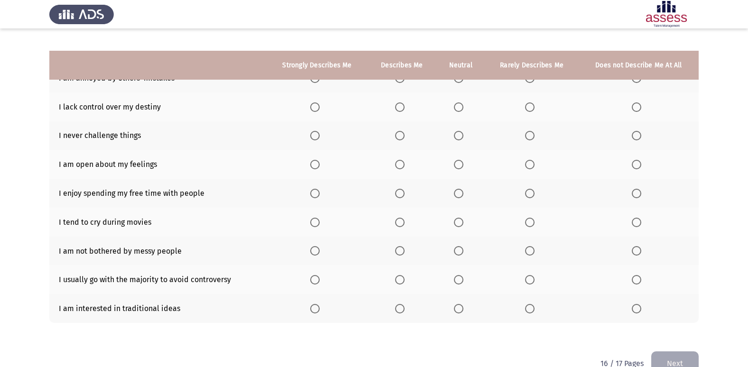
scroll to position [62, 0]
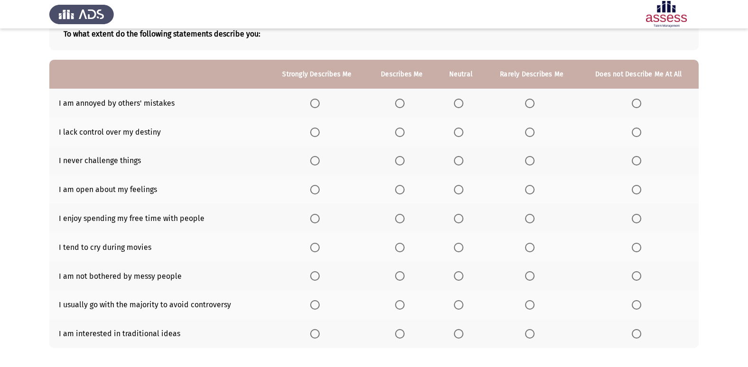
click at [529, 102] on span "Select an option" at bounding box center [529, 103] width 9 height 9
click at [529, 102] on input "Select an option" at bounding box center [529, 103] width 9 height 9
click at [459, 136] on span "Select an option" at bounding box center [458, 132] width 9 height 9
click at [459, 136] on input "Select an option" at bounding box center [458, 132] width 9 height 9
click at [457, 162] on span "Select an option" at bounding box center [458, 160] width 9 height 9
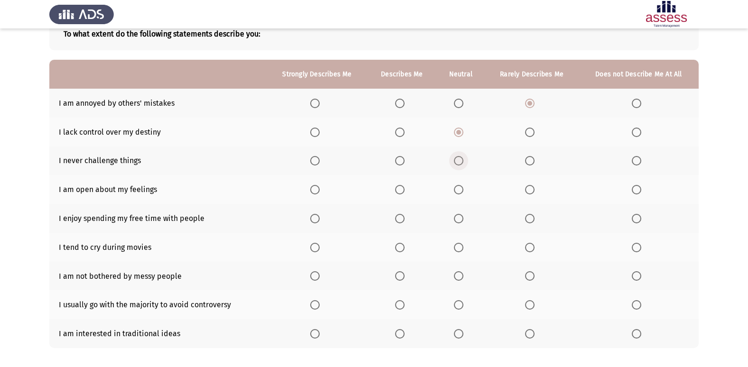
click at [457, 162] on input "Select an option" at bounding box center [458, 160] width 9 height 9
click at [445, 185] on th at bounding box center [460, 189] width 48 height 29
click at [462, 192] on span "Select an option" at bounding box center [458, 189] width 9 height 9
click at [462, 192] on input "Select an option" at bounding box center [458, 189] width 9 height 9
click at [400, 219] on span "Select an option" at bounding box center [400, 219] width 0 height 0
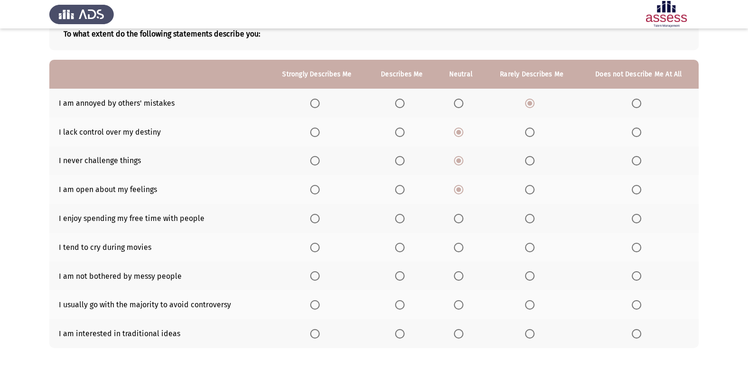
click at [401, 219] on input "Select an option" at bounding box center [399, 218] width 9 height 9
click at [644, 249] on label "Select an option" at bounding box center [638, 247] width 13 height 9
click at [641, 249] on input "Select an option" at bounding box center [636, 247] width 9 height 9
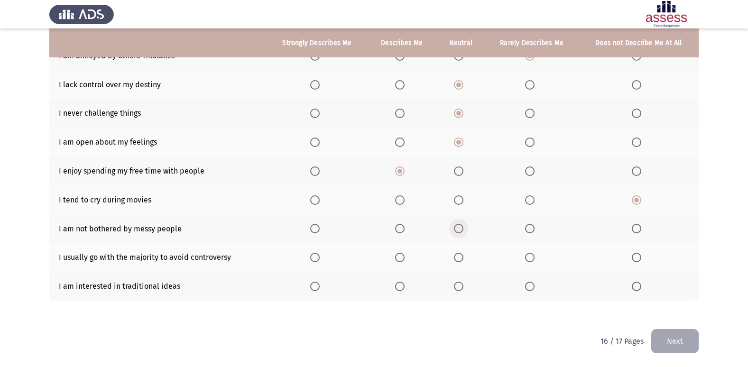
click at [463, 228] on span "Select an option" at bounding box center [458, 228] width 9 height 9
click at [463, 228] on input "Select an option" at bounding box center [458, 228] width 9 height 9
click at [529, 263] on th at bounding box center [532, 257] width 94 height 29
click at [536, 258] on label "Select an option" at bounding box center [531, 257] width 13 height 9
click at [535, 258] on input "Select an option" at bounding box center [529, 257] width 9 height 9
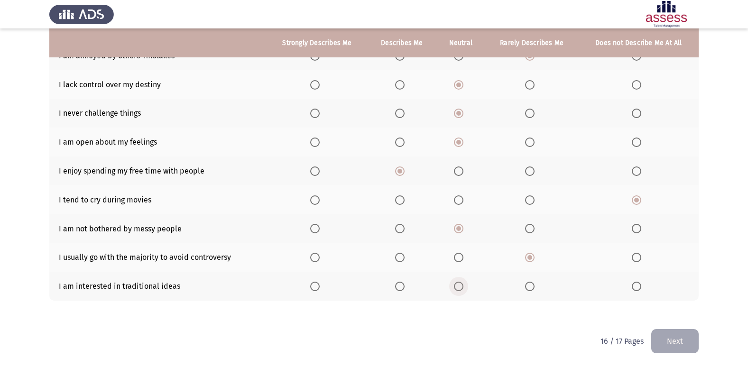
click at [457, 290] on span "Select an option" at bounding box center [458, 286] width 9 height 9
click at [457, 290] on input "Select an option" at bounding box center [458, 286] width 9 height 9
click at [685, 344] on button "Next" at bounding box center [674, 341] width 47 height 24
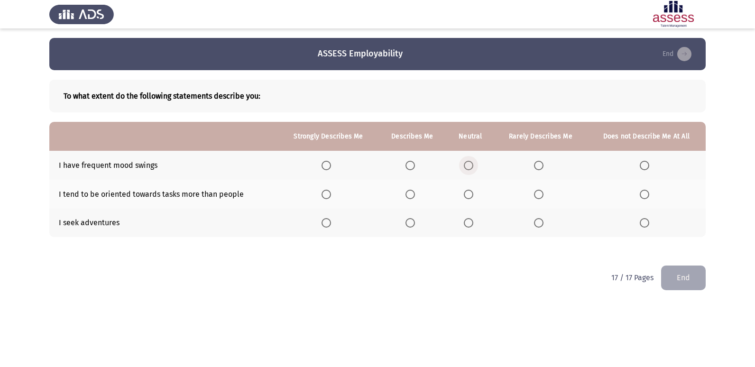
click at [473, 161] on span "Select an option" at bounding box center [468, 165] width 9 height 9
click at [473, 161] on input "Select an option" at bounding box center [468, 165] width 9 height 9
click at [418, 195] on label "Select an option" at bounding box center [412, 194] width 13 height 9
click at [415, 195] on input "Select an option" at bounding box center [410, 194] width 9 height 9
click at [471, 222] on span "Select an option" at bounding box center [468, 222] width 9 height 9
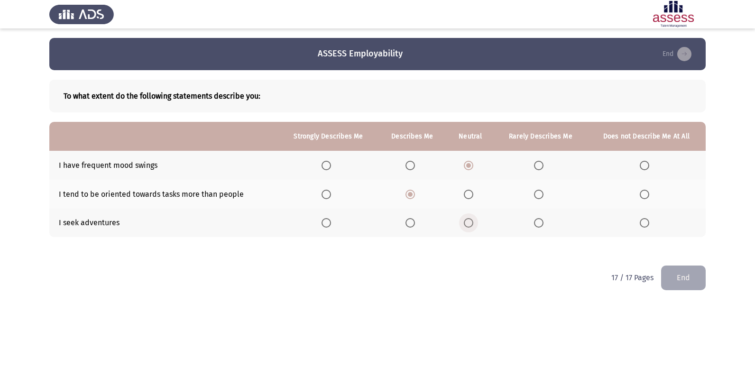
click at [471, 222] on input "Select an option" at bounding box center [468, 222] width 9 height 9
click at [691, 284] on button "End" at bounding box center [683, 278] width 45 height 24
